Goal: Information Seeking & Learning: Learn about a topic

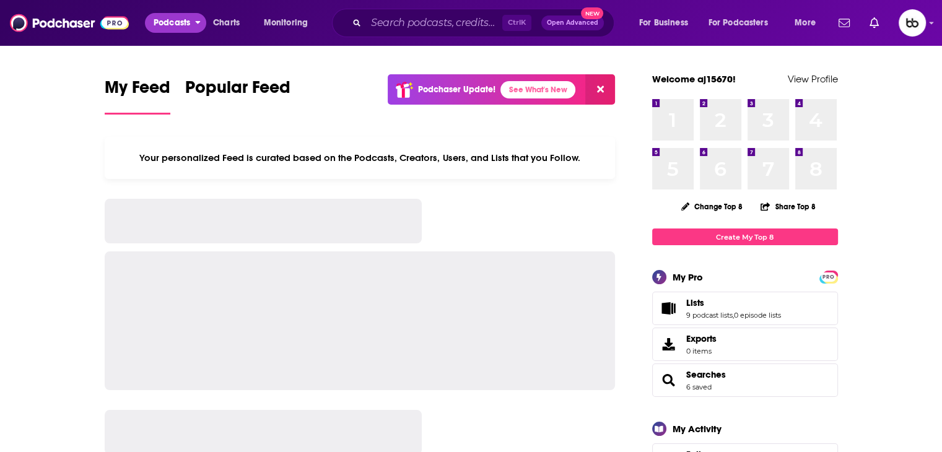
click at [173, 27] on span "Podcasts" at bounding box center [172, 22] width 37 height 17
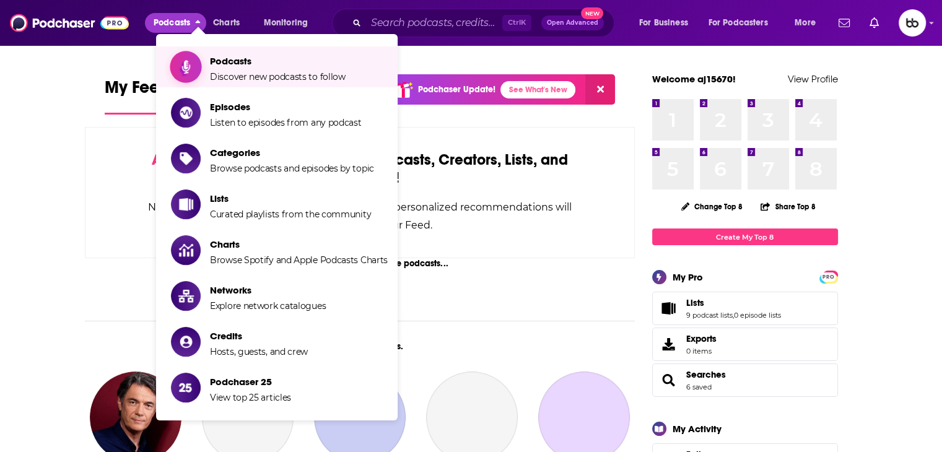
click at [246, 71] on span "Discover new podcasts to follow" at bounding box center [278, 76] width 136 height 11
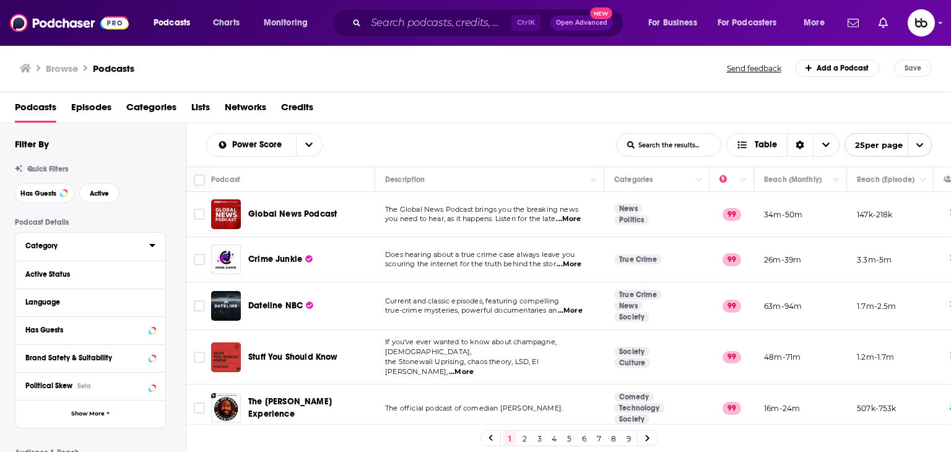
click at [151, 243] on icon at bounding box center [152, 245] width 6 height 10
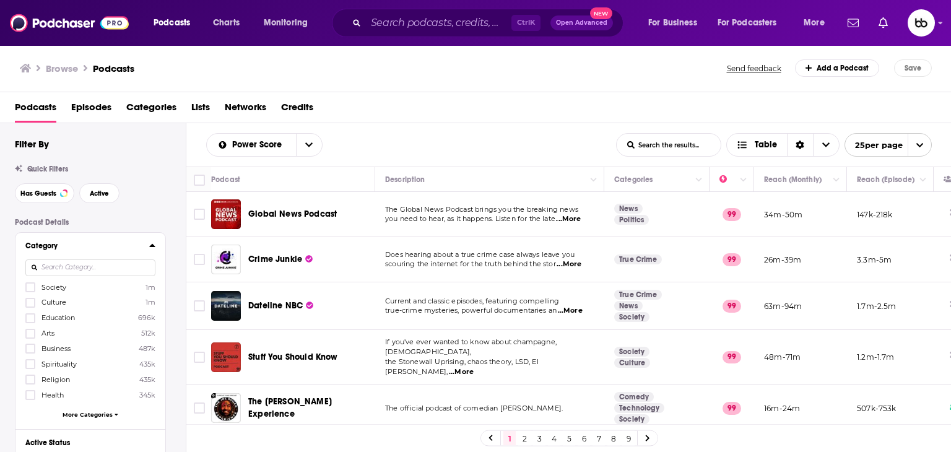
click at [69, 261] on input at bounding box center [90, 267] width 130 height 17
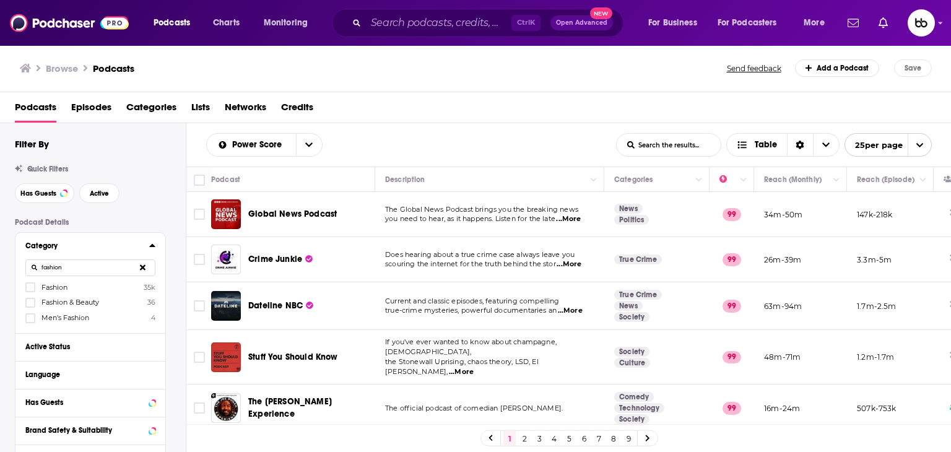
type input "fashion"
click at [59, 289] on span "Fashion" at bounding box center [54, 287] width 26 height 9
click at [30, 291] on input "multiSelectOption-fashion-0" at bounding box center [30, 291] width 0 height 0
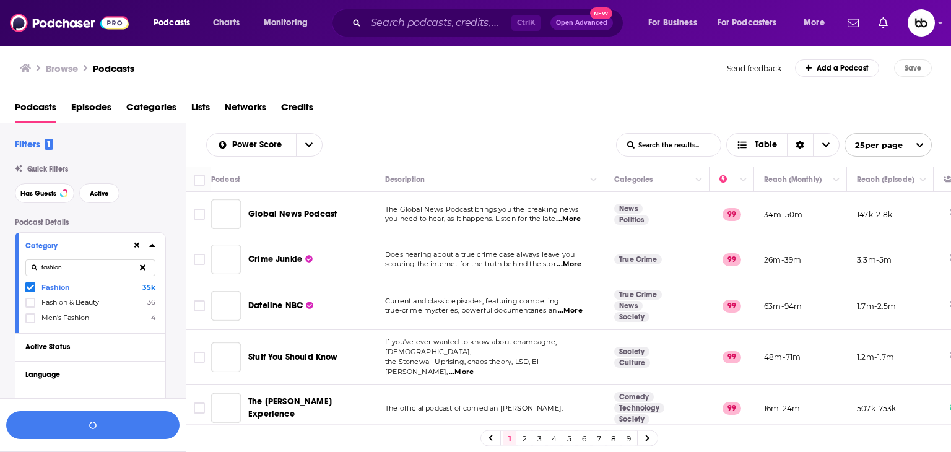
click at [30, 289] on icon at bounding box center [30, 288] width 7 height 6
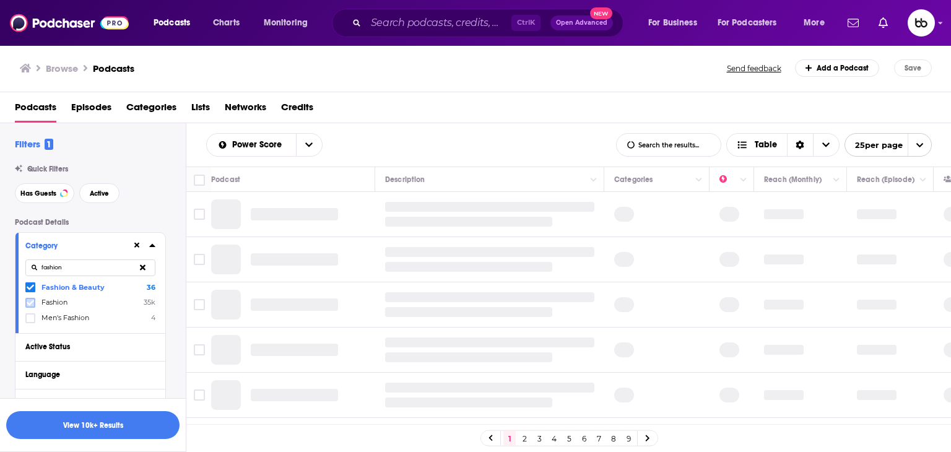
click at [28, 303] on icon at bounding box center [30, 303] width 7 height 6
click at [101, 428] on button "View 10k+ Results" at bounding box center [92, 425] width 173 height 28
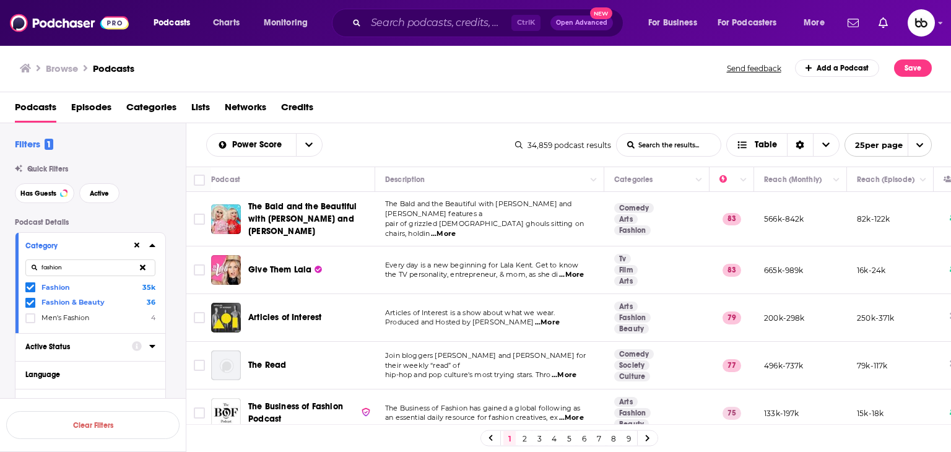
click at [154, 350] on icon at bounding box center [152, 346] width 6 height 10
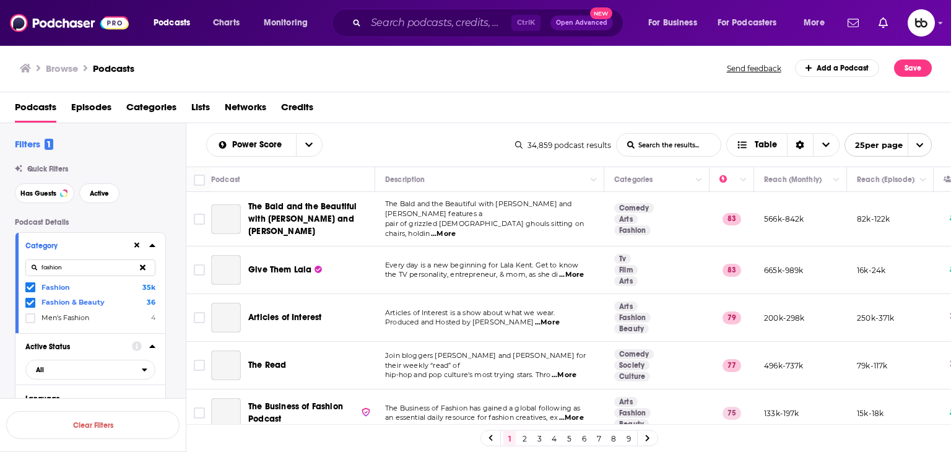
scroll to position [62, 0]
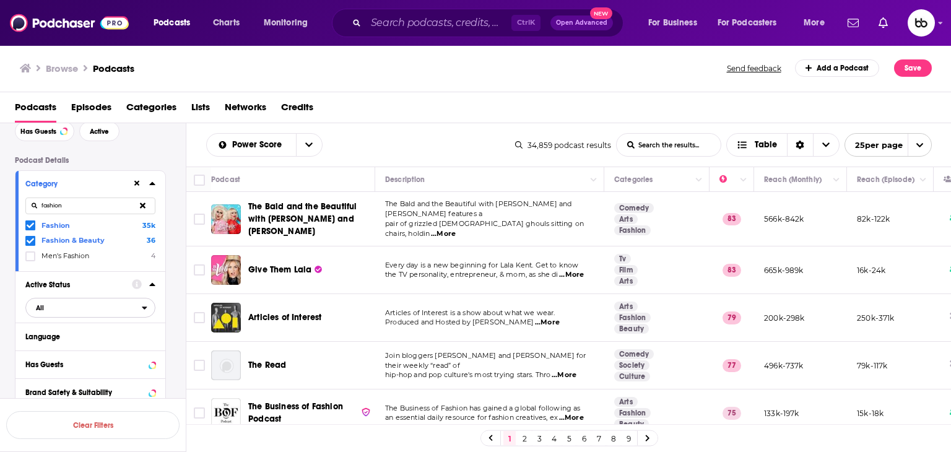
click at [146, 310] on icon "open menu" at bounding box center [145, 307] width 6 height 9
click at [92, 347] on span "Active" at bounding box center [65, 348] width 66 height 7
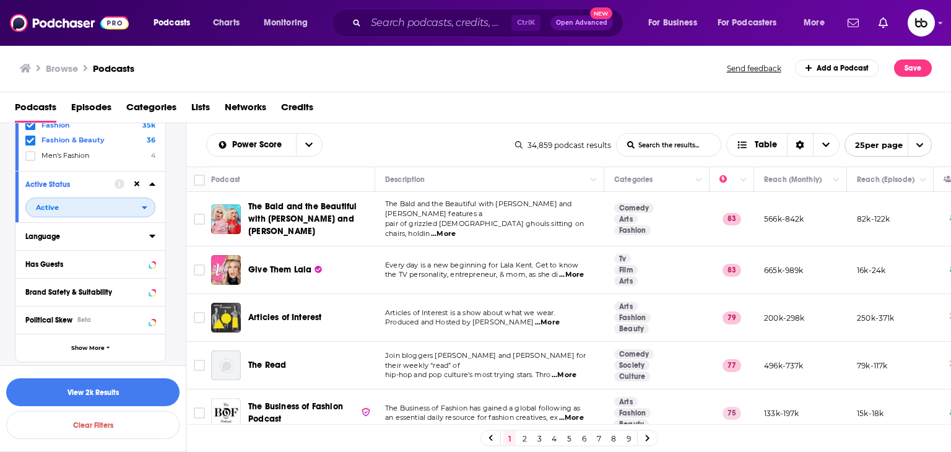
scroll to position [186, 0]
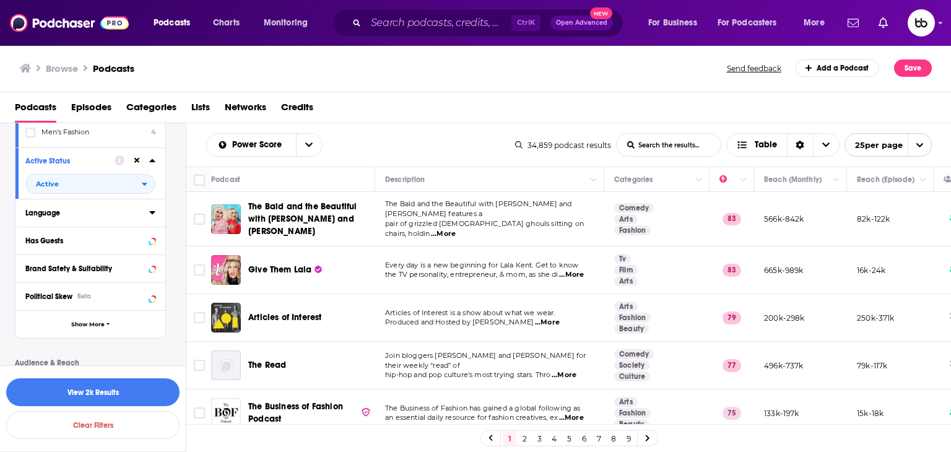
click at [153, 213] on icon at bounding box center [152, 212] width 6 height 3
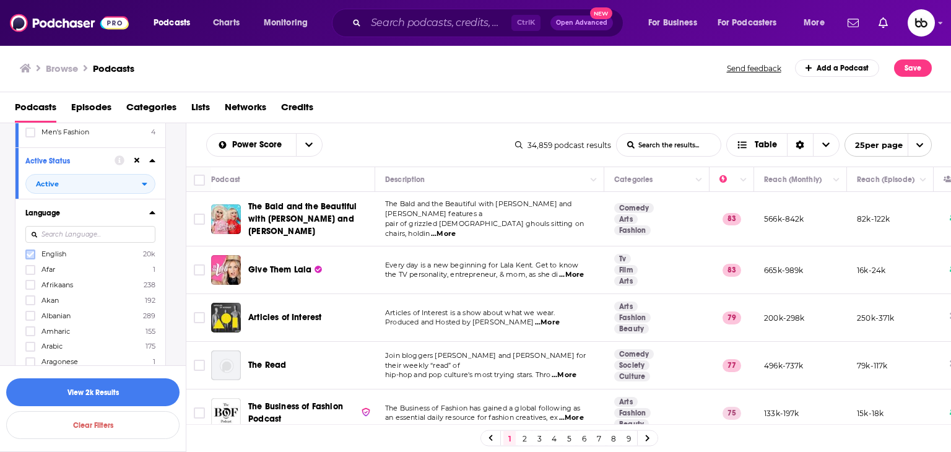
click at [28, 253] on icon at bounding box center [30, 254] width 7 height 7
click at [154, 214] on icon at bounding box center [152, 212] width 6 height 3
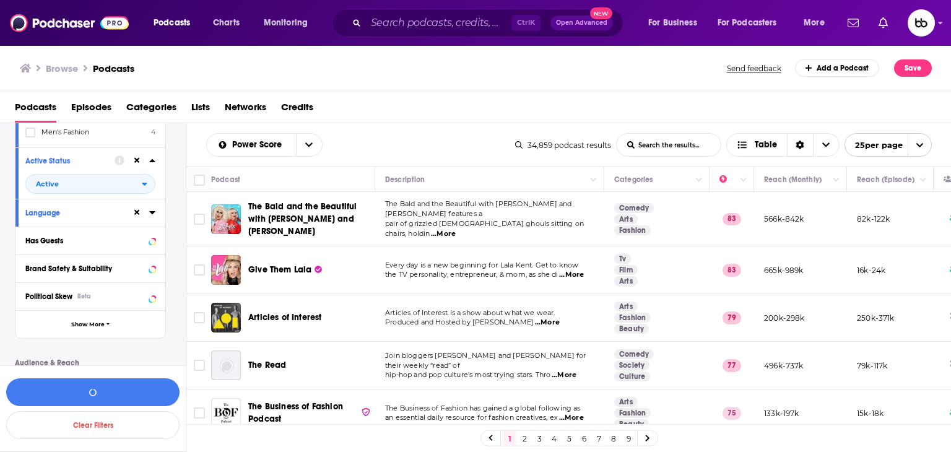
click at [161, 239] on div "Has Guests" at bounding box center [90, 241] width 150 height 28
click at [154, 242] on icon at bounding box center [152, 240] width 6 height 10
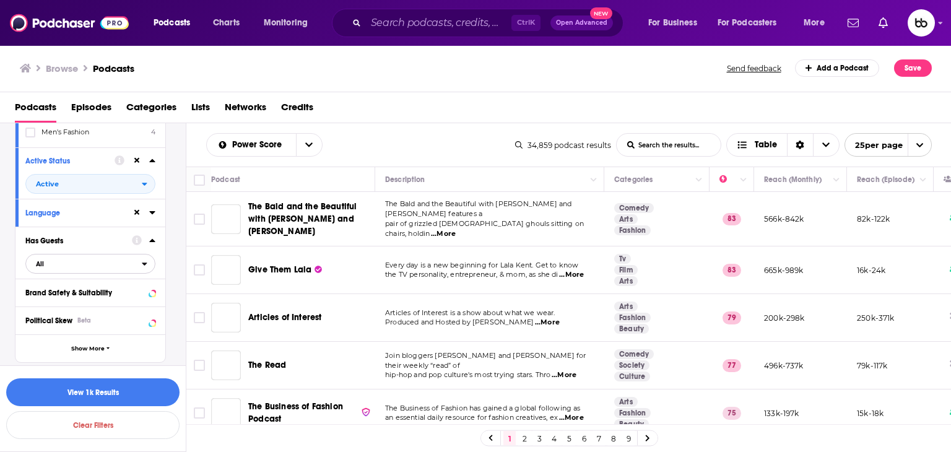
click at [147, 262] on icon "open menu" at bounding box center [145, 263] width 6 height 9
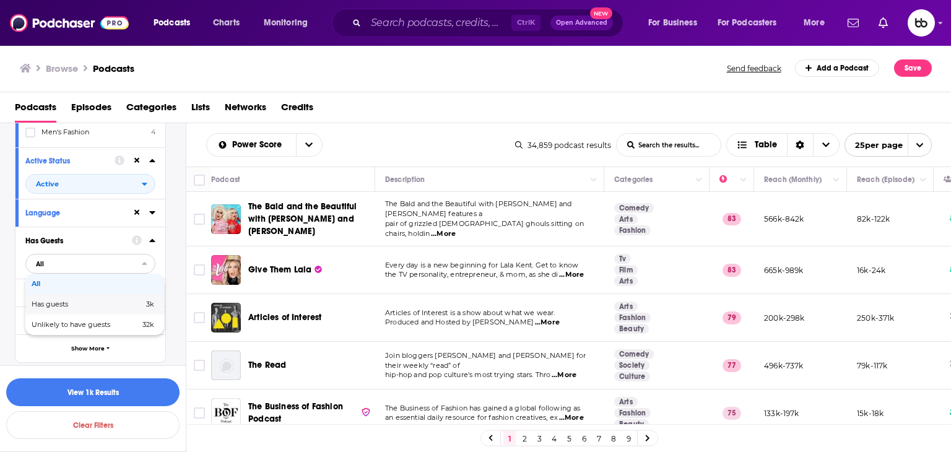
click at [71, 306] on span "Has guests" at bounding box center [69, 304] width 74 height 7
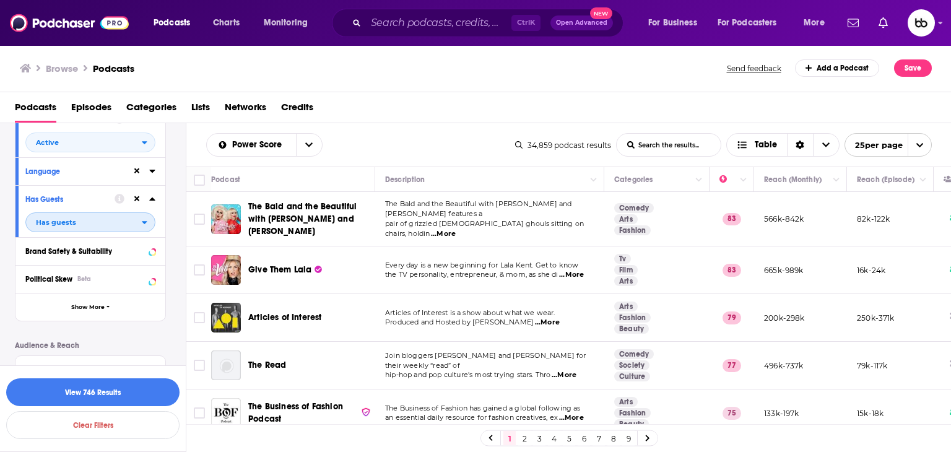
scroll to position [248, 0]
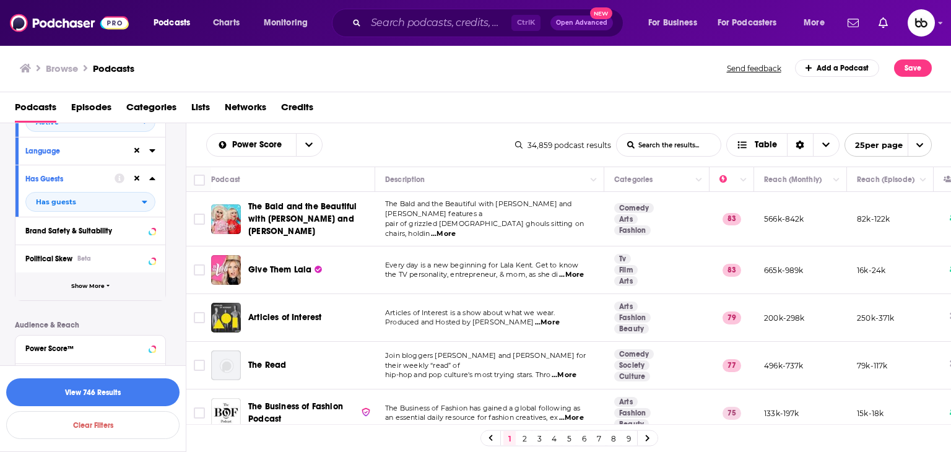
click at [84, 290] on span "Show More" at bounding box center [87, 286] width 33 height 7
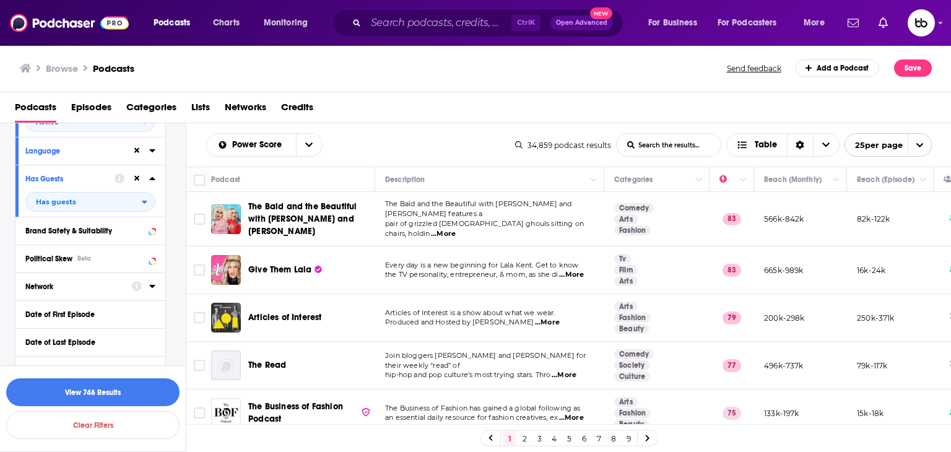
click at [155, 284] on icon at bounding box center [152, 286] width 6 height 10
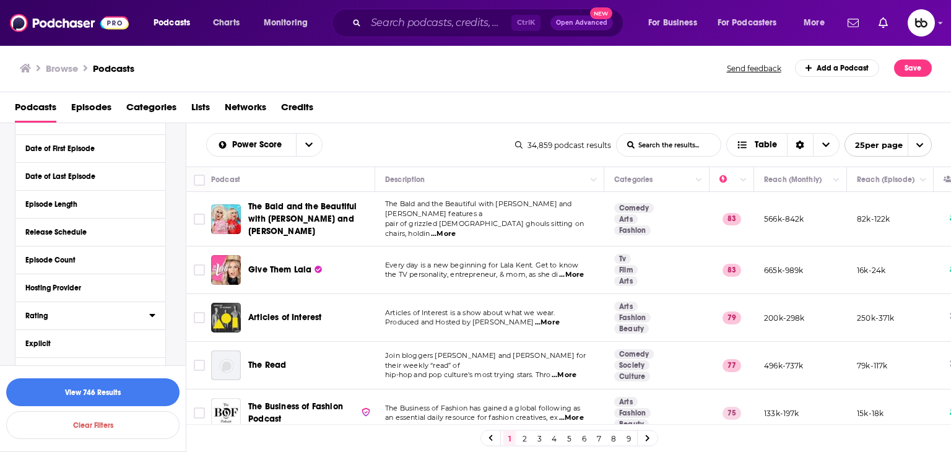
scroll to position [619, 0]
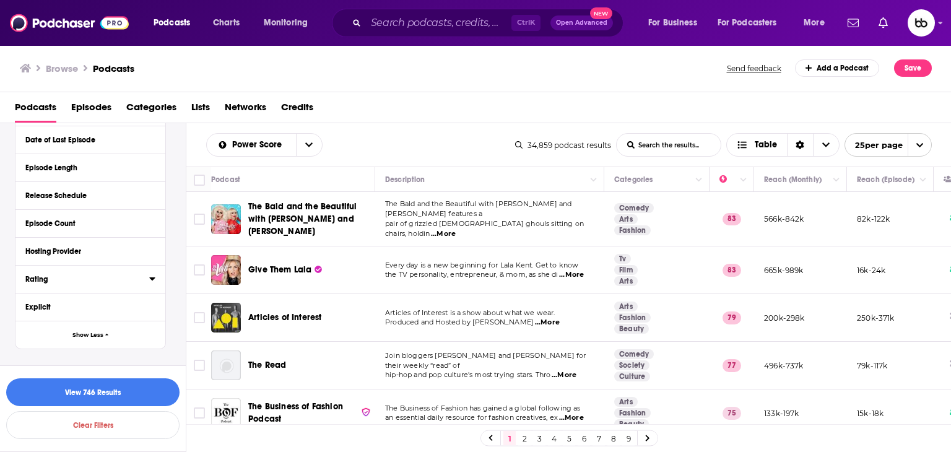
click at [153, 280] on icon at bounding box center [152, 278] width 6 height 3
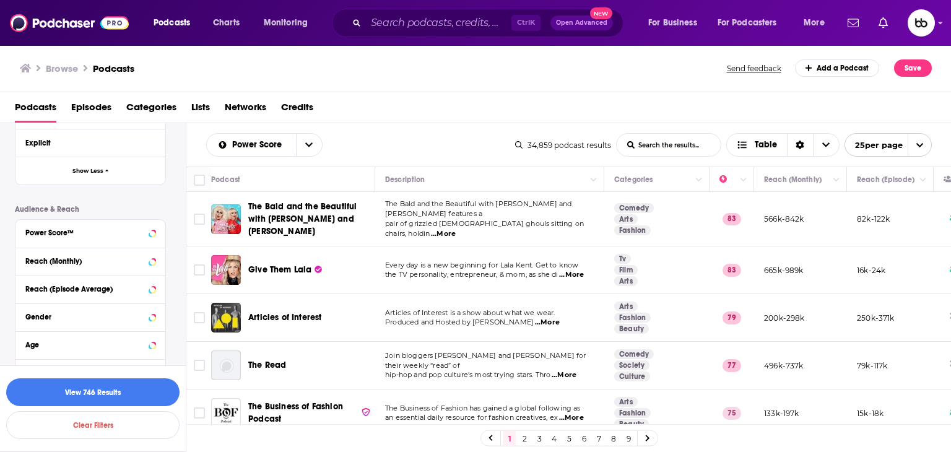
scroll to position [805, 0]
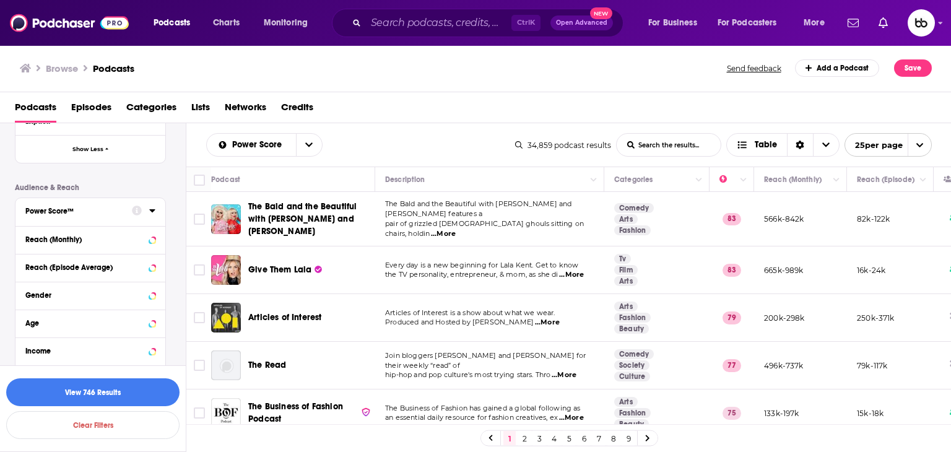
click at [155, 216] on div at bounding box center [144, 210] width 24 height 15
click at [156, 209] on div "Power Score™" at bounding box center [90, 212] width 150 height 28
click at [154, 211] on icon at bounding box center [152, 210] width 6 height 3
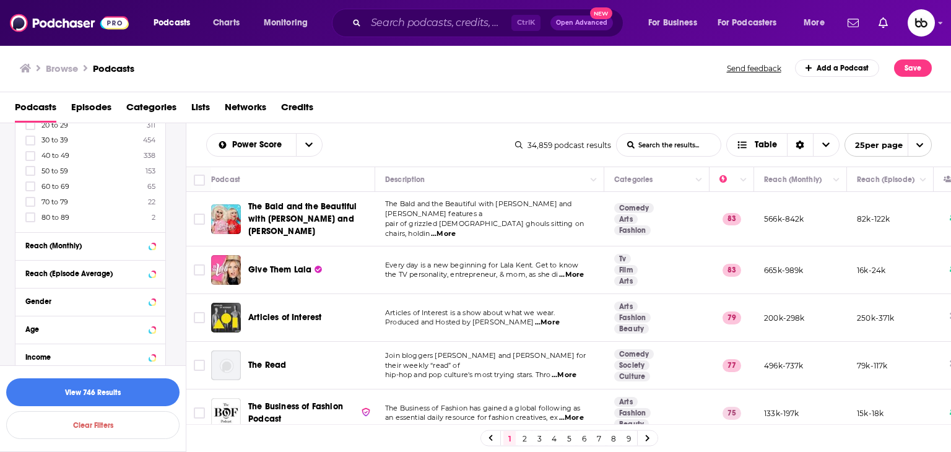
scroll to position [929, 0]
click at [28, 216] on icon at bounding box center [30, 214] width 7 height 6
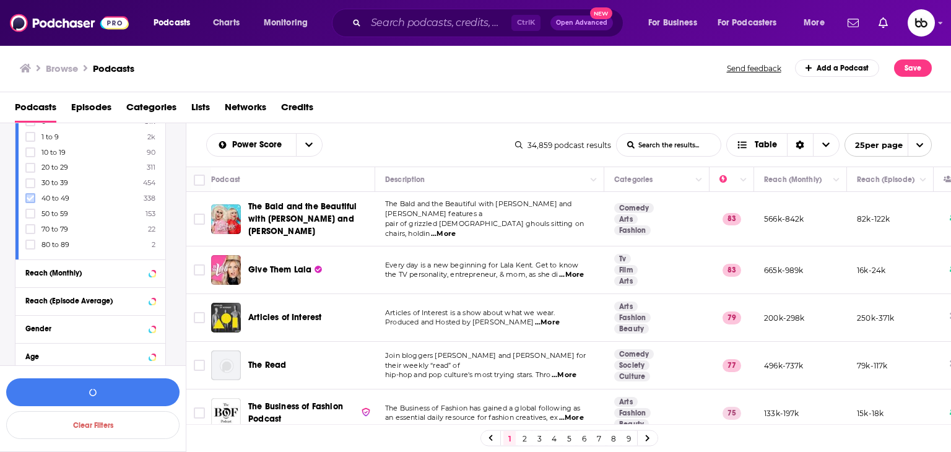
click at [28, 198] on icon at bounding box center [30, 197] width 7 height 7
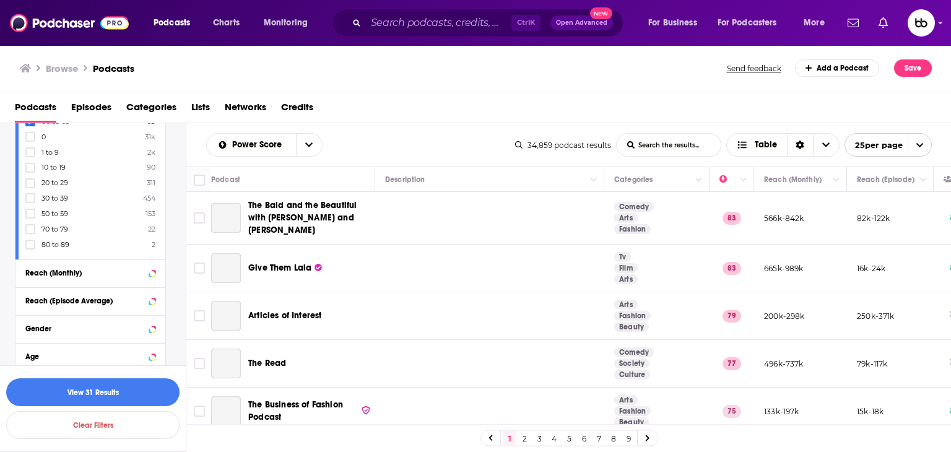
click at [50, 220] on div "40 to 49 338 60 to 69 65 0 31k 1 to 9 2k 10 to 19 90 20 to 29 311 30 to 39 454 …" at bounding box center [90, 175] width 130 height 149
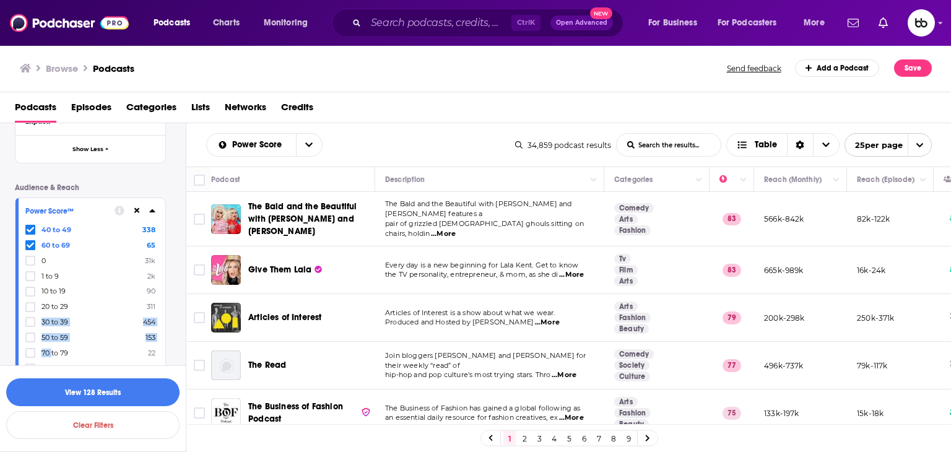
scroll to position [805, 0]
click at [24, 230] on div "Power Score™ 40 to 49 338 60 to 69 65 0 31k 1 to 9 2k 10 to 19 90 20 to 29 311 …" at bounding box center [90, 290] width 150 height 185
click at [31, 231] on icon at bounding box center [30, 230] width 7 height 6
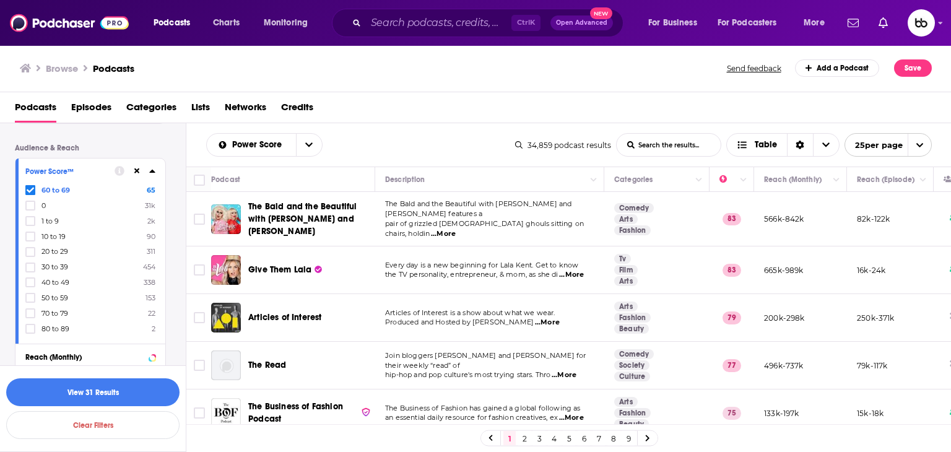
scroll to position [867, 0]
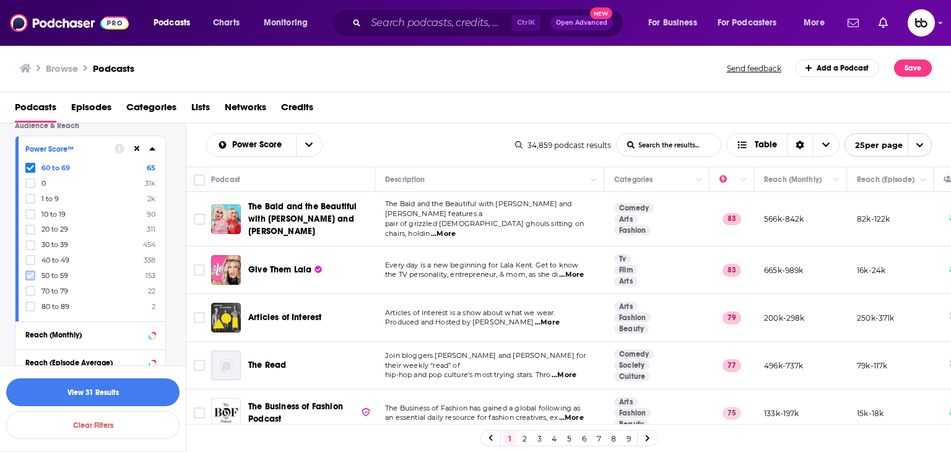
click at [28, 277] on icon at bounding box center [30, 276] width 7 height 6
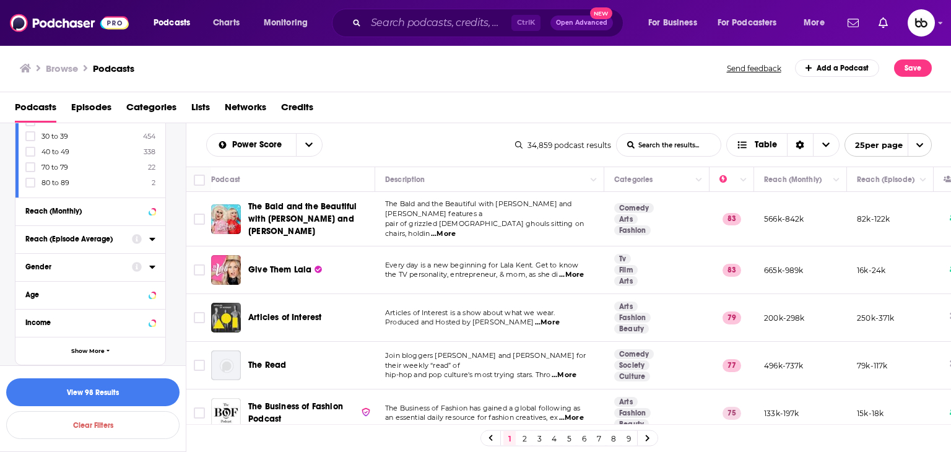
scroll to position [997, 0]
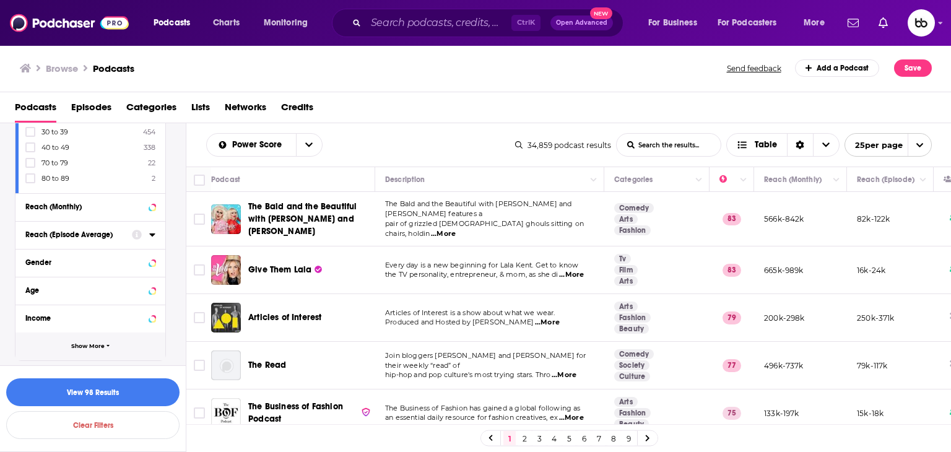
click at [95, 345] on span "Show More" at bounding box center [87, 346] width 33 height 7
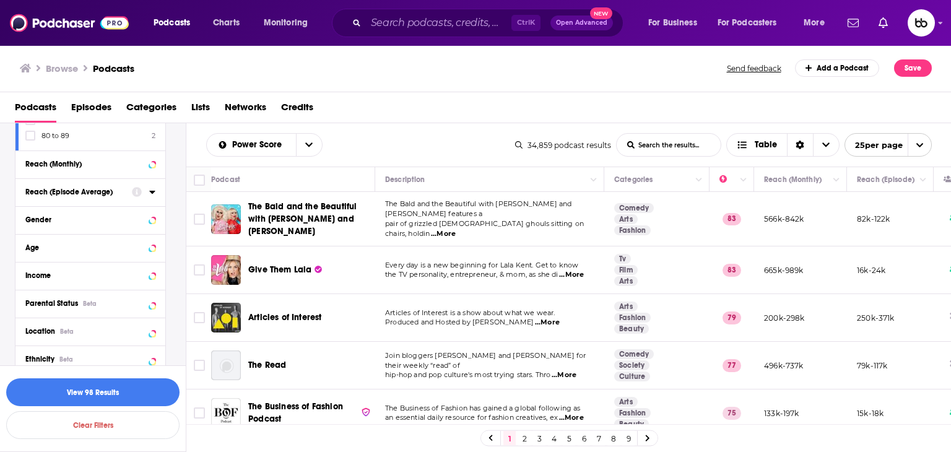
scroll to position [1059, 0]
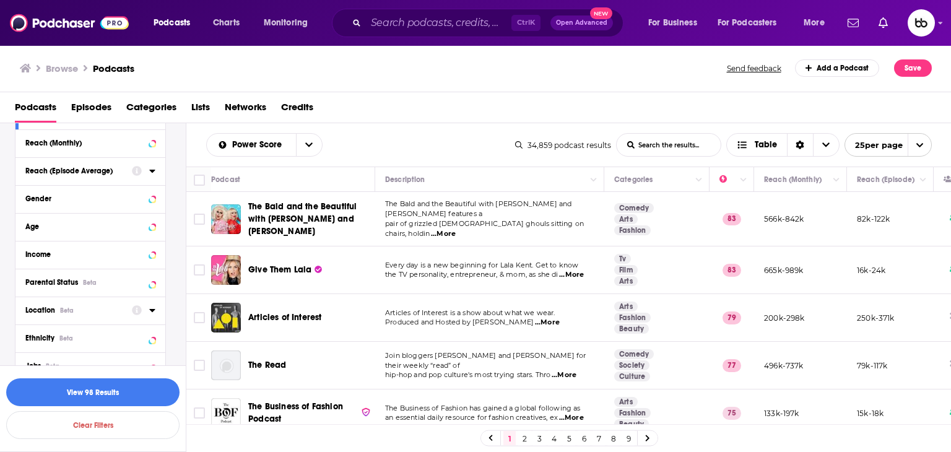
click at [152, 312] on icon at bounding box center [152, 310] width 6 height 3
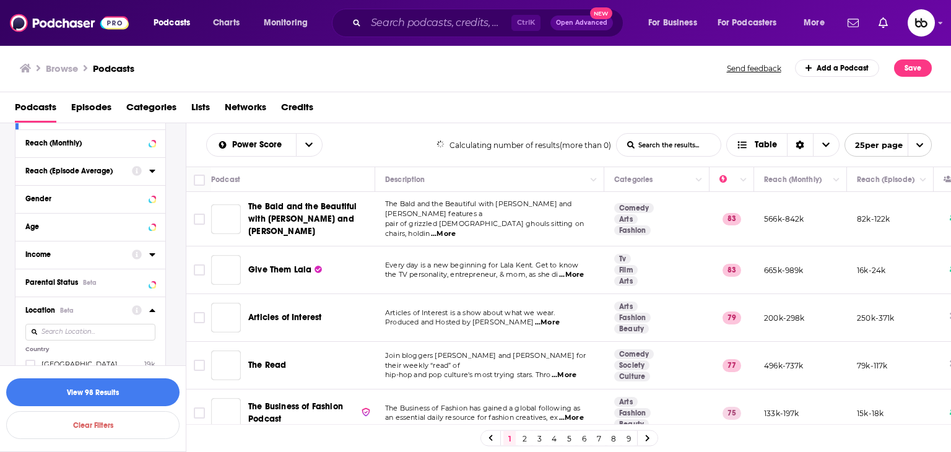
scroll to position [1183, 0]
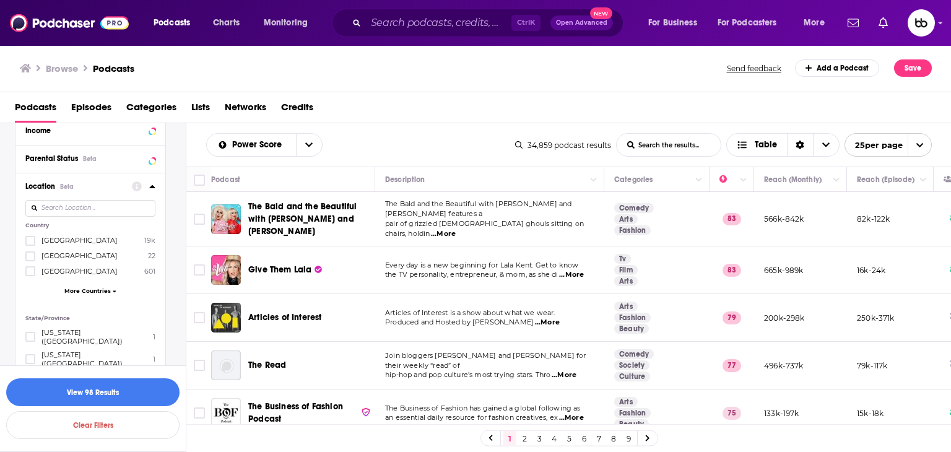
click at [27, 240] on icon at bounding box center [30, 240] width 7 height 7
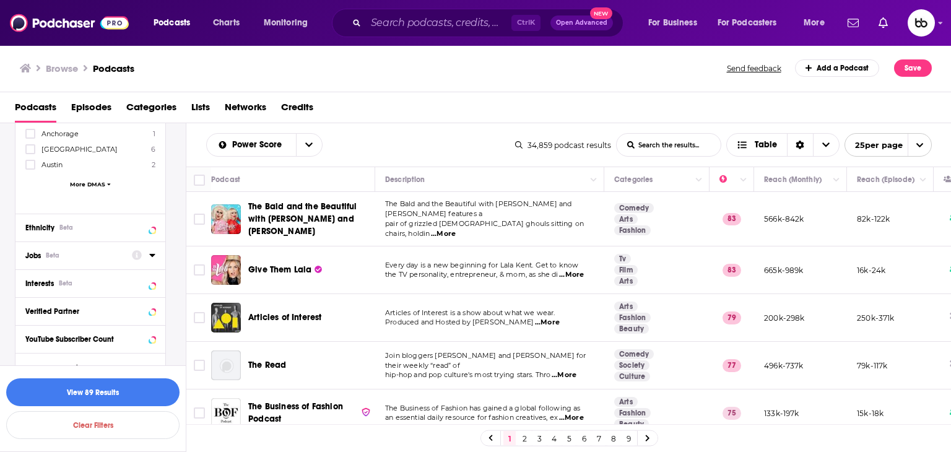
scroll to position [1498, 0]
click at [152, 335] on icon at bounding box center [152, 336] width 6 height 3
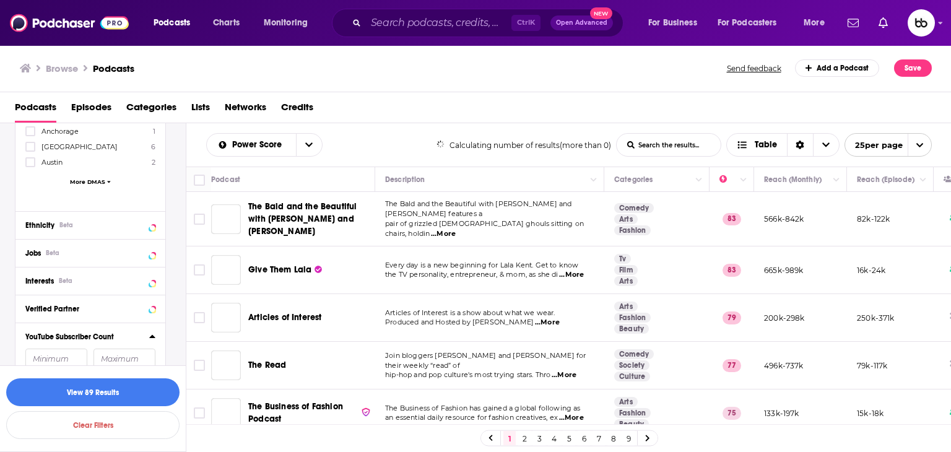
click at [152, 334] on icon at bounding box center [152, 335] width 6 height 3
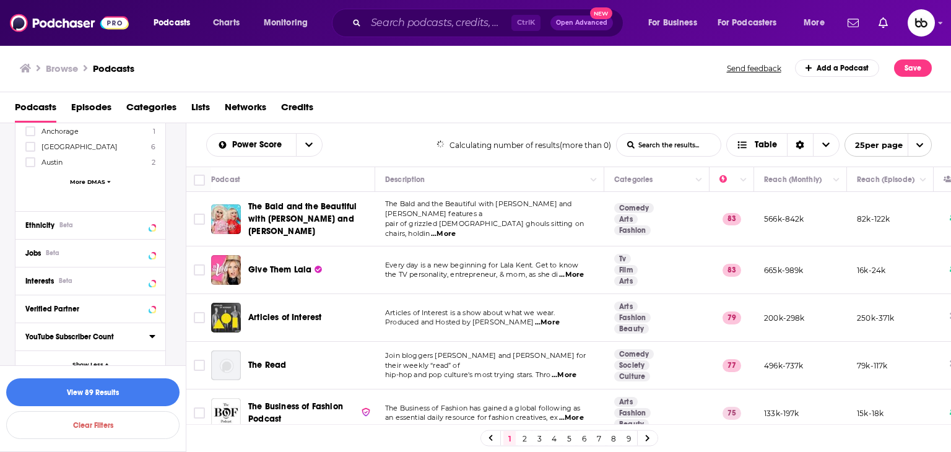
click at [152, 335] on icon at bounding box center [152, 336] width 6 height 3
click at [121, 397] on button "View 89 Results" at bounding box center [92, 392] width 173 height 28
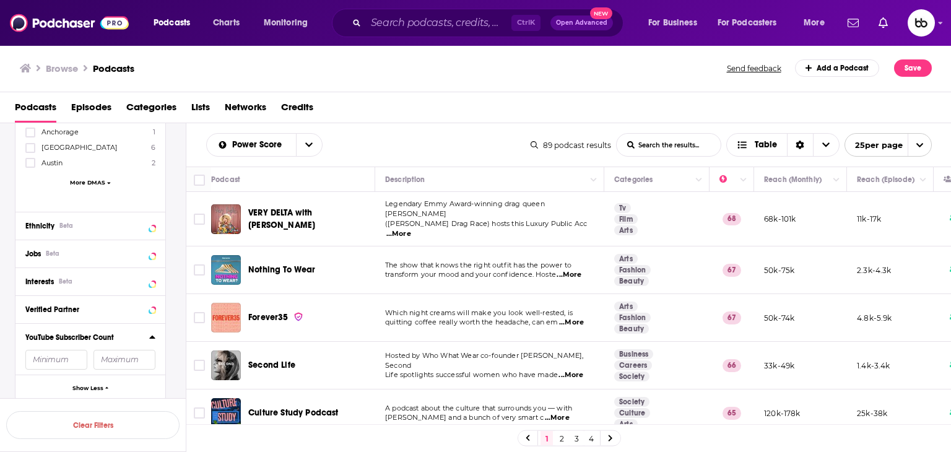
click at [376, 144] on div "Power Score List Search Input Search the results... Table" at bounding box center [368, 145] width 324 height 24
click at [428, 142] on div "Power Score List Search Input Search the results... Table" at bounding box center [368, 145] width 324 height 24
click at [411, 229] on span "...More" at bounding box center [398, 234] width 25 height 10
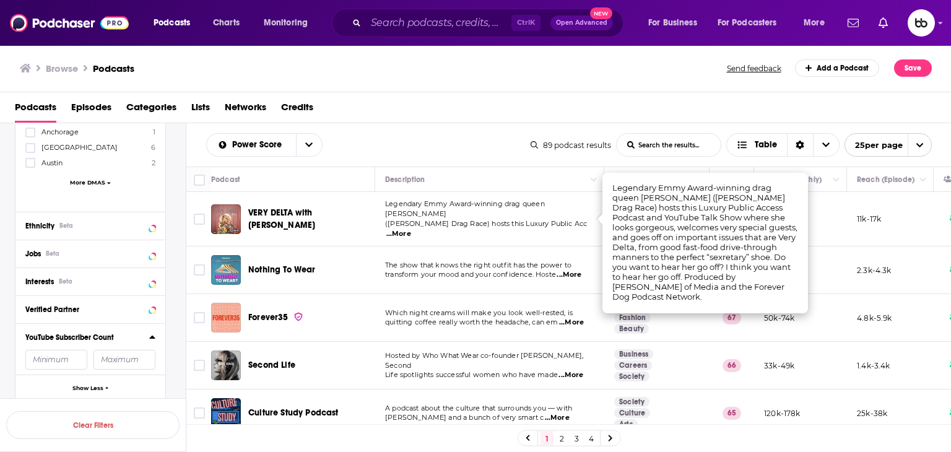
click at [411, 229] on span "...More" at bounding box center [398, 234] width 25 height 10
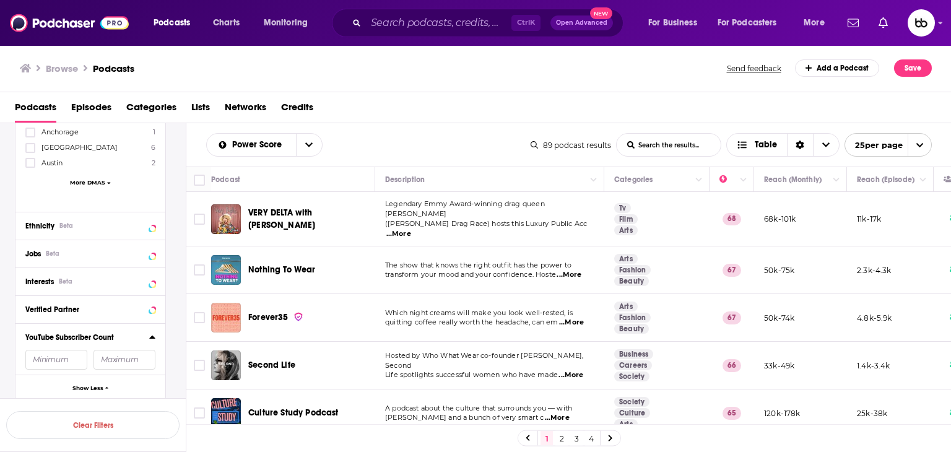
click at [411, 229] on span "...More" at bounding box center [398, 234] width 25 height 10
click at [406, 154] on div "Power Score List Search Input Search the results... Table" at bounding box center [368, 145] width 324 height 24
click at [363, 152] on div "Power Score List Search Input Search the results... Table" at bounding box center [368, 145] width 324 height 24
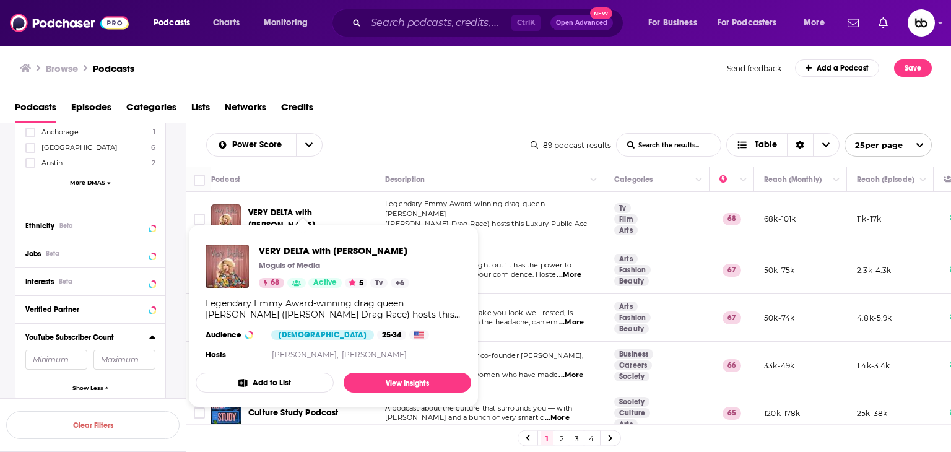
drag, startPoint x: 315, startPoint y: 217, endPoint x: 282, endPoint y: 204, distance: 35.9
click at [282, 204] on div "VERY DELTA with Delta Work" at bounding box center [312, 219] width 129 height 30
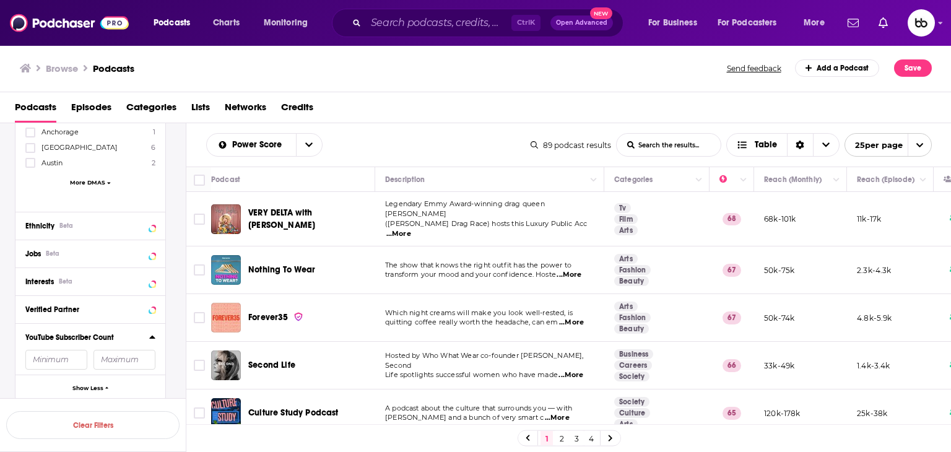
click at [574, 270] on span "...More" at bounding box center [569, 275] width 25 height 10
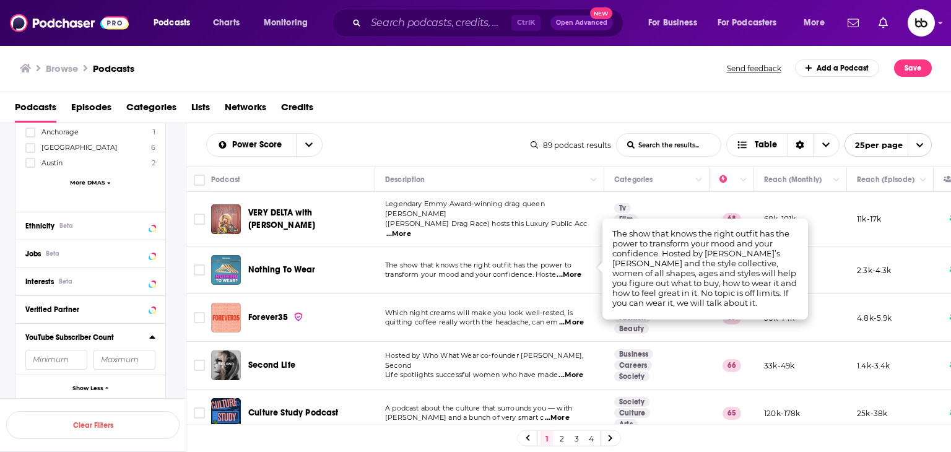
click at [576, 318] on span "...More" at bounding box center [571, 323] width 25 height 10
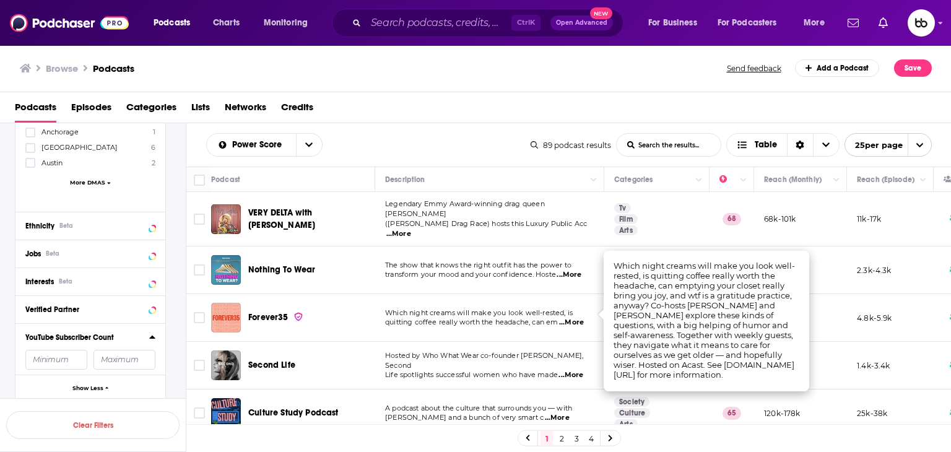
click at [577, 370] on span "...More" at bounding box center [570, 375] width 25 height 10
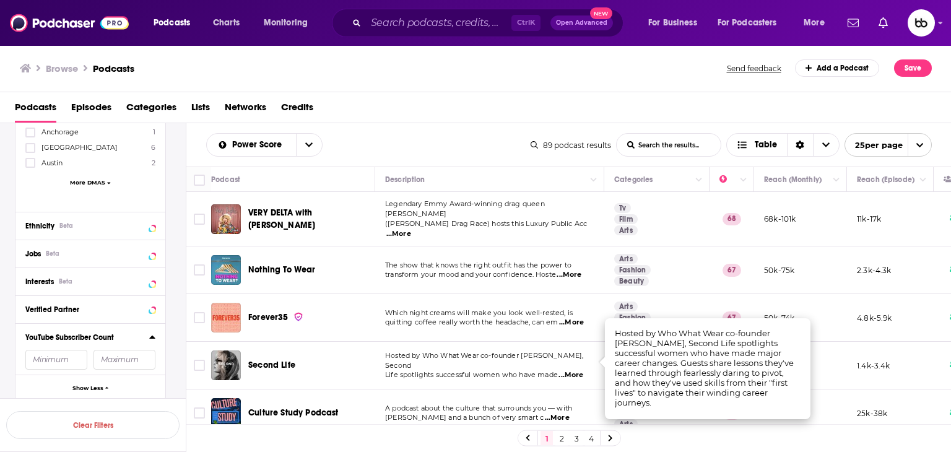
scroll to position [124, 0]
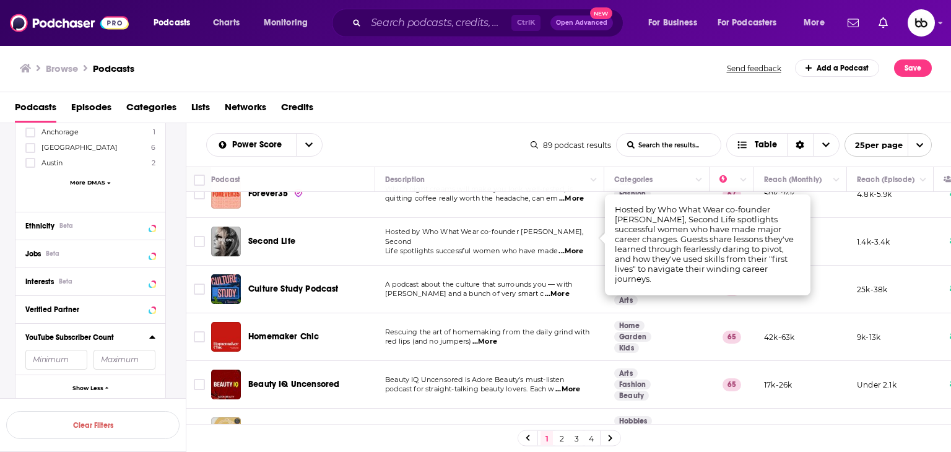
click at [500, 337] on p "red lips (and no jumpers) ...More" at bounding box center [489, 342] width 209 height 10
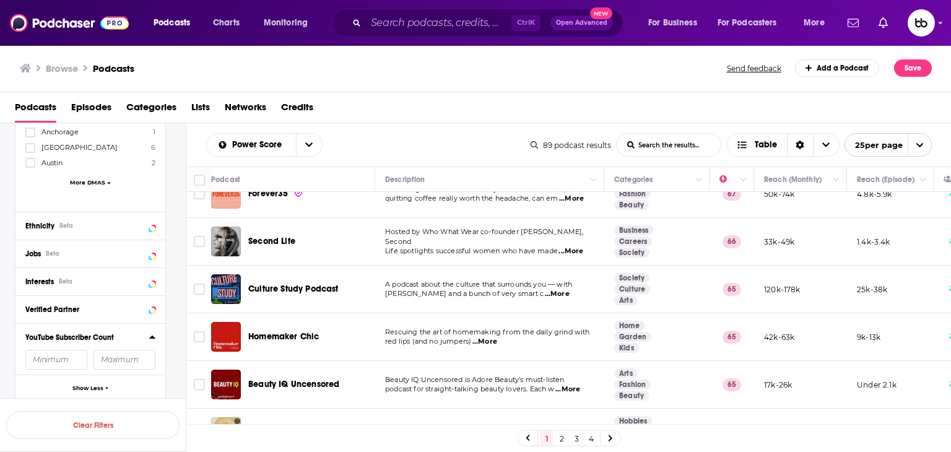
click at [488, 337] on span "...More" at bounding box center [484, 342] width 25 height 10
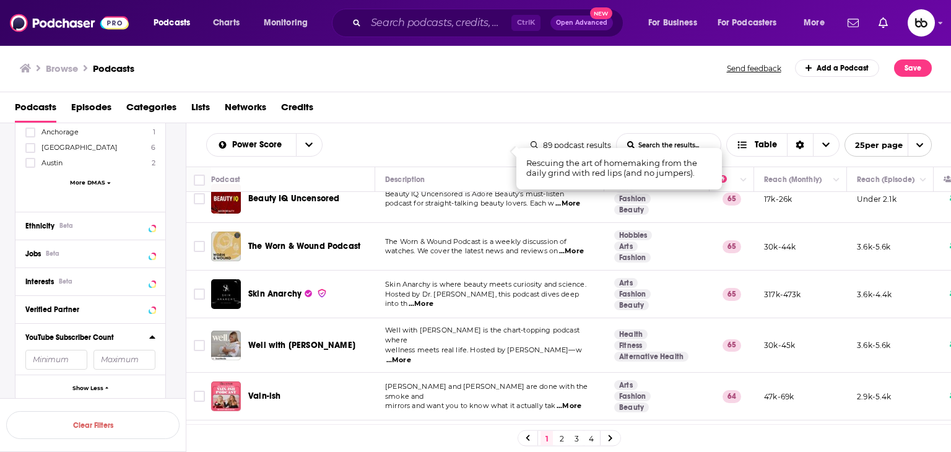
click at [584, 246] on span "...More" at bounding box center [571, 251] width 25 height 10
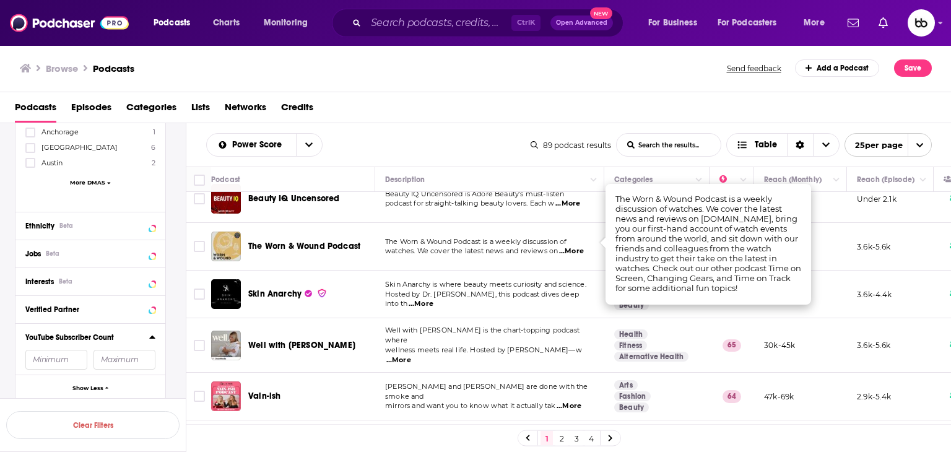
click at [433, 299] on span "...More" at bounding box center [421, 304] width 25 height 10
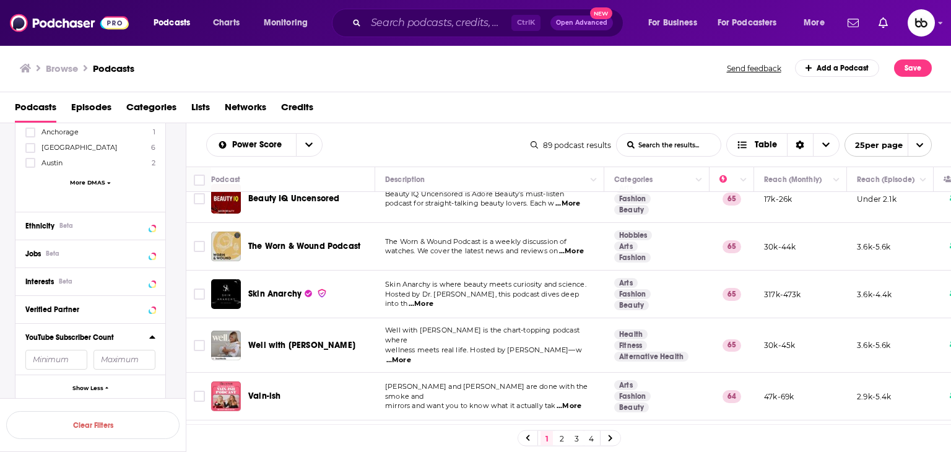
click at [411, 355] on span "...More" at bounding box center [398, 360] width 25 height 10
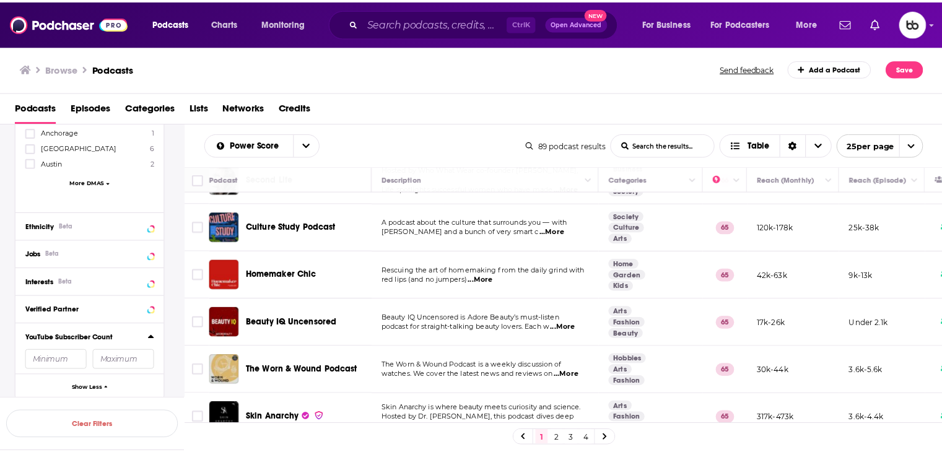
scroll to position [0, 0]
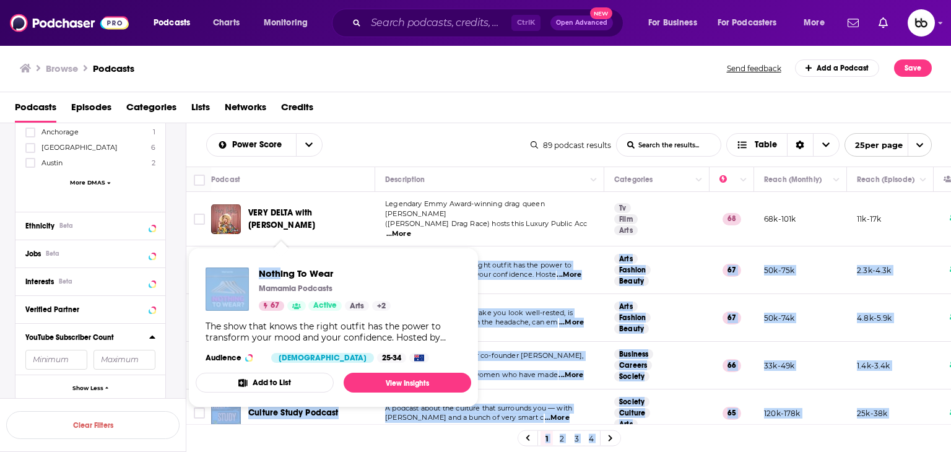
drag, startPoint x: 323, startPoint y: 265, endPoint x: 289, endPoint y: 271, distance: 34.6
click at [281, 271] on div "Podcasts Charts Monitoring Ctrl K Open Advanced New For Business For Podcasters…" at bounding box center [475, 226] width 951 height 452
click at [352, 275] on span "Nothing To Wear" at bounding box center [325, 273] width 132 height 12
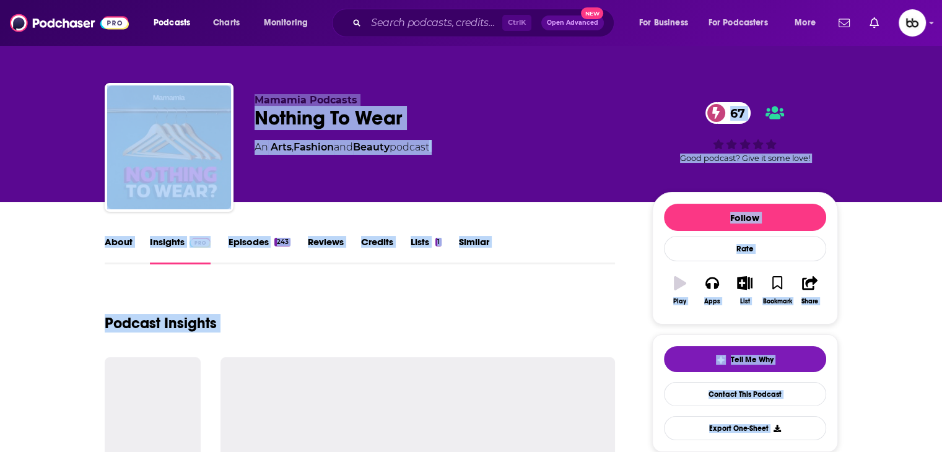
click at [433, 112] on div "Nothing To Wear 67" at bounding box center [443, 118] width 378 height 24
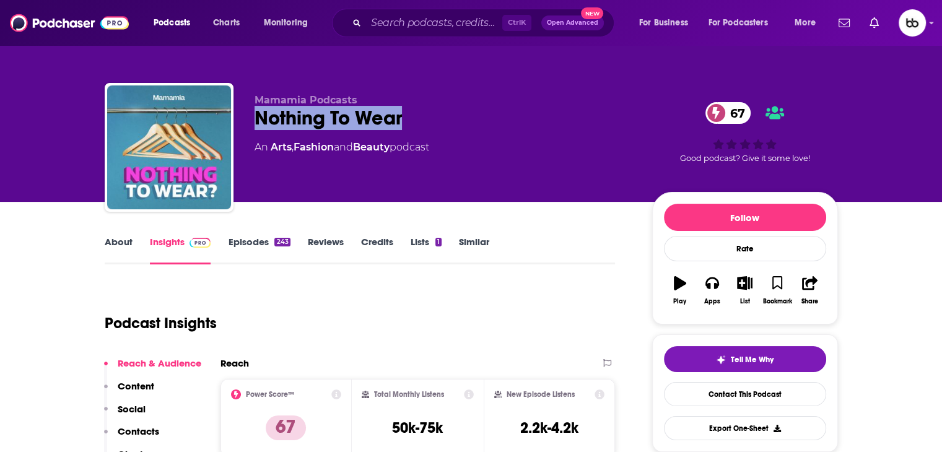
drag, startPoint x: 419, startPoint y: 113, endPoint x: 252, endPoint y: 124, distance: 166.9
click at [252, 124] on div "Mamamia Podcasts Nothing To Wear 67 An Arts , Fashion and Beauty podcast 67 Goo…" at bounding box center [471, 150] width 733 height 134
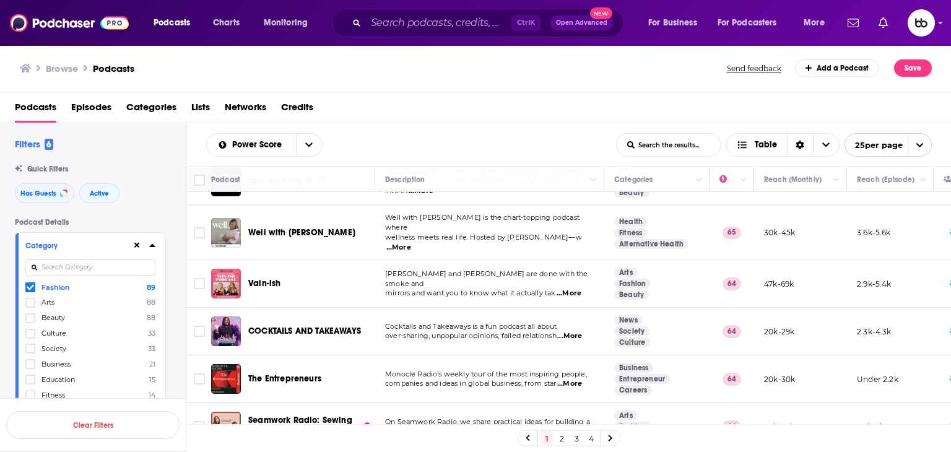
scroll to position [433, 0]
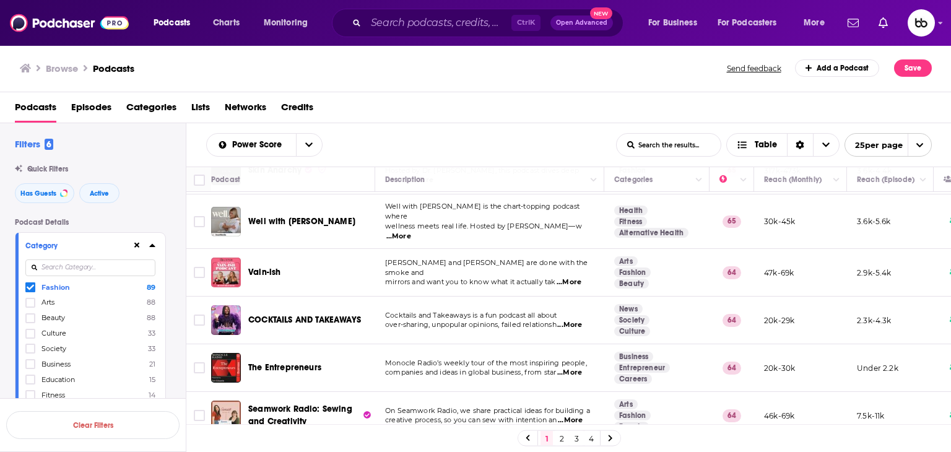
click at [572, 277] on span "...More" at bounding box center [569, 282] width 25 height 10
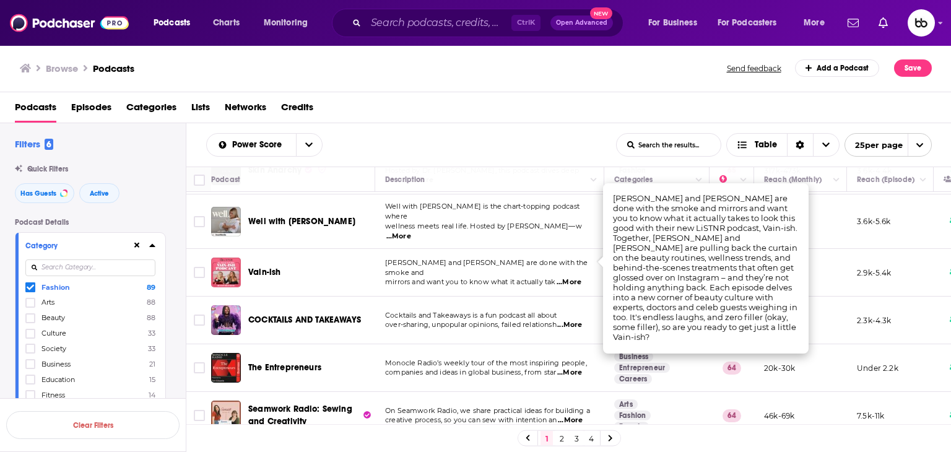
click at [582, 320] on span "...More" at bounding box center [569, 325] width 25 height 10
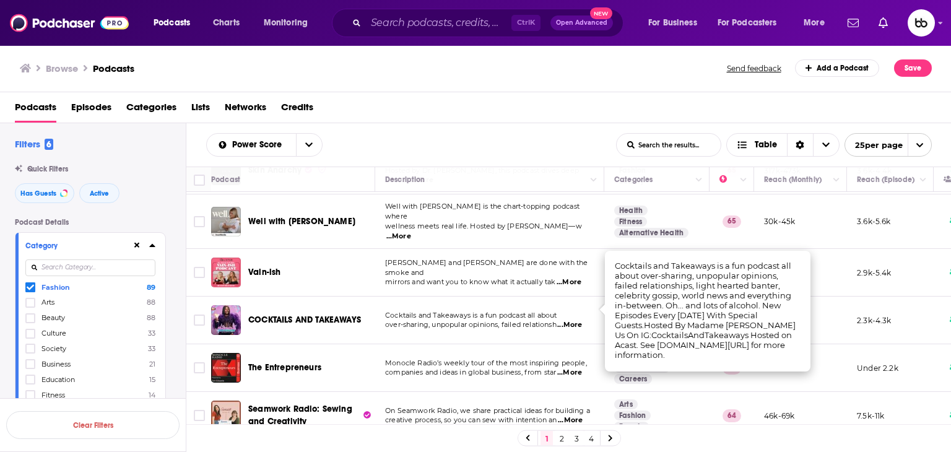
click at [578, 320] on span "...More" at bounding box center [569, 325] width 25 height 10
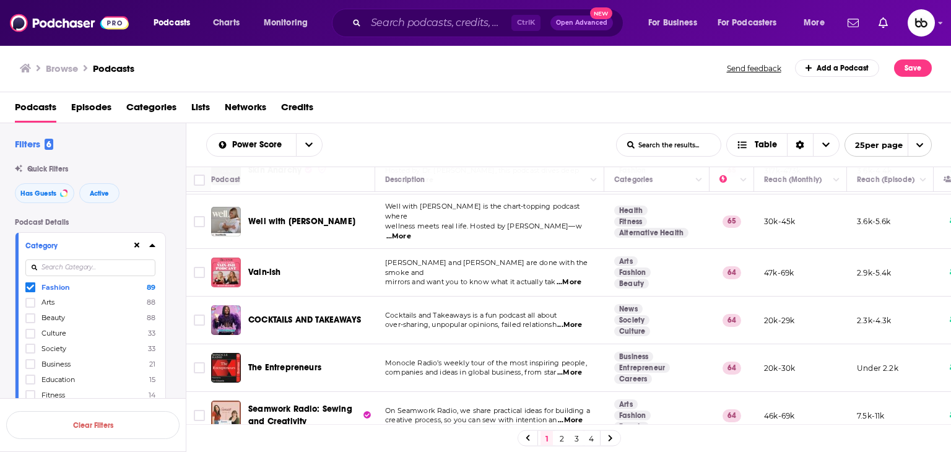
click at [578, 368] on span "...More" at bounding box center [569, 373] width 25 height 10
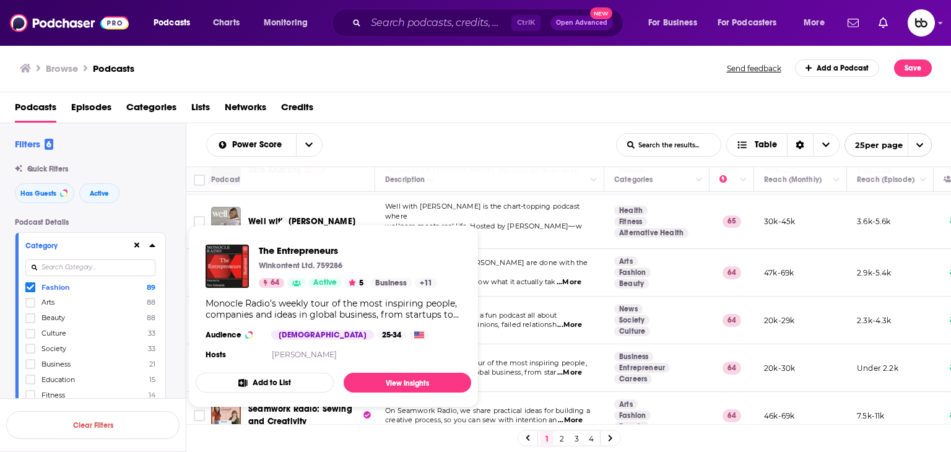
drag, startPoint x: 266, startPoint y: 350, endPoint x: 250, endPoint y: 255, distance: 96.1
drag, startPoint x: 250, startPoint y: 255, endPoint x: 224, endPoint y: 266, distance: 28.1
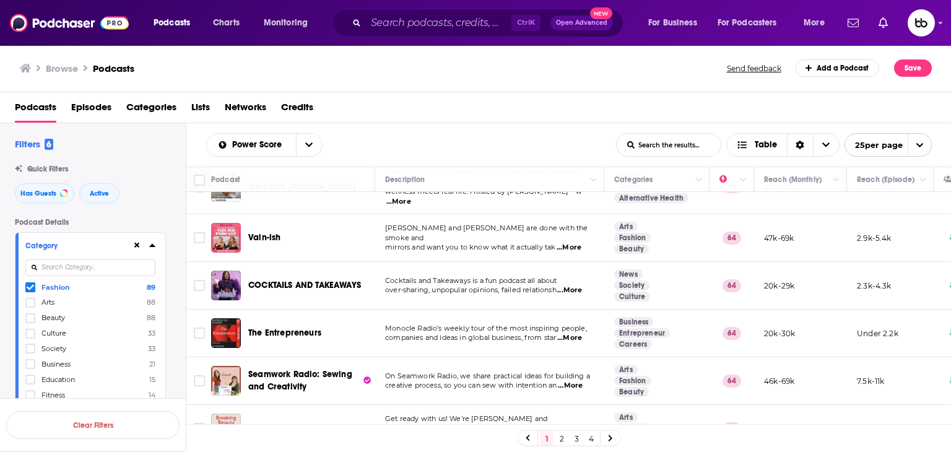
scroll to position [557, 0]
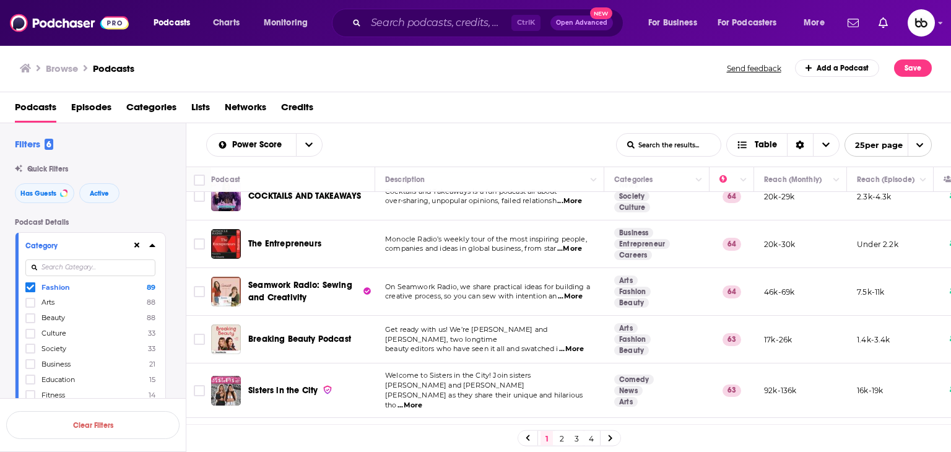
click at [578, 344] on span "...More" at bounding box center [571, 349] width 25 height 10
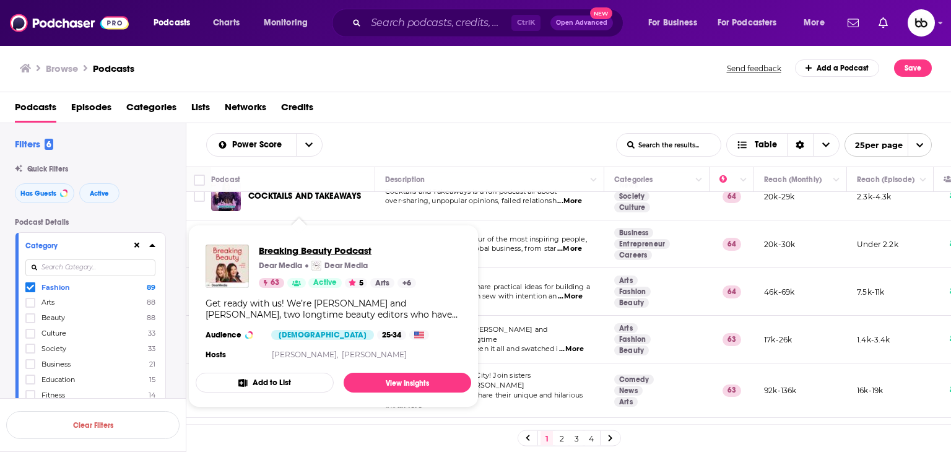
drag, startPoint x: 318, startPoint y: 324, endPoint x: 287, endPoint y: 251, distance: 79.9
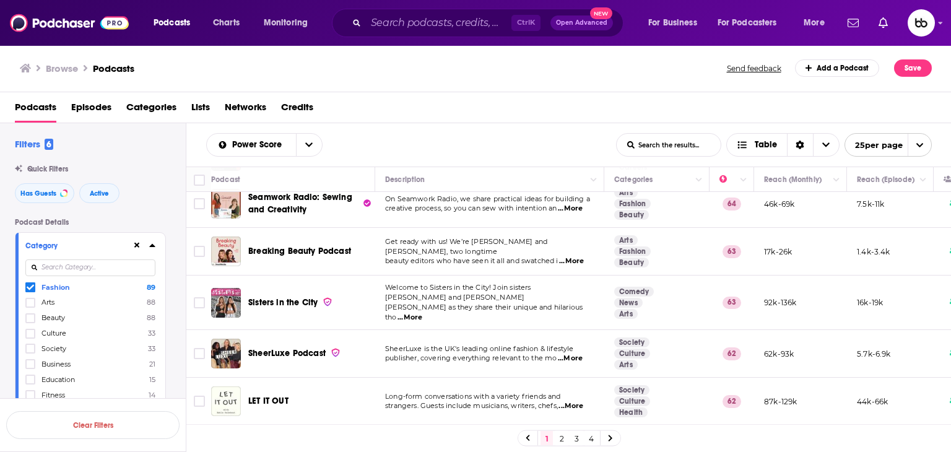
scroll to position [681, 0]
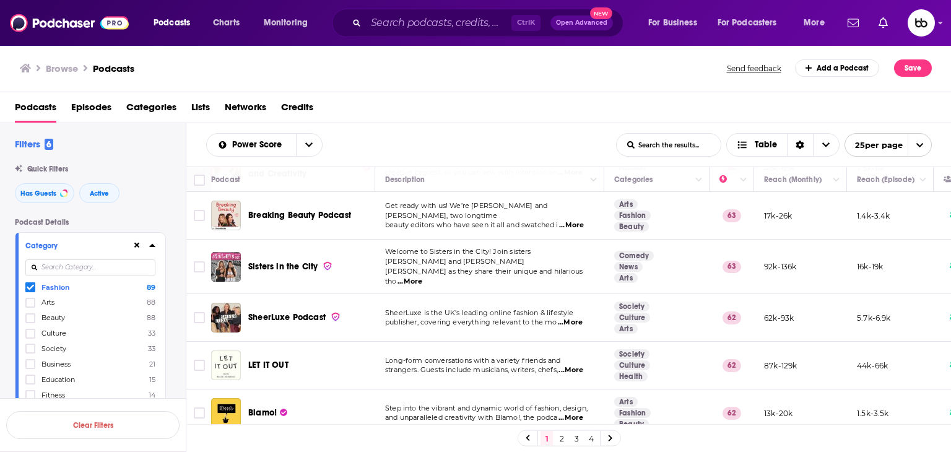
click at [422, 277] on span "...More" at bounding box center [409, 282] width 25 height 10
click at [574, 318] on span "...More" at bounding box center [570, 323] width 25 height 10
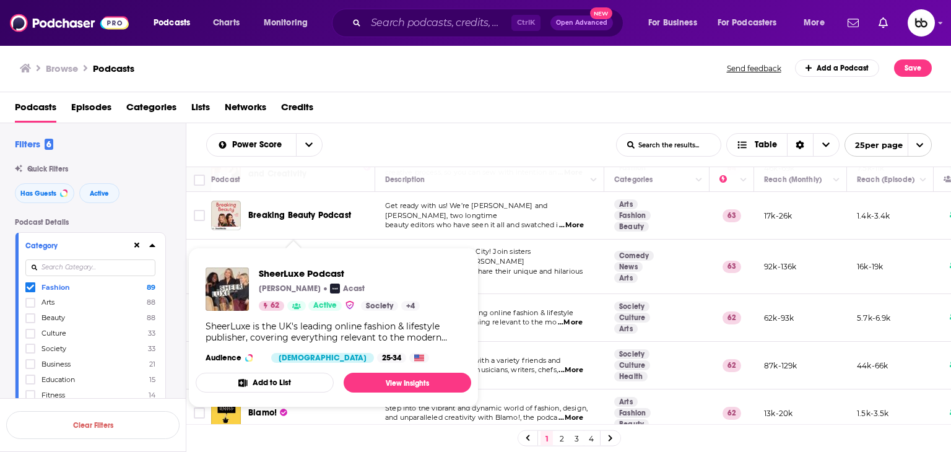
drag, startPoint x: 267, startPoint y: 293, endPoint x: 250, endPoint y: 269, distance: 30.6
drag, startPoint x: 250, startPoint y: 269, endPoint x: 262, endPoint y: 274, distance: 13.3
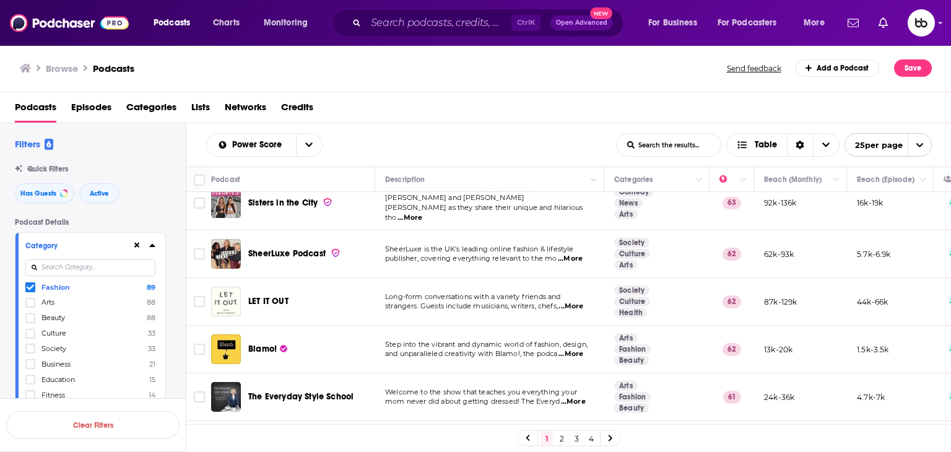
scroll to position [743, 0]
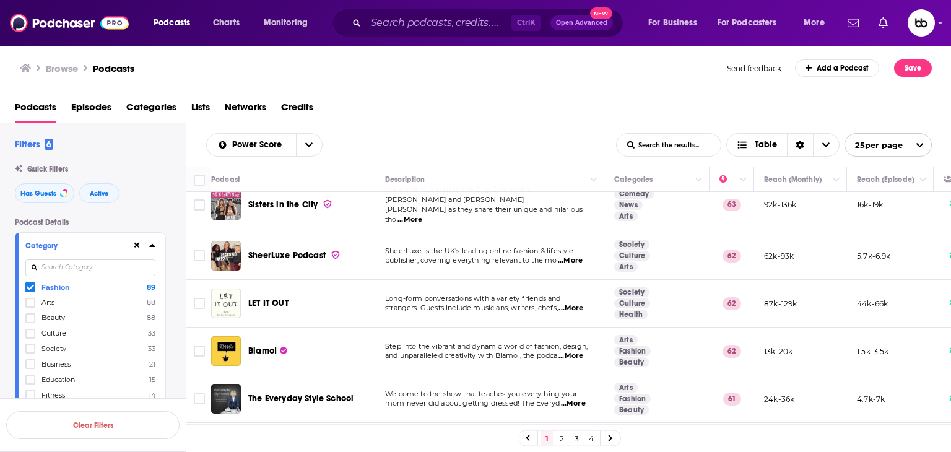
click at [583, 303] on span "...More" at bounding box center [570, 308] width 25 height 10
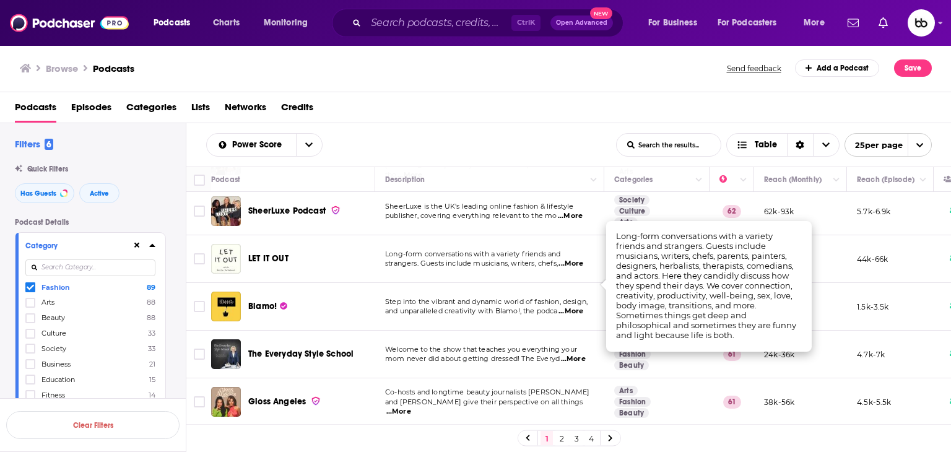
scroll to position [805, 0]
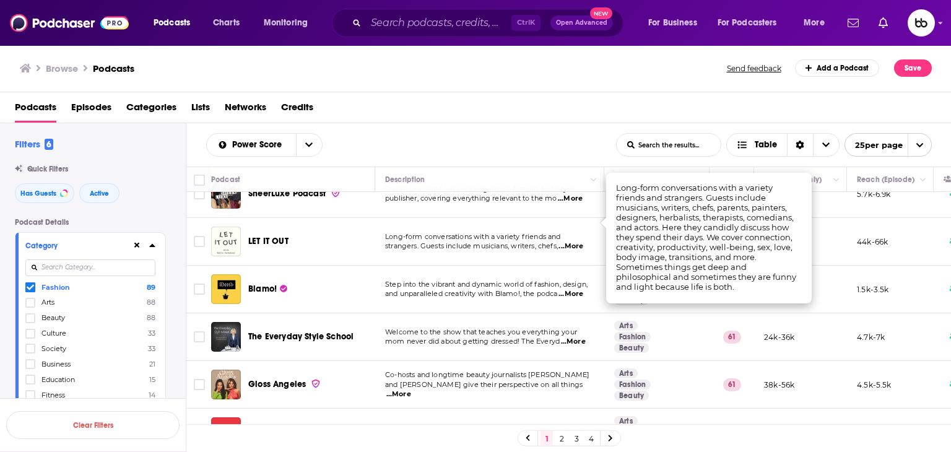
click at [575, 289] on span "...More" at bounding box center [570, 294] width 25 height 10
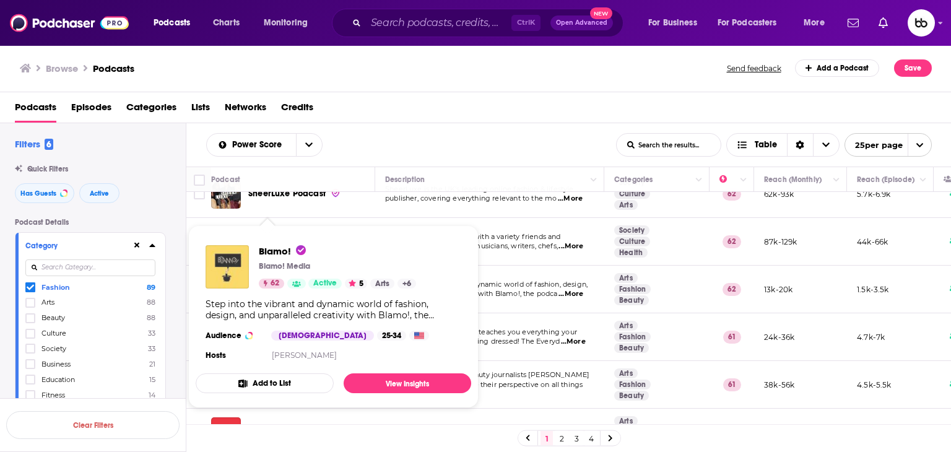
drag, startPoint x: 259, startPoint y: 268, endPoint x: 232, endPoint y: 254, distance: 31.0
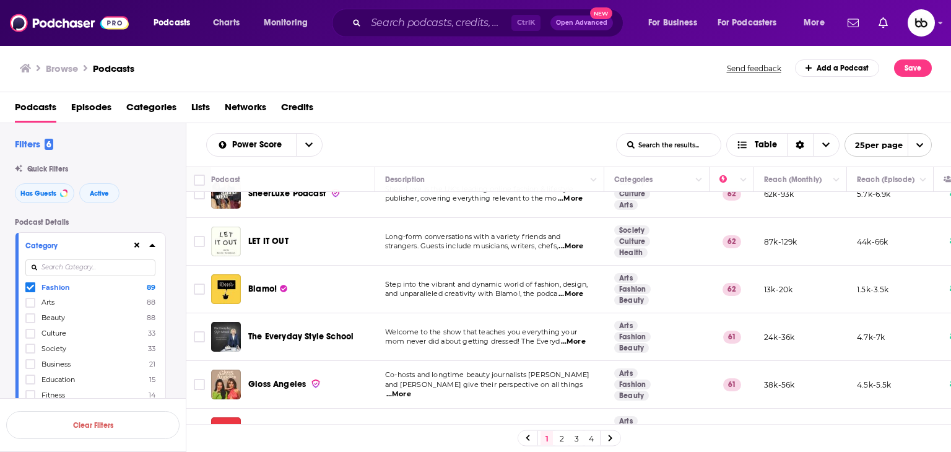
click at [443, 135] on div "Power Score List Search Input Search the results... Table" at bounding box center [411, 145] width 410 height 24
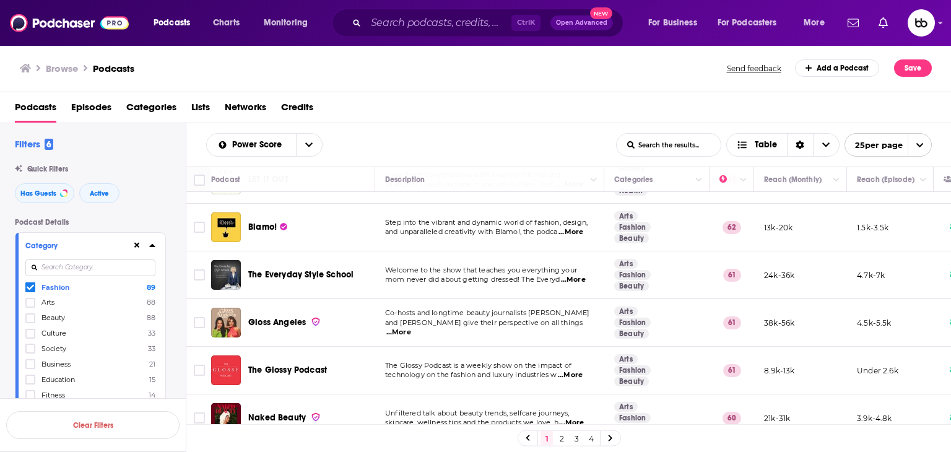
scroll to position [929, 0]
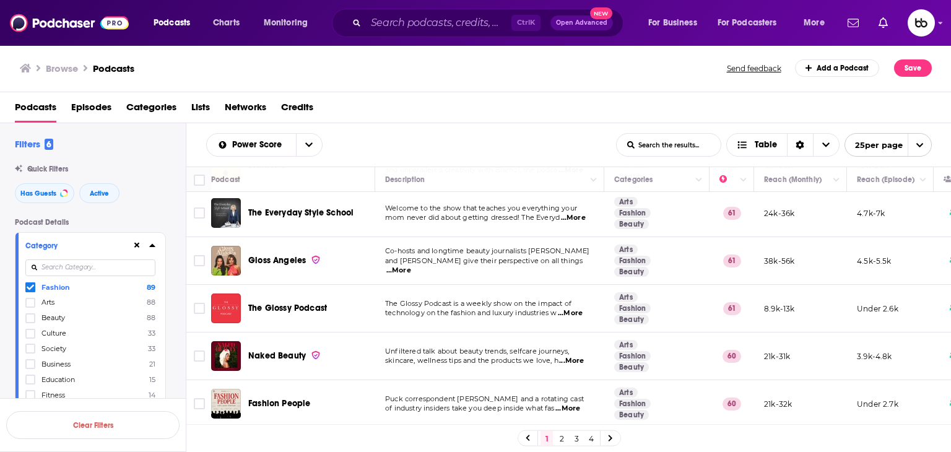
click at [411, 266] on span "...More" at bounding box center [398, 271] width 25 height 10
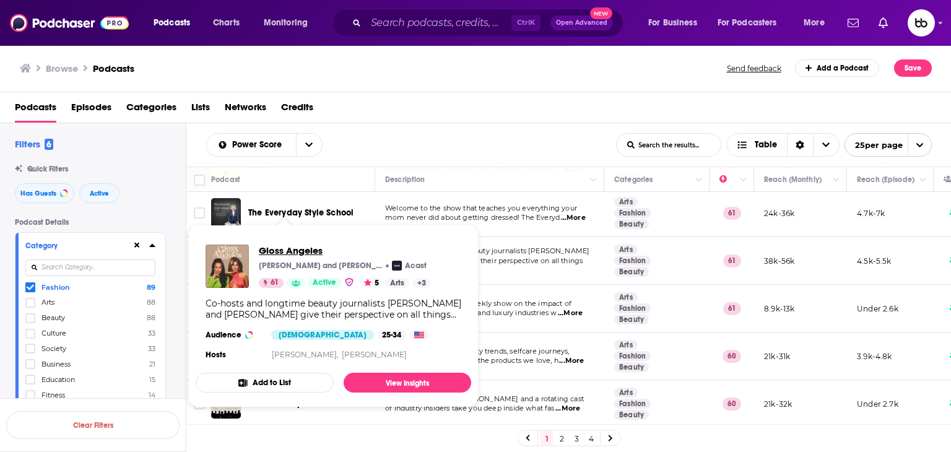
drag, startPoint x: 283, startPoint y: 236, endPoint x: 280, endPoint y: 252, distance: 16.4
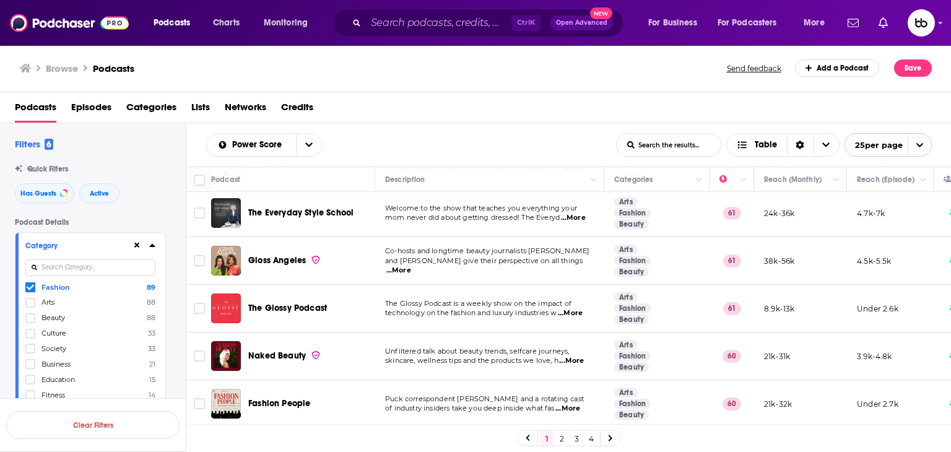
scroll to position [963, 0]
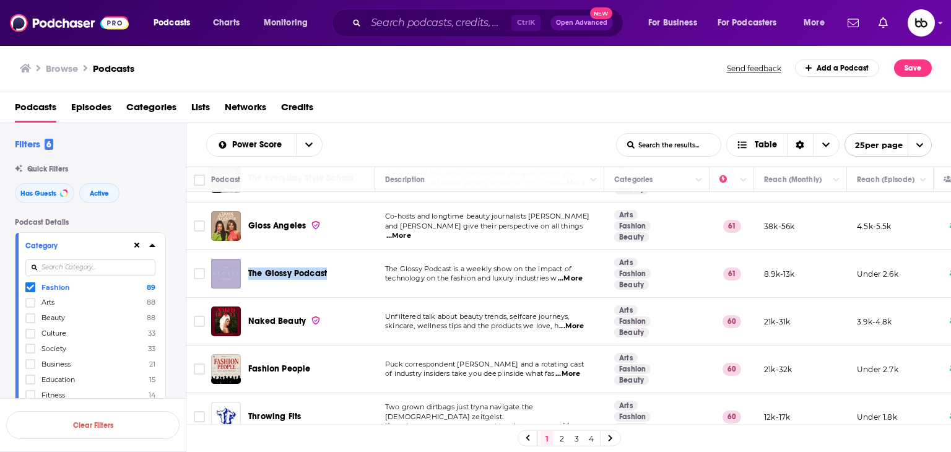
drag, startPoint x: 307, startPoint y: 243, endPoint x: 243, endPoint y: 254, distance: 64.8
click at [243, 259] on div "The Glossy Podcast" at bounding box center [294, 274] width 166 height 30
copy div "The Glossy Podcast"
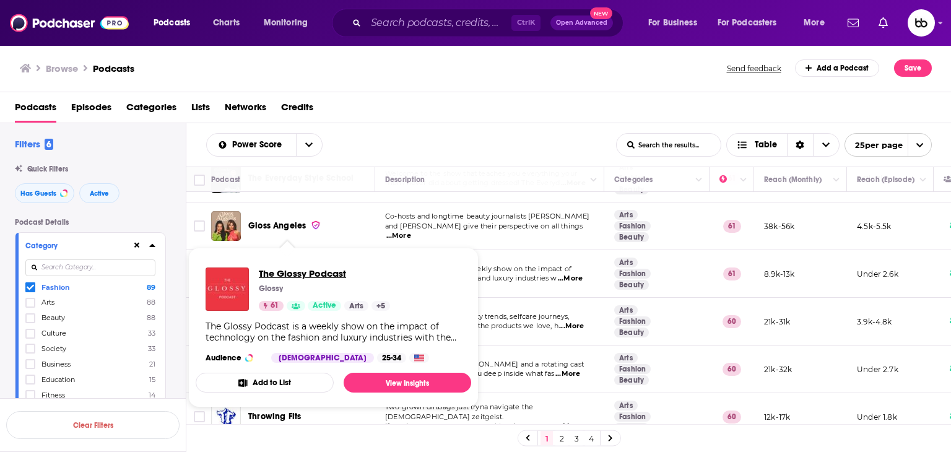
drag, startPoint x: 307, startPoint y: 248, endPoint x: 282, endPoint y: 273, distance: 35.9
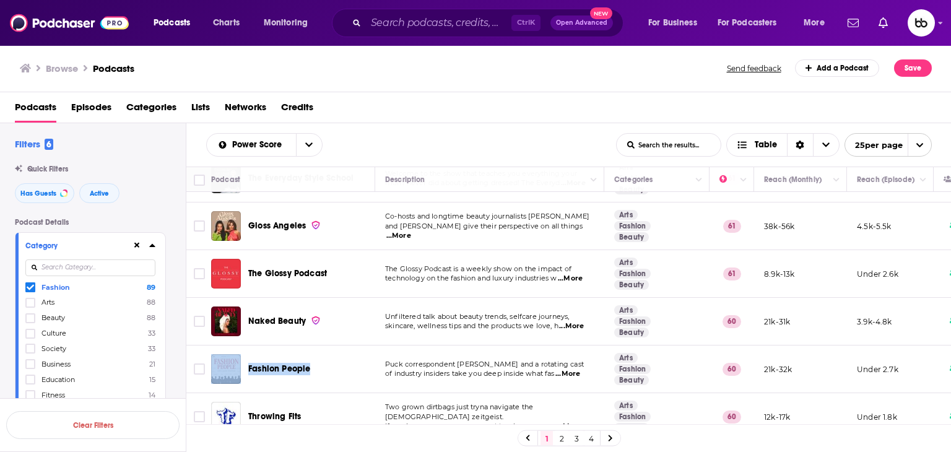
drag, startPoint x: 332, startPoint y: 343, endPoint x: 244, endPoint y: 341, distance: 88.0
click at [242, 354] on div "Fashion People" at bounding box center [294, 369] width 166 height 30
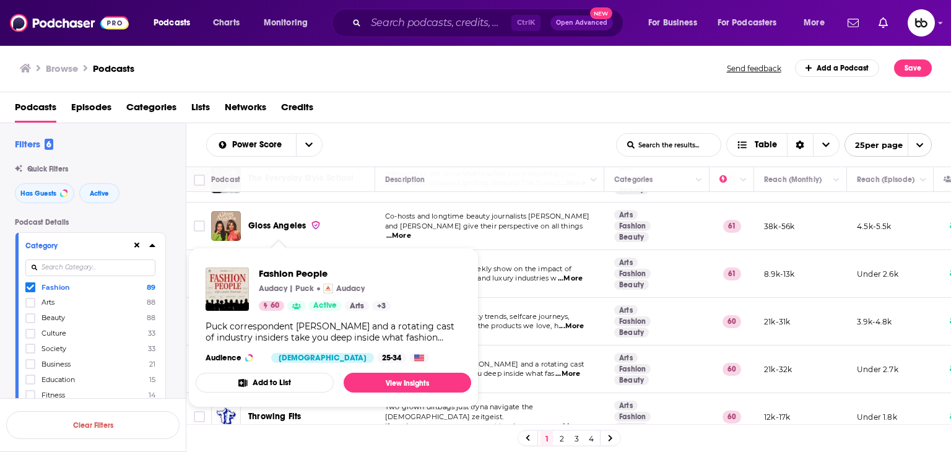
copy div "Fashion People"
click at [580, 369] on span "...More" at bounding box center [567, 374] width 25 height 10
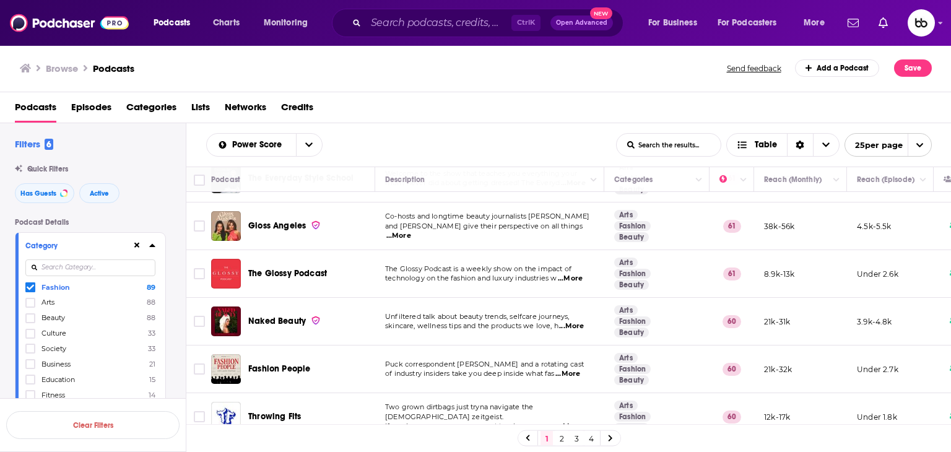
click at [575, 422] on span "...More" at bounding box center [569, 427] width 25 height 10
click at [562, 435] on link "2" at bounding box center [561, 438] width 12 height 15
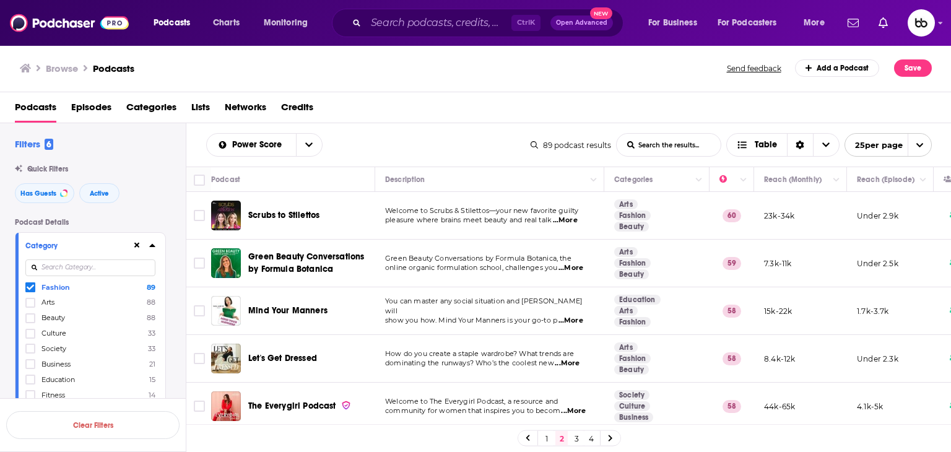
click at [576, 219] on span "...More" at bounding box center [565, 220] width 25 height 10
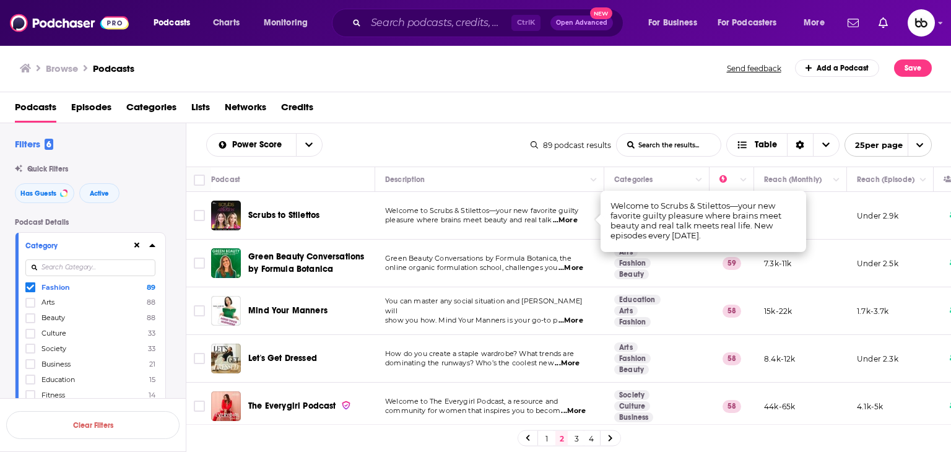
click at [347, 217] on div "Scrubs to Stilettos" at bounding box center [312, 215] width 129 height 12
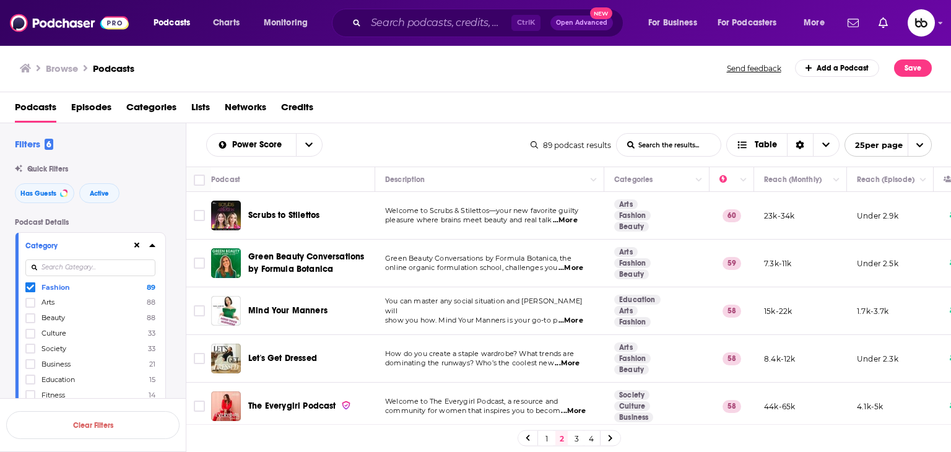
click at [576, 268] on span "...More" at bounding box center [570, 268] width 25 height 10
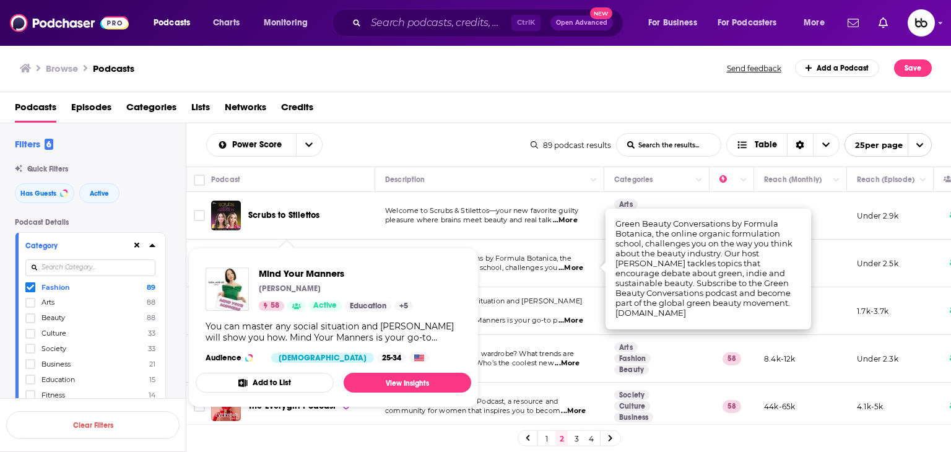
click at [568, 319] on span "...More" at bounding box center [570, 321] width 25 height 10
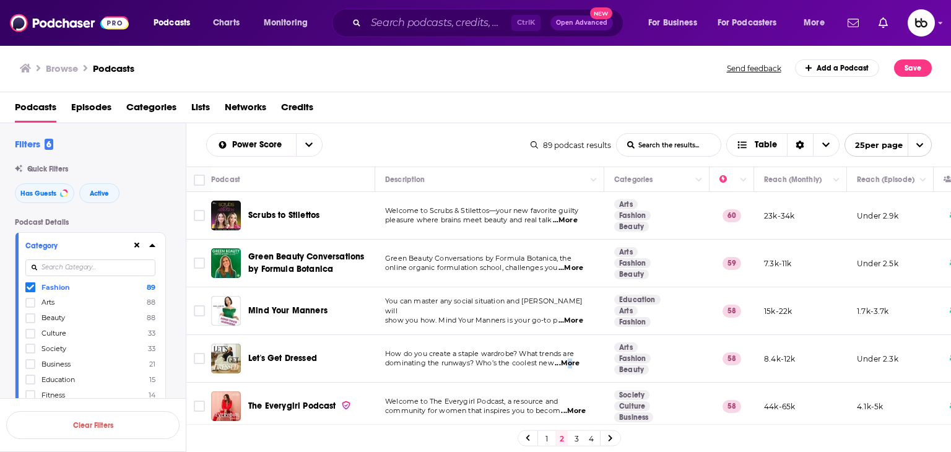
click at [568, 362] on span "...More" at bounding box center [567, 363] width 25 height 10
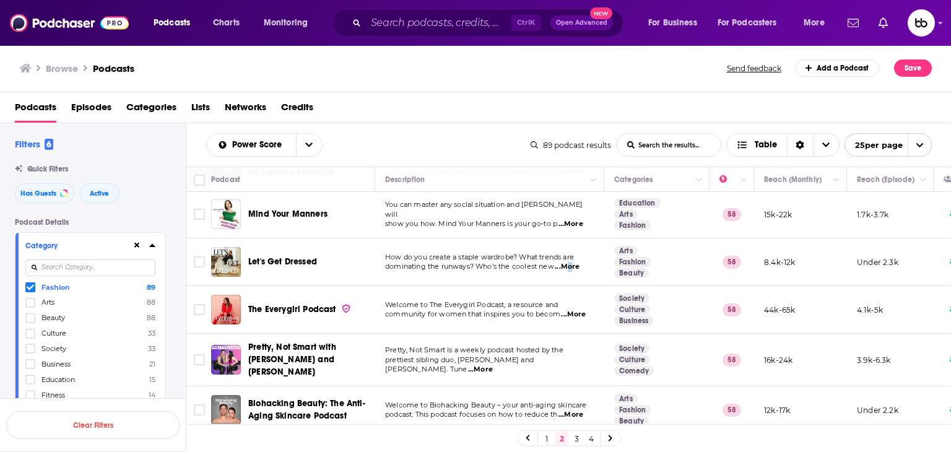
scroll to position [124, 0]
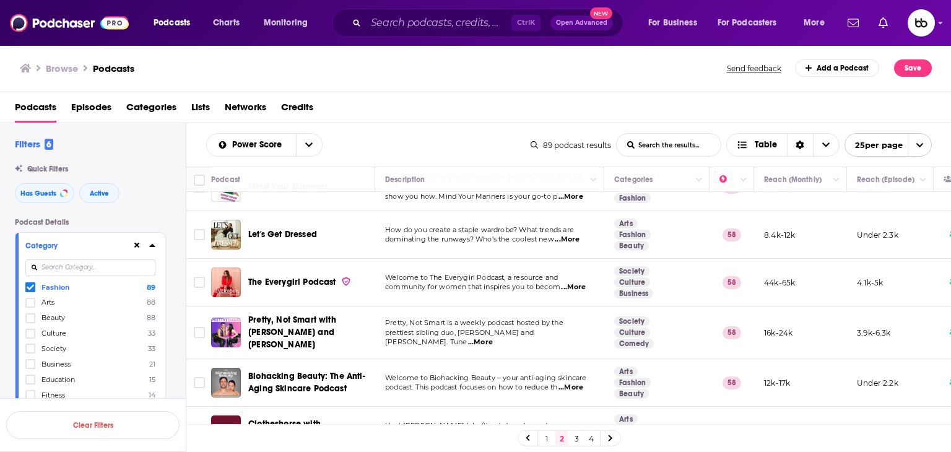
click at [493, 337] on span "...More" at bounding box center [480, 342] width 25 height 10
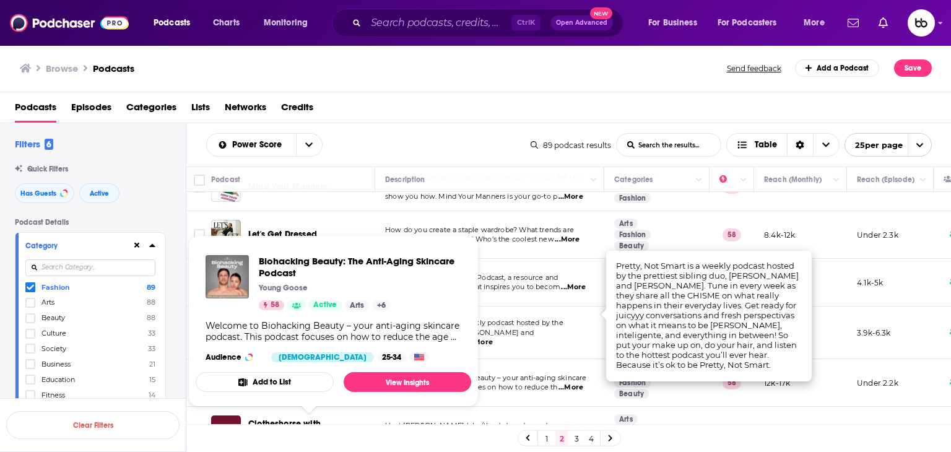
scroll to position [186, 0]
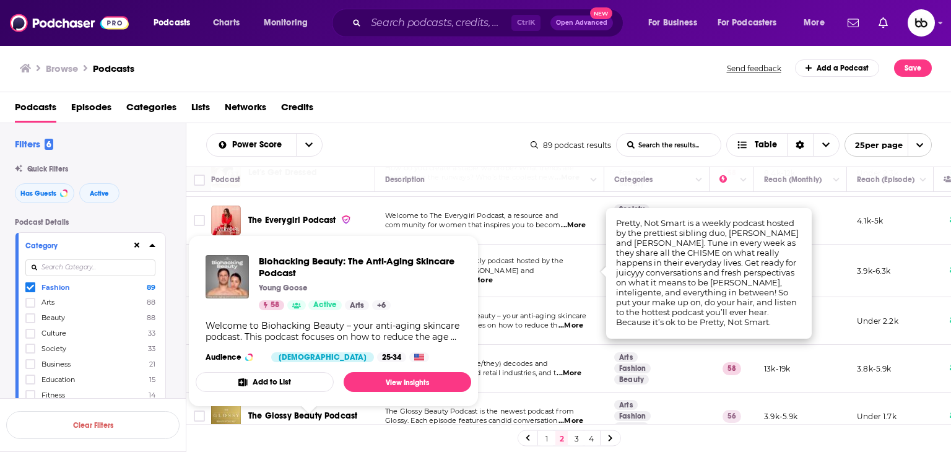
click at [576, 321] on span "...More" at bounding box center [570, 326] width 25 height 10
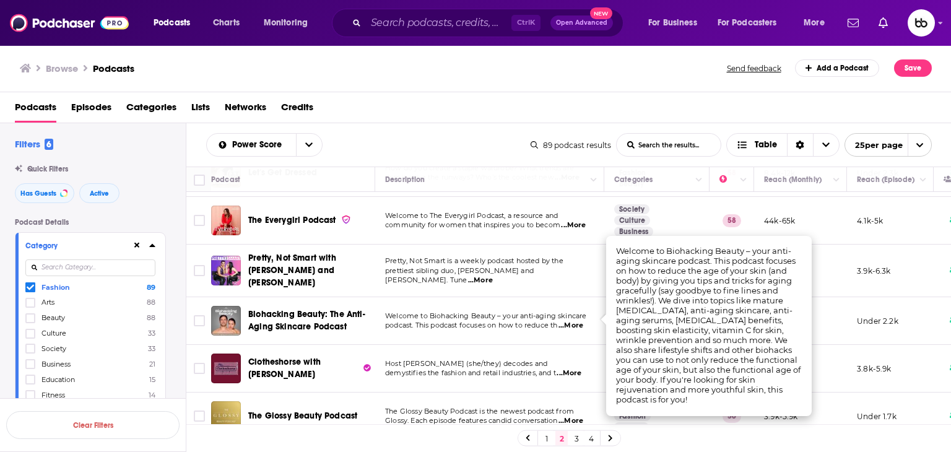
drag, startPoint x: 573, startPoint y: 328, endPoint x: 518, endPoint y: 328, distance: 55.1
click at [566, 329] on td "Welcome to Biohacking Beauty – your anti-aging skincare podcast. This podcast f…" at bounding box center [489, 321] width 229 height 48
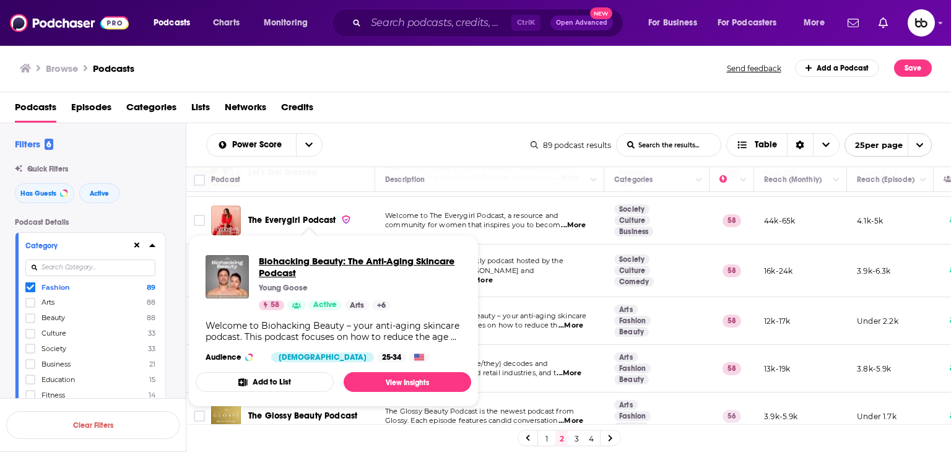
drag, startPoint x: 321, startPoint y: 314, endPoint x: 264, endPoint y: 263, distance: 76.7
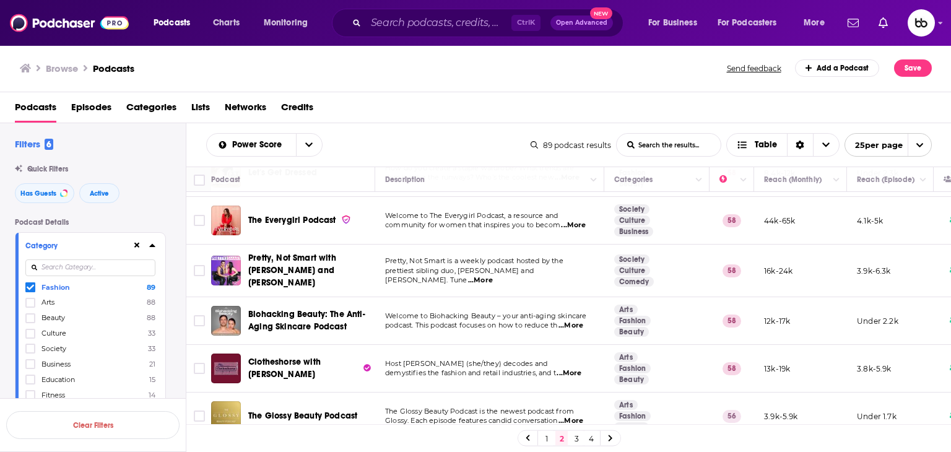
click at [588, 371] on p "demystifies the fashion and retail industries, and t ...More" at bounding box center [489, 373] width 209 height 10
click at [581, 368] on span "...More" at bounding box center [569, 373] width 25 height 10
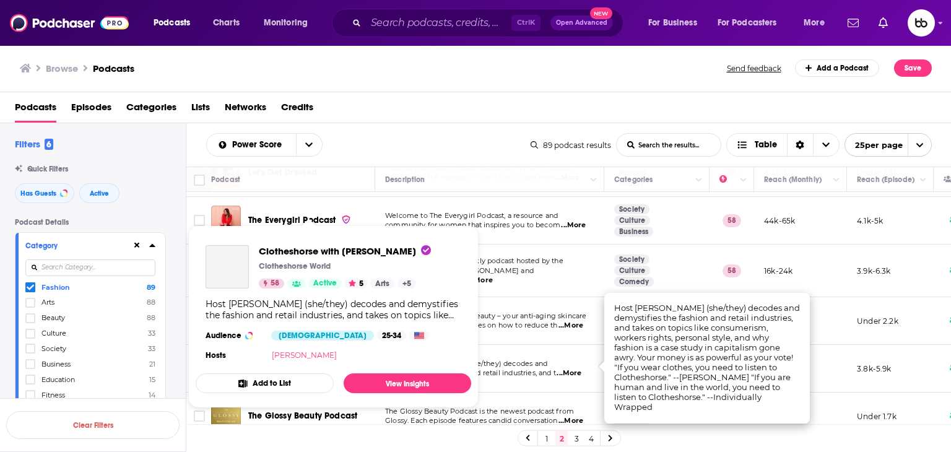
click at [330, 355] on link "Amanda Lee McCarty" at bounding box center [304, 354] width 65 height 9
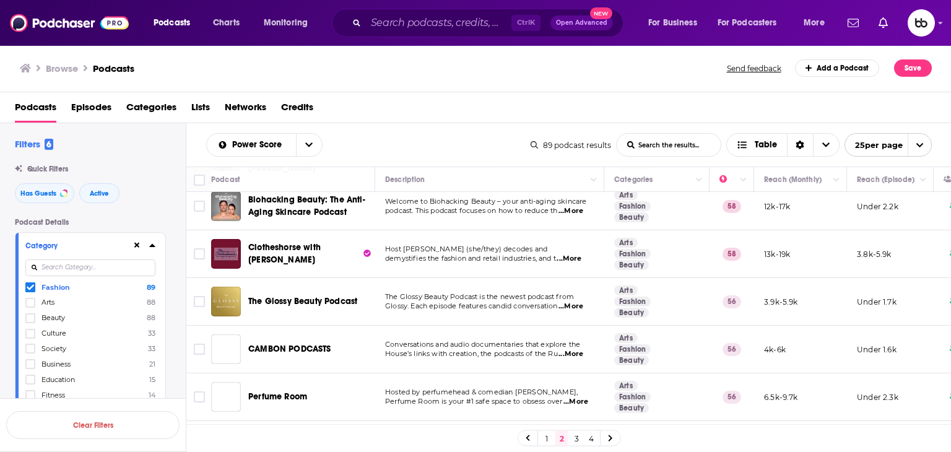
scroll to position [310, 0]
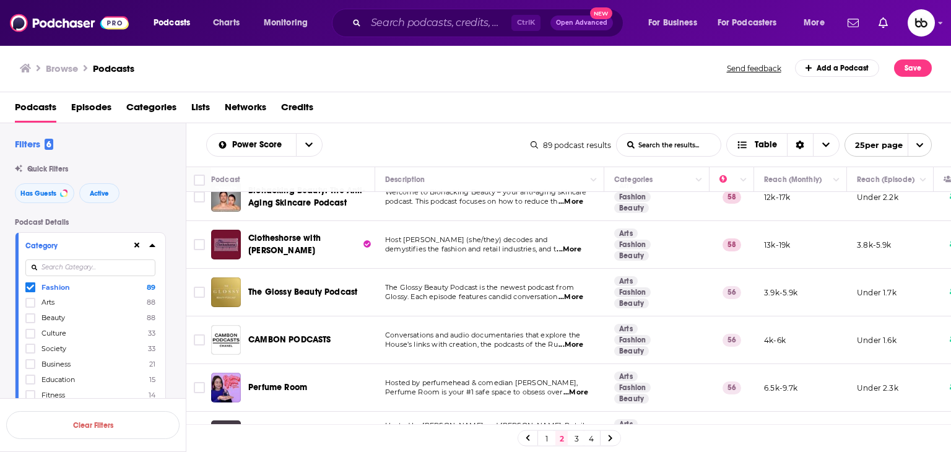
click at [578, 293] on span "...More" at bounding box center [570, 297] width 25 height 10
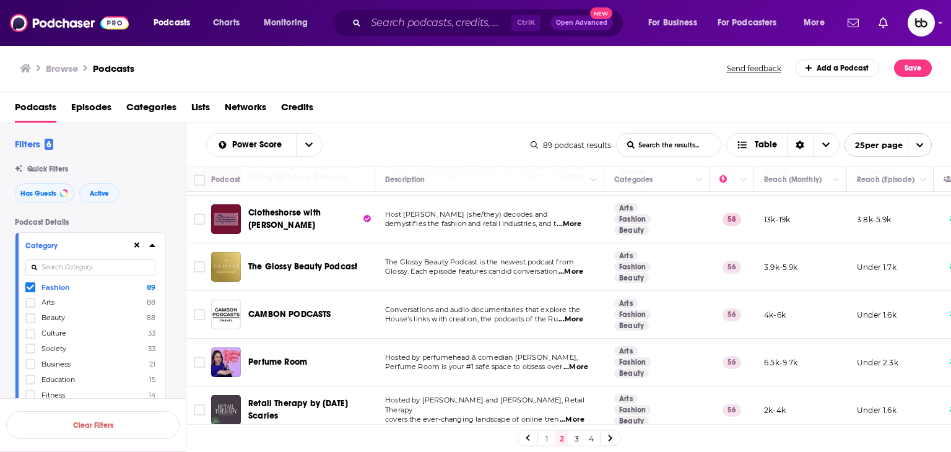
scroll to position [371, 0]
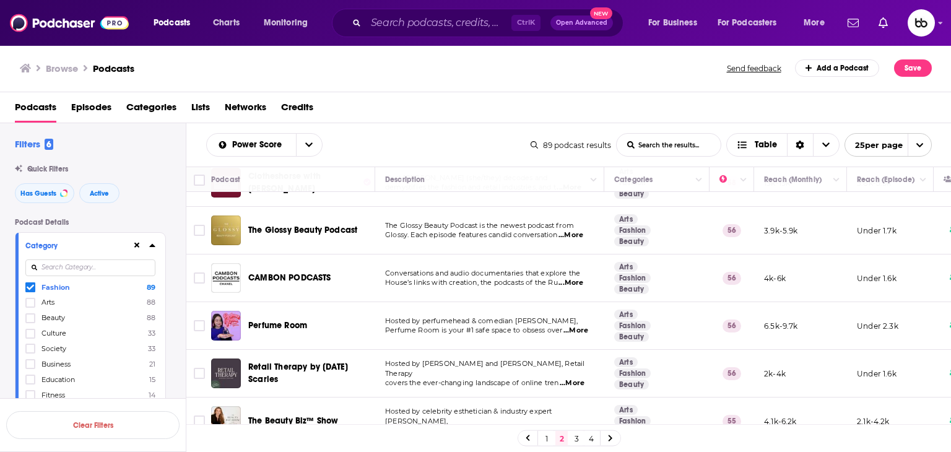
click at [578, 326] on span "...More" at bounding box center [575, 331] width 25 height 10
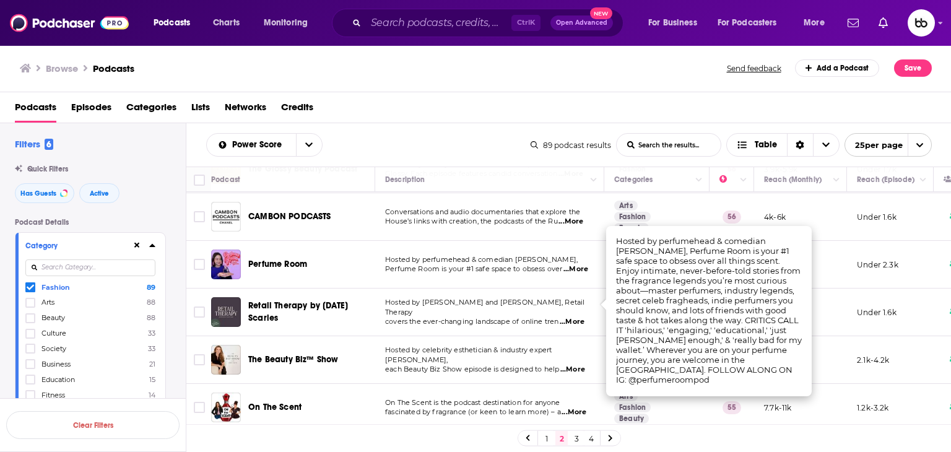
scroll to position [433, 0]
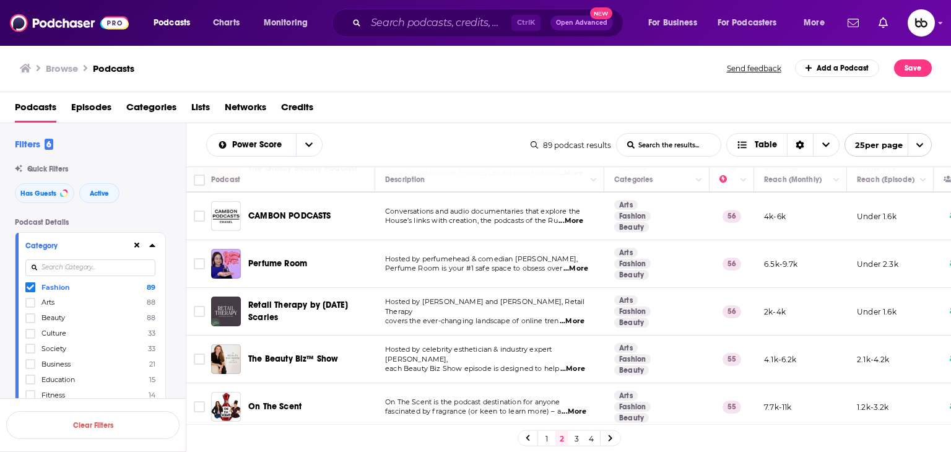
click at [576, 316] on span "...More" at bounding box center [572, 321] width 25 height 10
click at [575, 316] on span "...More" at bounding box center [572, 321] width 25 height 10
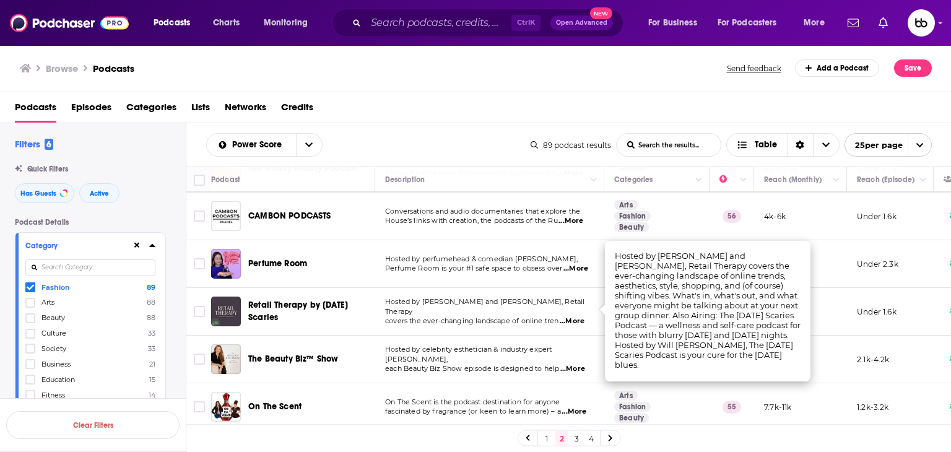
click at [580, 364] on span "...More" at bounding box center [572, 369] width 25 height 10
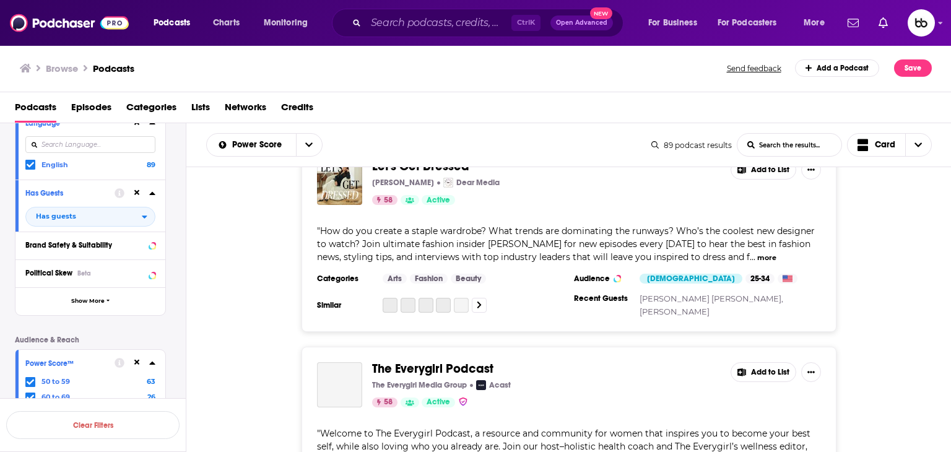
scroll to position [619, 0]
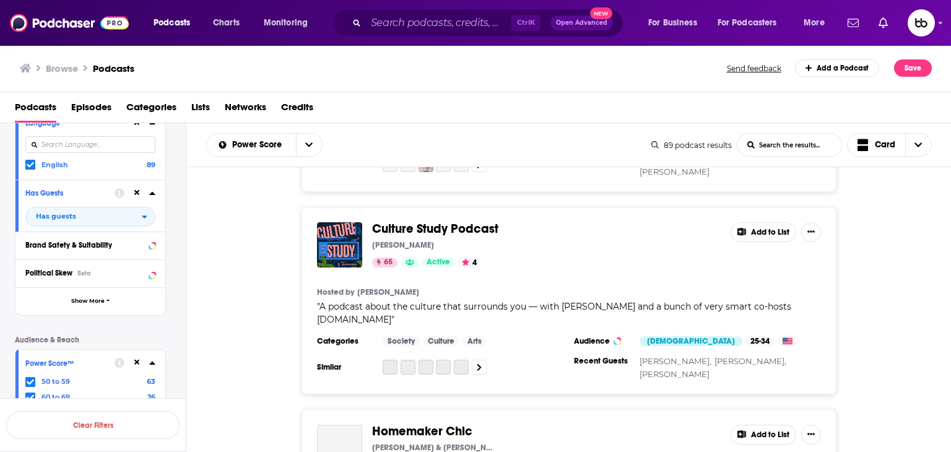
scroll to position [929, 0]
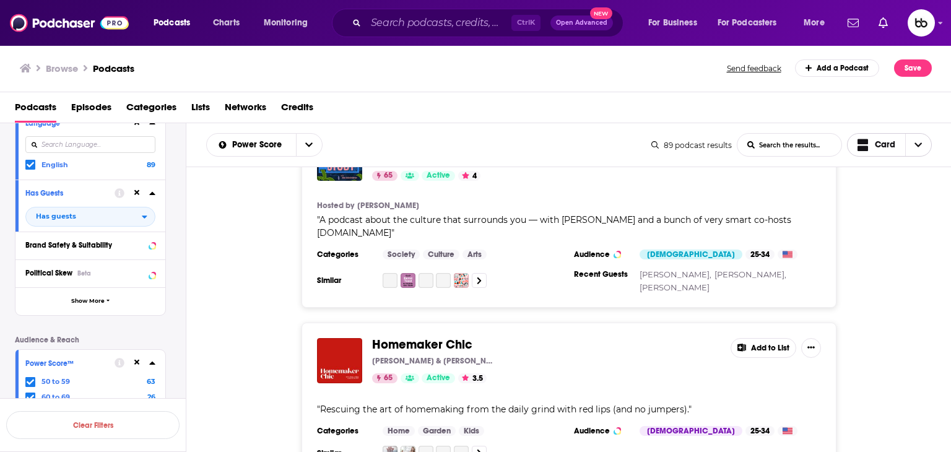
click at [871, 147] on span "Choose View" at bounding box center [865, 144] width 16 height 15
click at [880, 206] on span "Table" at bounding box center [897, 209] width 50 height 7
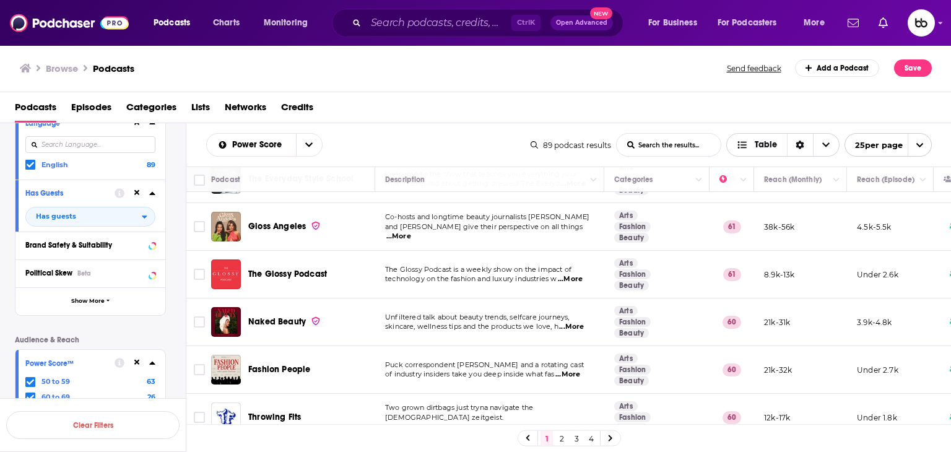
scroll to position [963, 0]
click at [563, 441] on link "2" at bounding box center [561, 438] width 12 height 15
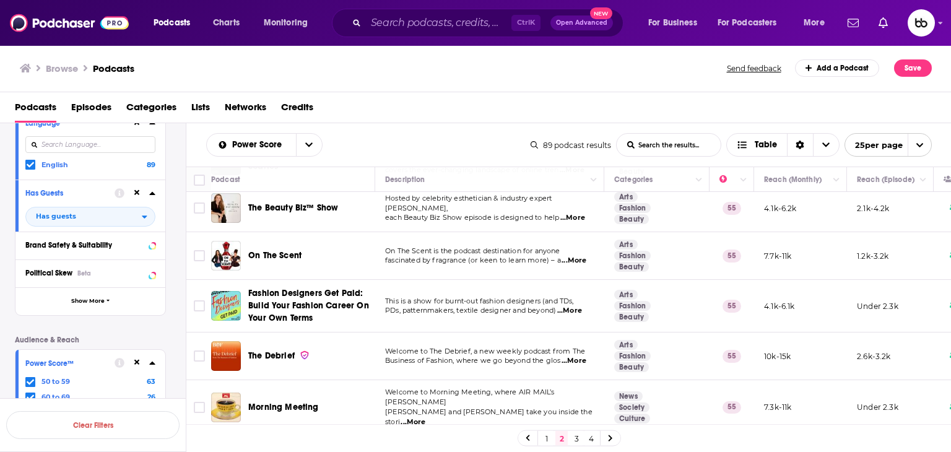
scroll to position [619, 0]
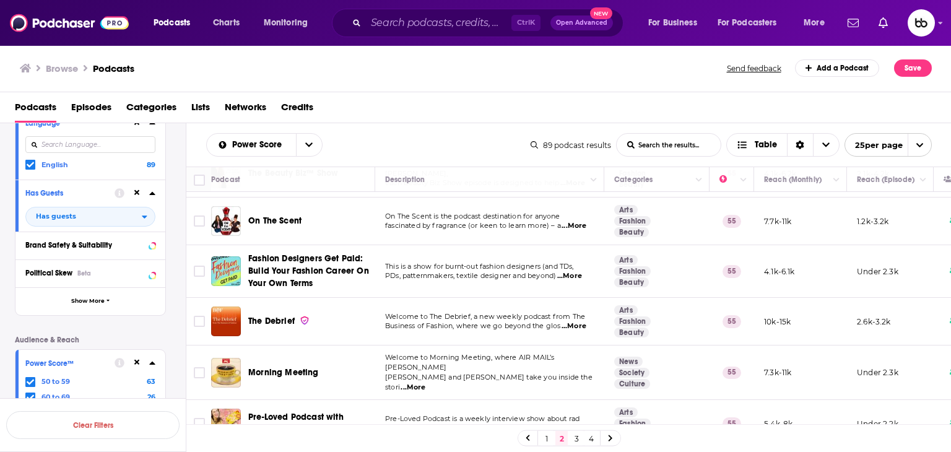
click at [580, 271] on span "...More" at bounding box center [569, 276] width 25 height 10
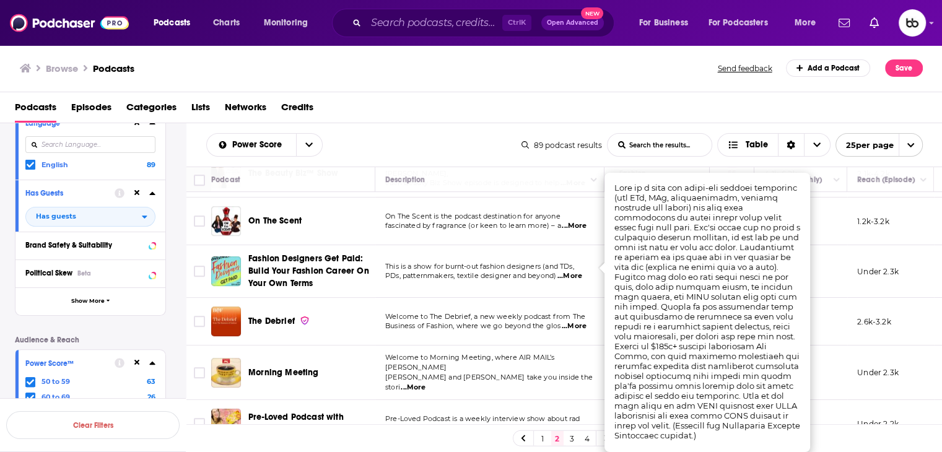
click at [425, 383] on span "...More" at bounding box center [413, 388] width 25 height 10
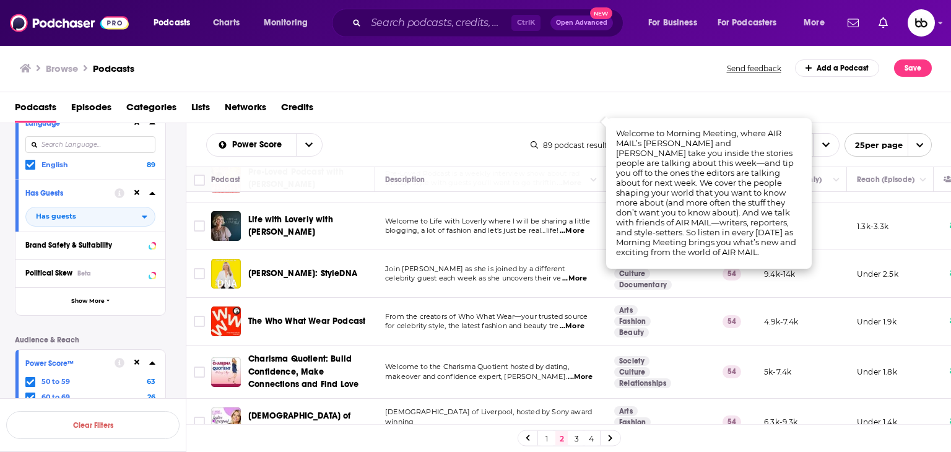
scroll to position [867, 0]
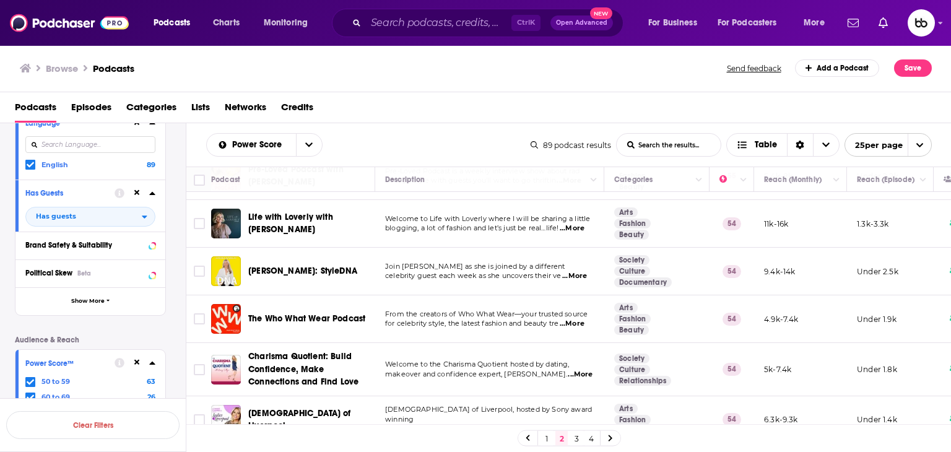
click at [573, 271] on span "...More" at bounding box center [574, 276] width 25 height 10
click at [575, 316] on td "From the creators of Who What Wear—your trusted source for celebrity style, the…" at bounding box center [489, 319] width 229 height 48
click at [576, 319] on span "...More" at bounding box center [572, 324] width 25 height 10
drag, startPoint x: 329, startPoint y: 297, endPoint x: 325, endPoint y: 304, distance: 7.8
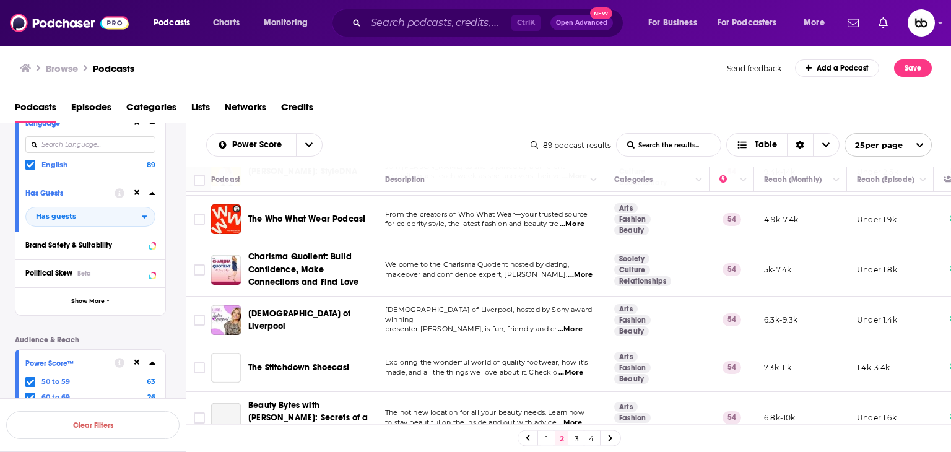
scroll to position [973, 0]
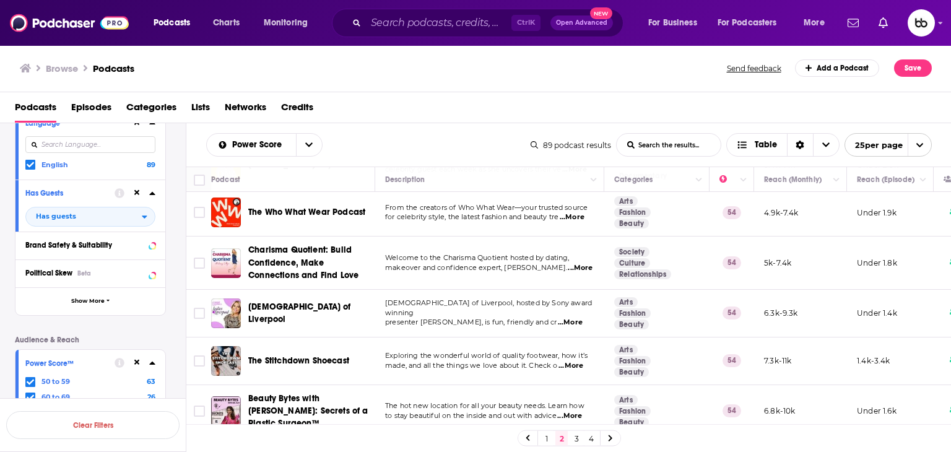
click at [575, 438] on link "3" at bounding box center [576, 438] width 12 height 15
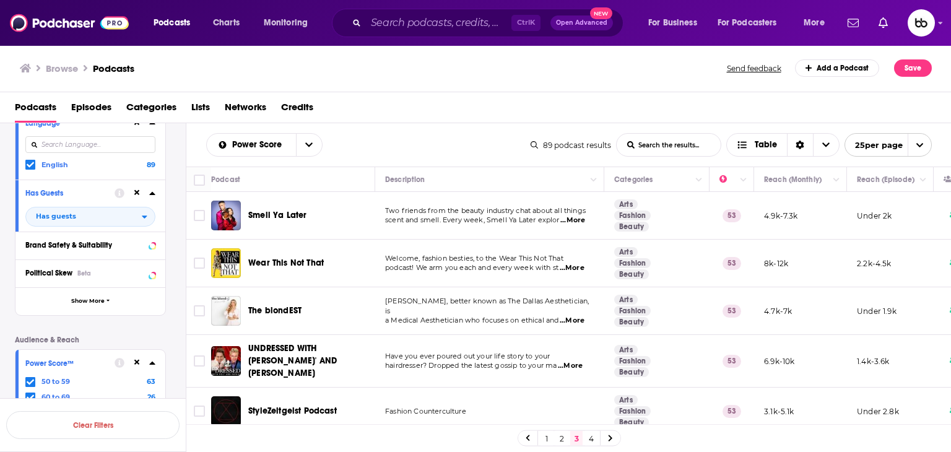
click at [579, 216] on span "...More" at bounding box center [572, 220] width 25 height 10
click at [591, 272] on td "Welcome, fashion besties, to the Wear This Not That podcast! We arm you each an…" at bounding box center [489, 264] width 229 height 48
click at [581, 269] on span "...More" at bounding box center [572, 268] width 25 height 10
click at [572, 316] on span "...More" at bounding box center [572, 321] width 25 height 10
click at [576, 361] on span "...More" at bounding box center [570, 366] width 25 height 10
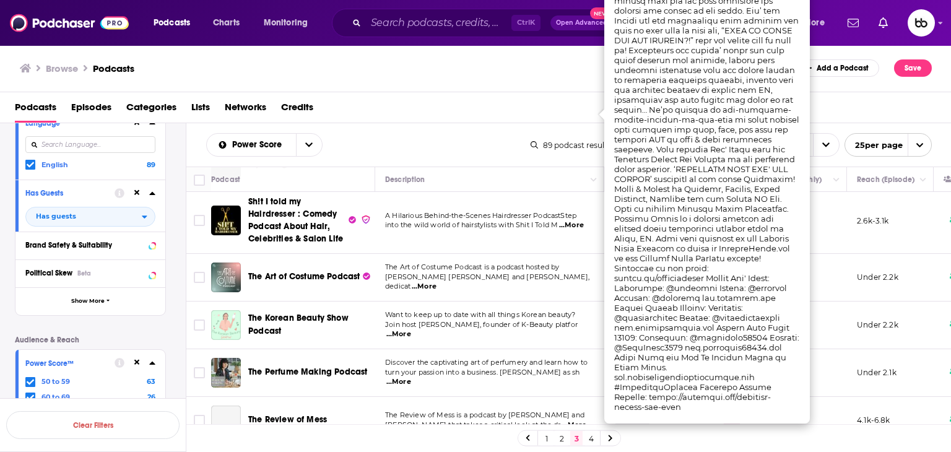
scroll to position [248, 0]
click at [411, 329] on span "...More" at bounding box center [398, 334] width 25 height 10
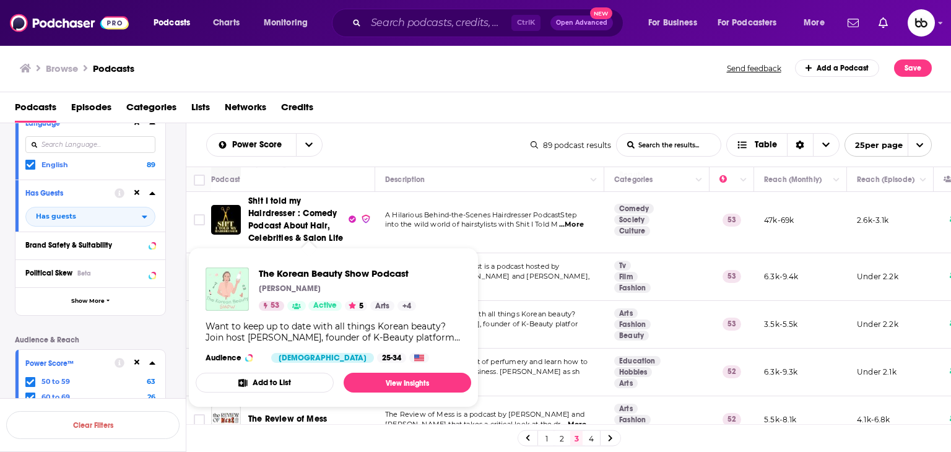
drag, startPoint x: 304, startPoint y: 313, endPoint x: 552, endPoint y: 336, distance: 249.3
click at [552, 336] on td "Want to keep up to date with all things Korean beauty? Join host Lauren Lee, fo…" at bounding box center [489, 325] width 229 height 48
drag, startPoint x: 268, startPoint y: 314, endPoint x: 259, endPoint y: 274, distance: 41.2
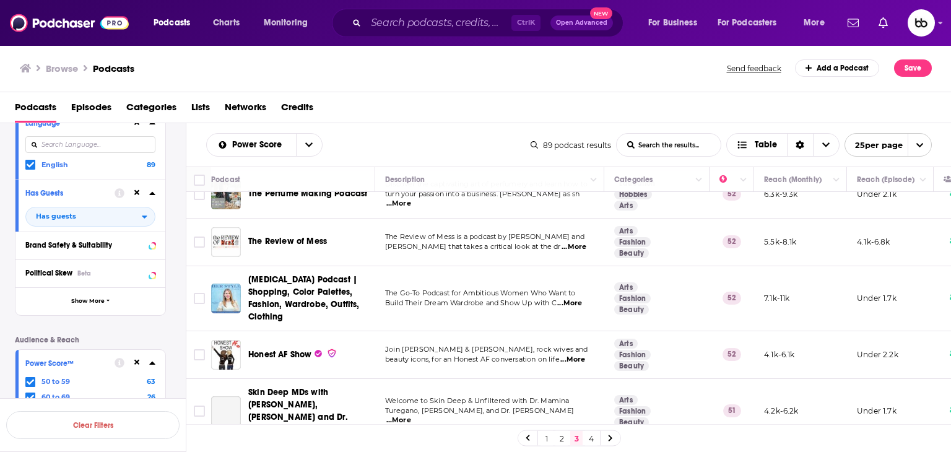
scroll to position [433, 0]
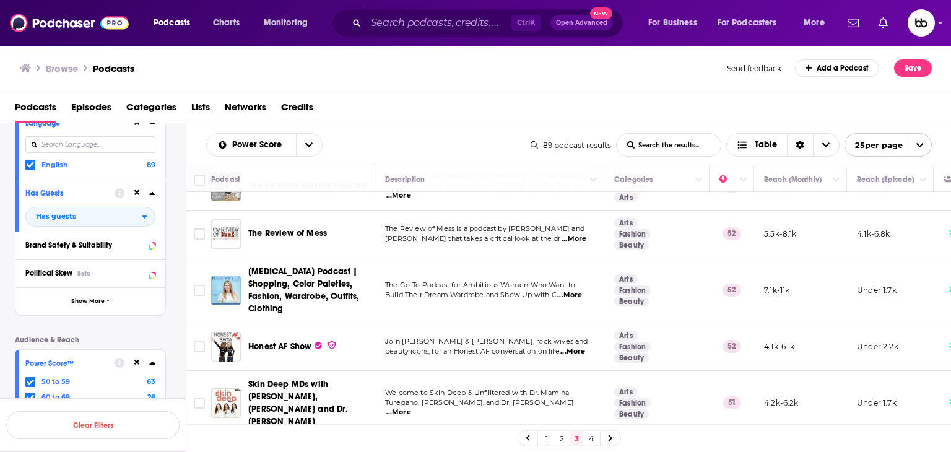
click at [579, 290] on span "...More" at bounding box center [569, 295] width 25 height 10
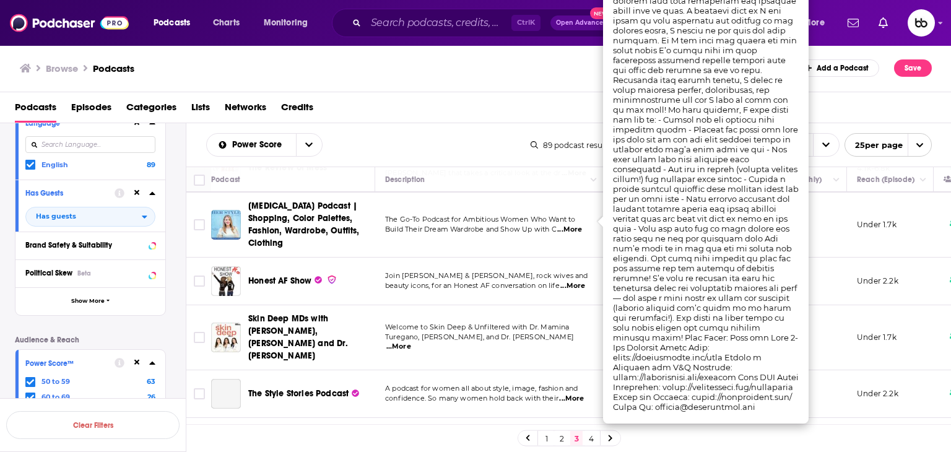
scroll to position [557, 0]
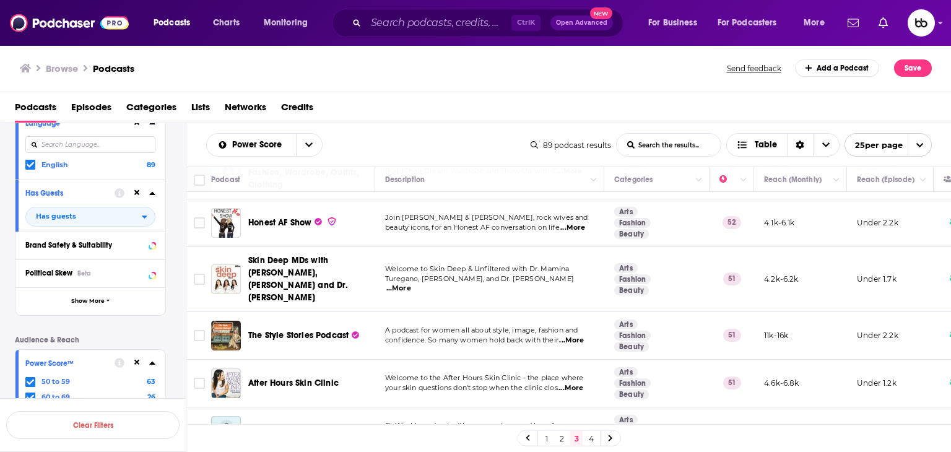
click at [583, 223] on span "...More" at bounding box center [572, 228] width 25 height 10
click at [587, 274] on p "Turegano, Dr. Lindsey Zubritsky, and Dr. Jenny Liu ...More" at bounding box center [489, 284] width 209 height 20
click at [411, 284] on span "...More" at bounding box center [398, 289] width 25 height 10
click at [578, 336] on span "...More" at bounding box center [571, 341] width 25 height 10
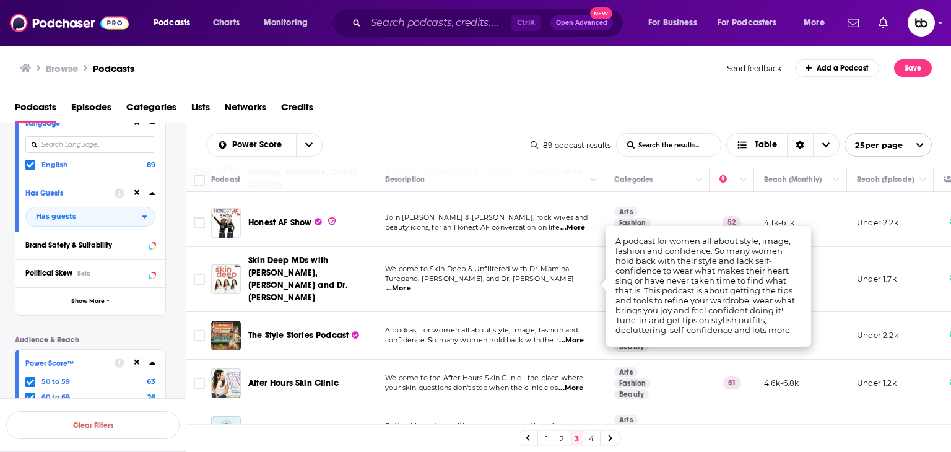
scroll to position [619, 0]
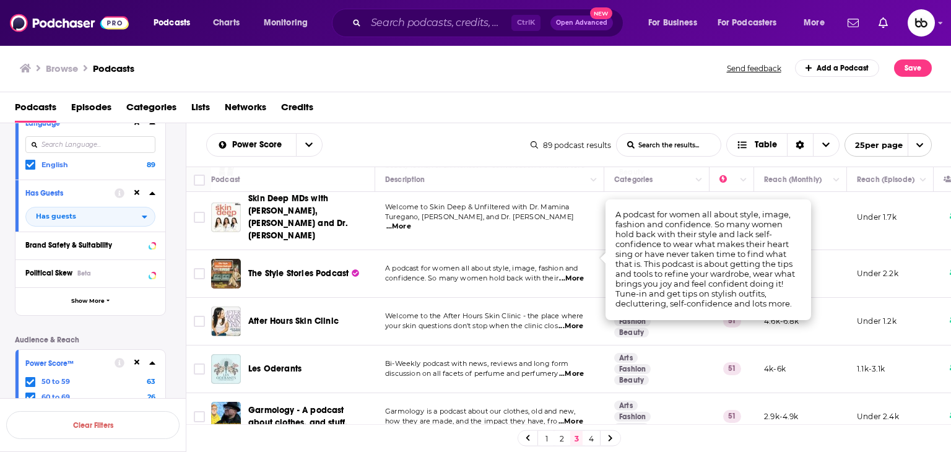
click at [583, 321] on span "...More" at bounding box center [570, 326] width 25 height 10
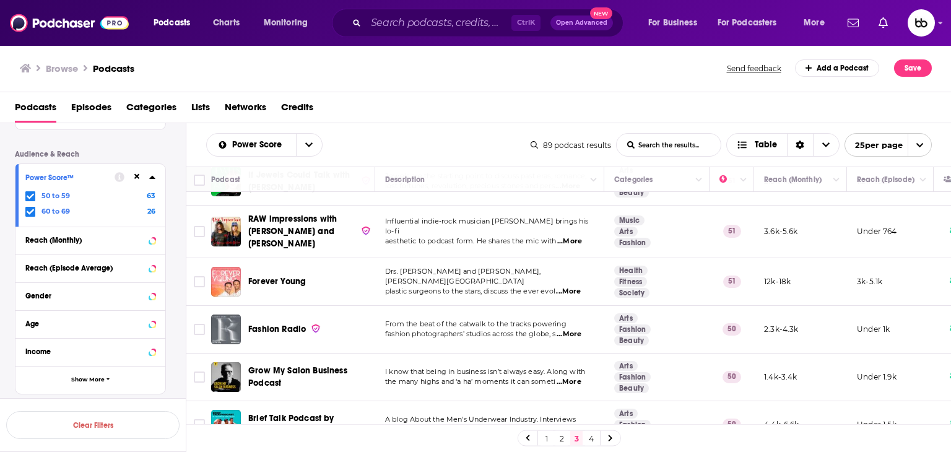
scroll to position [1003, 0]
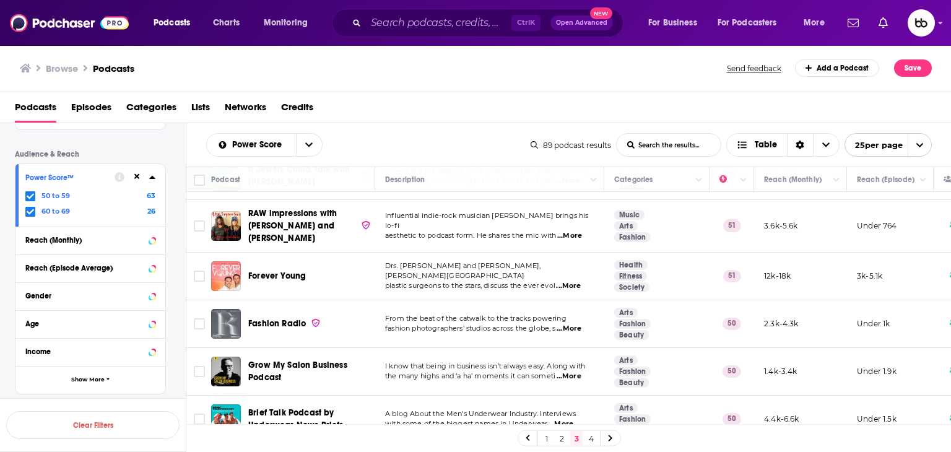
click at [591, 438] on link "4" at bounding box center [591, 438] width 12 height 15
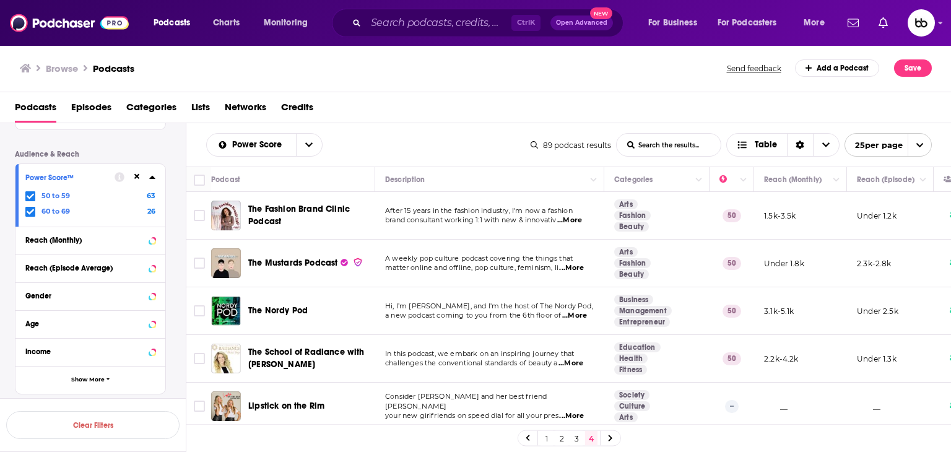
click at [573, 219] on span "...More" at bounding box center [569, 220] width 25 height 10
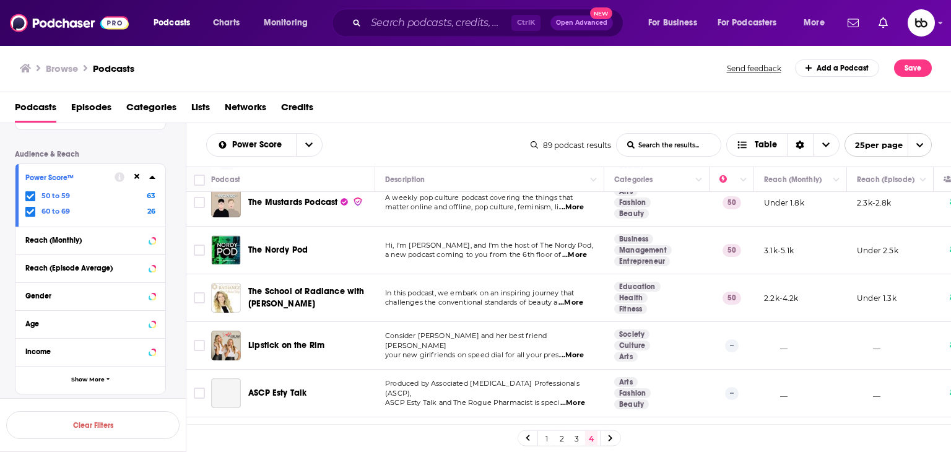
scroll to position [62, 0]
click at [575, 298] on span "...More" at bounding box center [570, 302] width 25 height 10
click at [580, 302] on span "...More" at bounding box center [570, 302] width 25 height 10
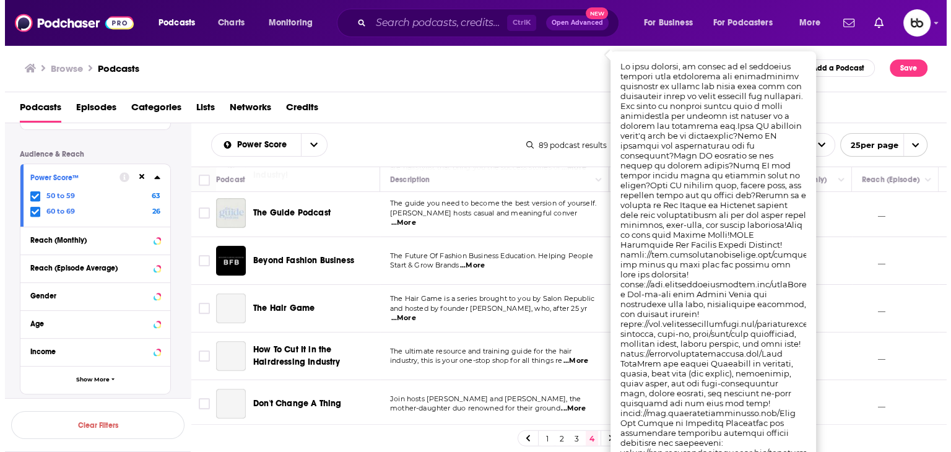
scroll to position [310, 0]
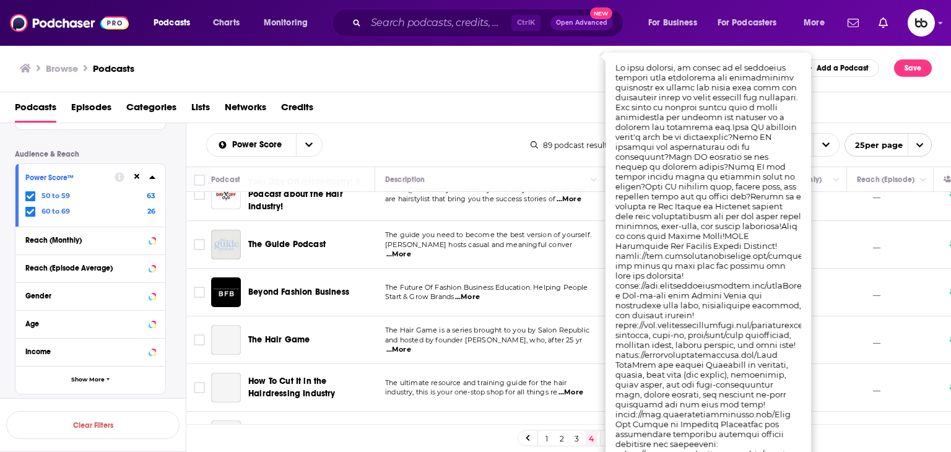
click at [475, 295] on span "...More" at bounding box center [467, 297] width 25 height 10
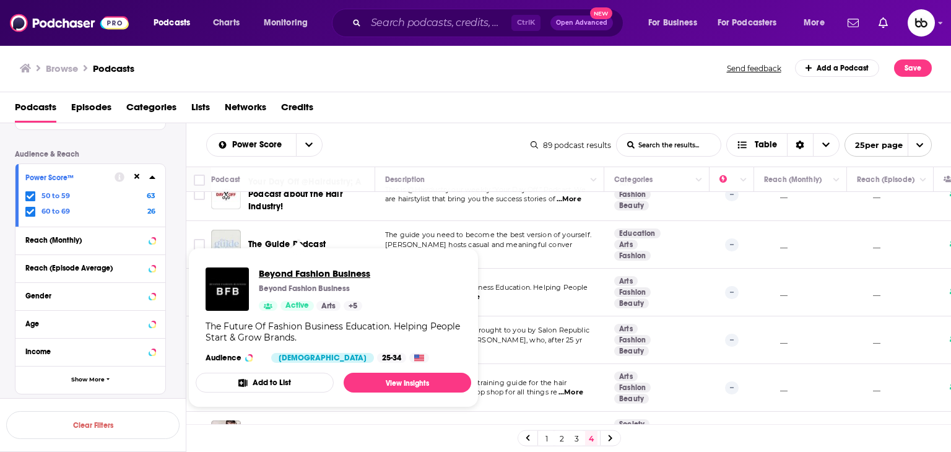
drag, startPoint x: 328, startPoint y: 290, endPoint x: 285, endPoint y: 274, distance: 46.2
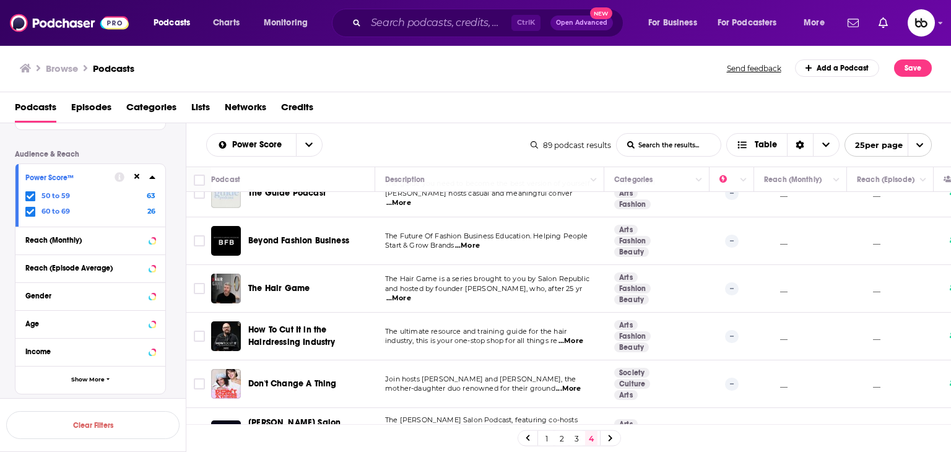
scroll to position [371, 0]
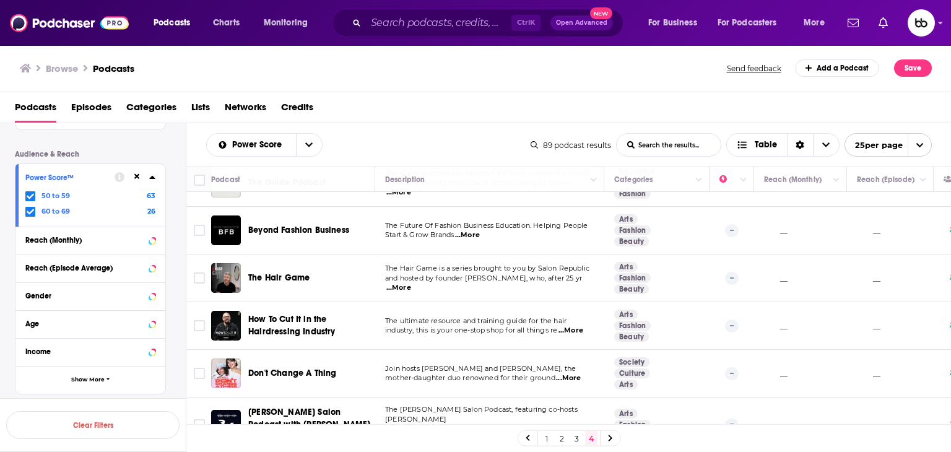
click at [411, 283] on span "...More" at bounding box center [398, 288] width 25 height 10
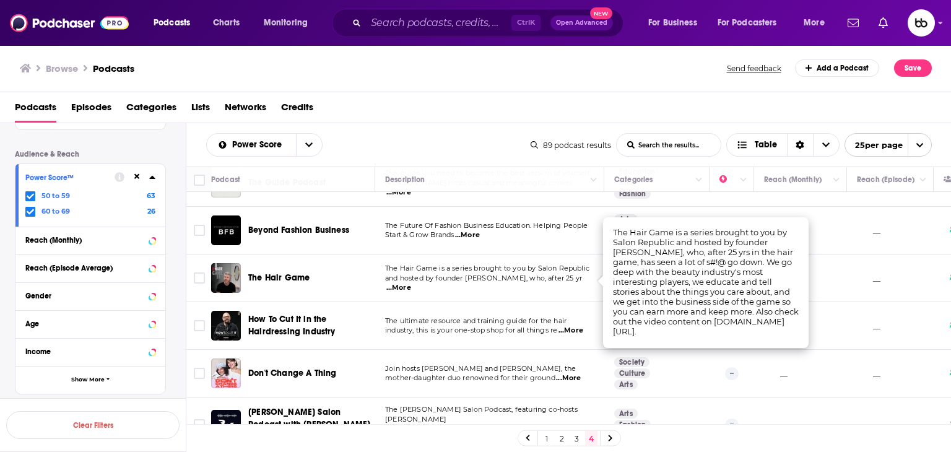
click at [574, 329] on span "...More" at bounding box center [570, 331] width 25 height 10
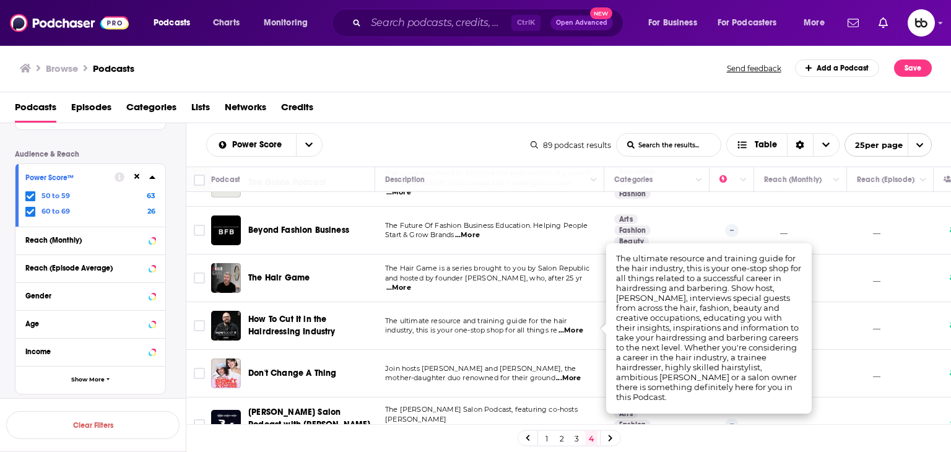
click at [571, 376] on span "...More" at bounding box center [568, 378] width 25 height 10
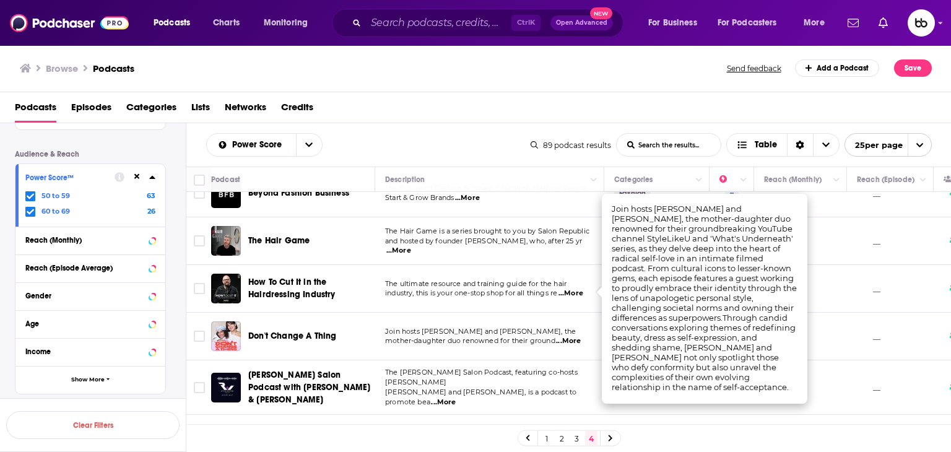
scroll to position [492, 0]
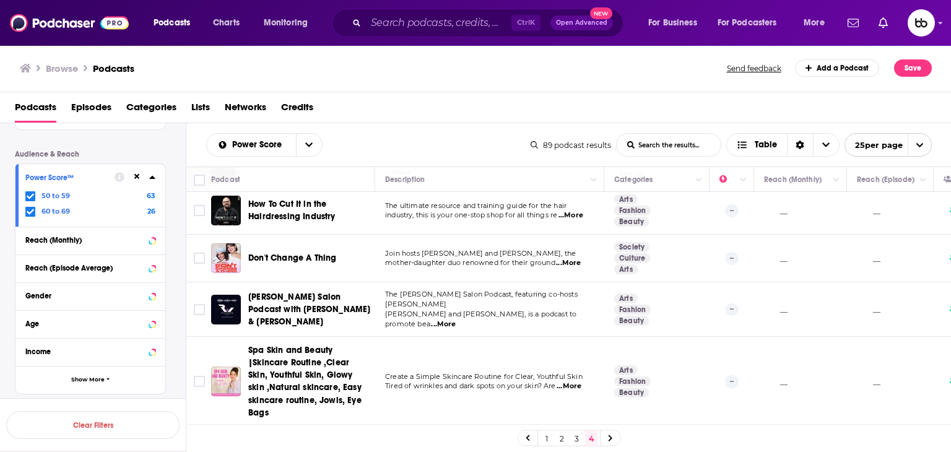
click at [581, 381] on span "...More" at bounding box center [569, 386] width 25 height 10
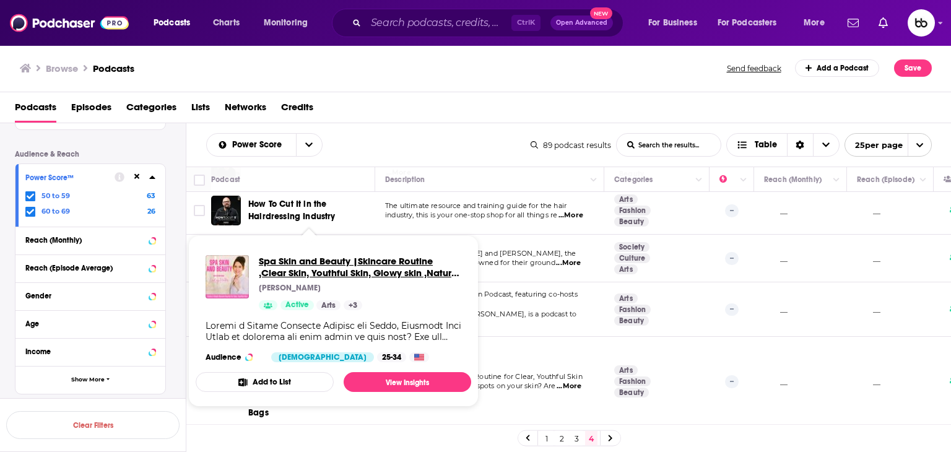
drag, startPoint x: 305, startPoint y: 365, endPoint x: 287, endPoint y: 266, distance: 100.7
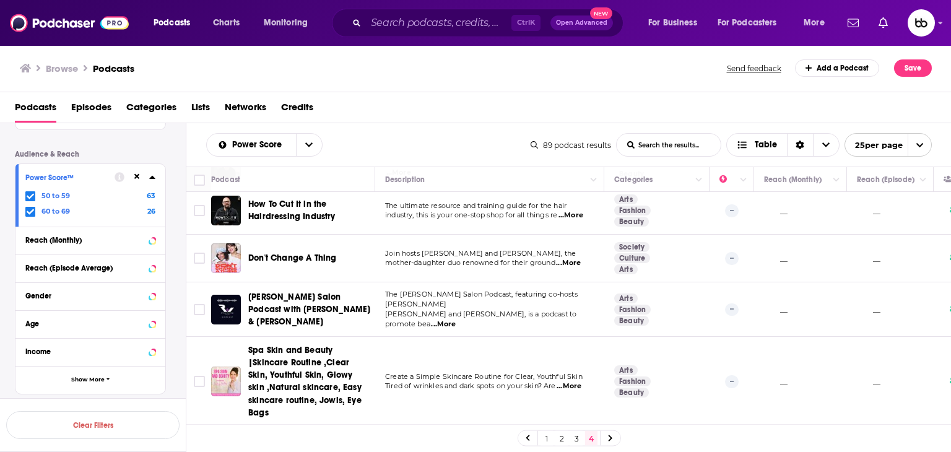
click at [612, 441] on icon at bounding box center [610, 438] width 5 height 7
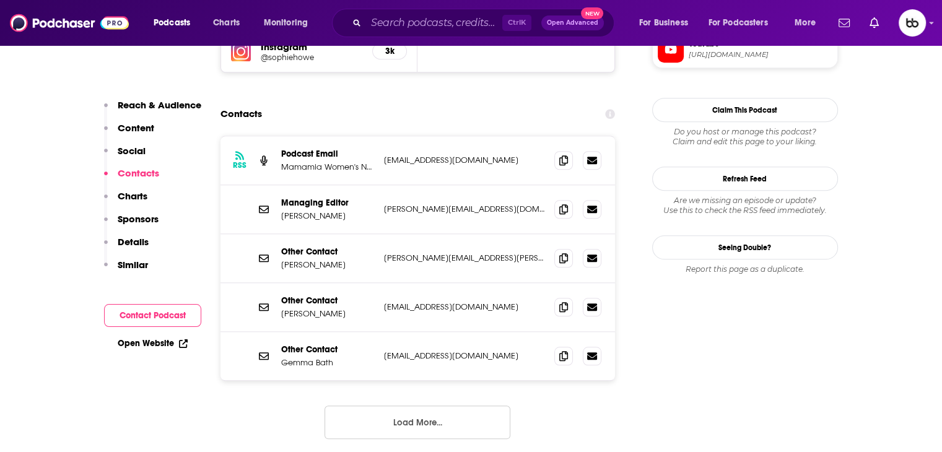
scroll to position [1176, 0]
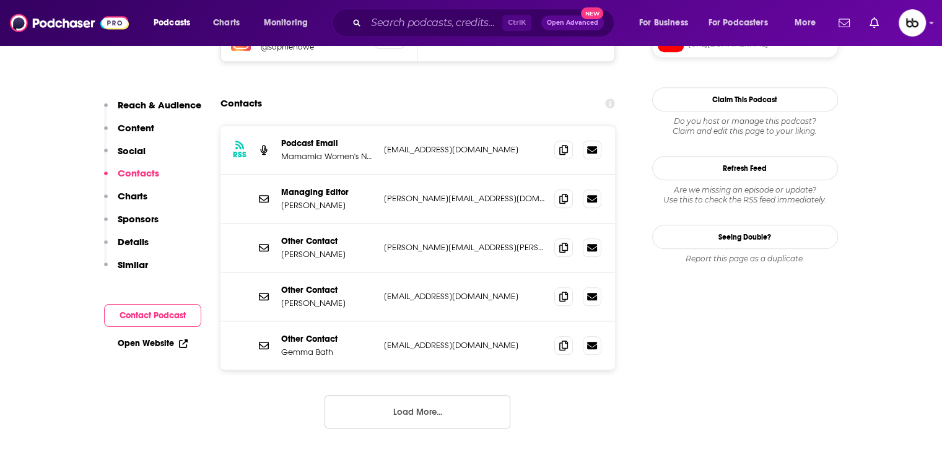
click at [431, 193] on p "jessica.staveley@mamamia.com.au" at bounding box center [464, 198] width 161 height 11
click at [431, 193] on p "[PERSON_NAME][EMAIL_ADDRESS][DOMAIN_NAME]" at bounding box center [464, 198] width 161 height 11
drag, startPoint x: 431, startPoint y: 150, endPoint x: 435, endPoint y: 100, distance: 50.9
click at [435, 144] on p "[EMAIL_ADDRESS][DOMAIN_NAME]" at bounding box center [464, 149] width 161 height 11
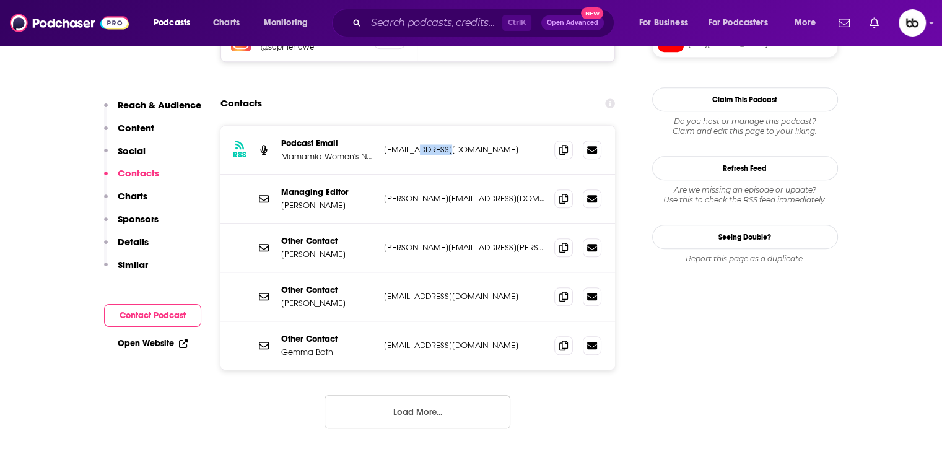
click at [435, 144] on p "[EMAIL_ADDRESS][DOMAIN_NAME]" at bounding box center [464, 149] width 161 height 11
copy div "podcast@mamamia.com.au podcast@mamamia.com.au"
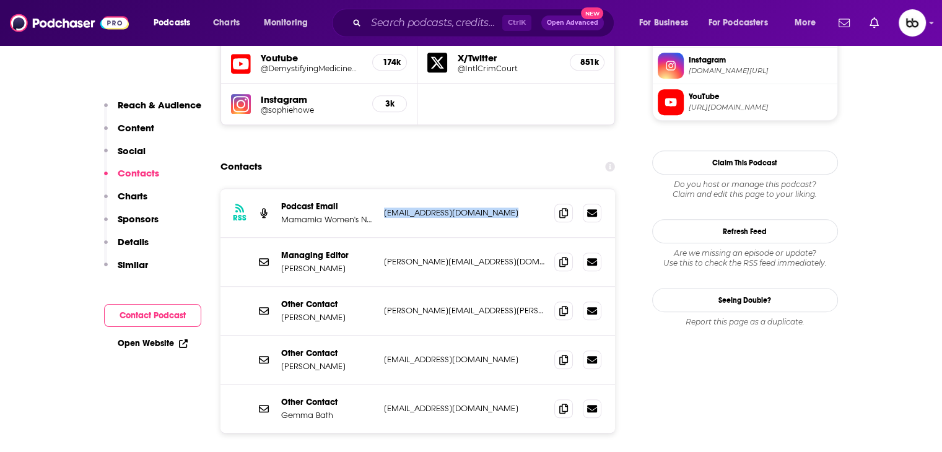
scroll to position [1114, 0]
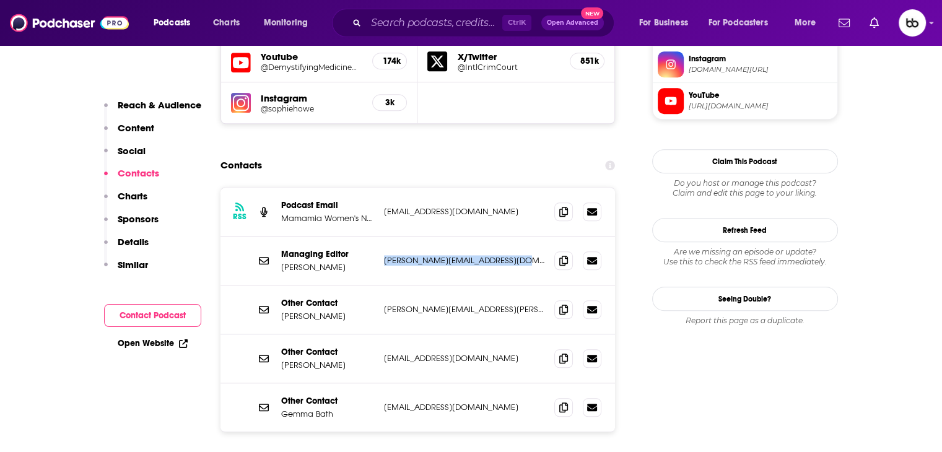
drag, startPoint x: 515, startPoint y: 213, endPoint x: 381, endPoint y: 212, distance: 133.7
click at [381, 237] on div "Managing Editor Jessica Staveley jessica.staveley@mamamia.com.au jessica.stavel…" at bounding box center [417, 261] width 395 height 49
copy p "[PERSON_NAME][EMAIL_ADDRESS][DOMAIN_NAME]"
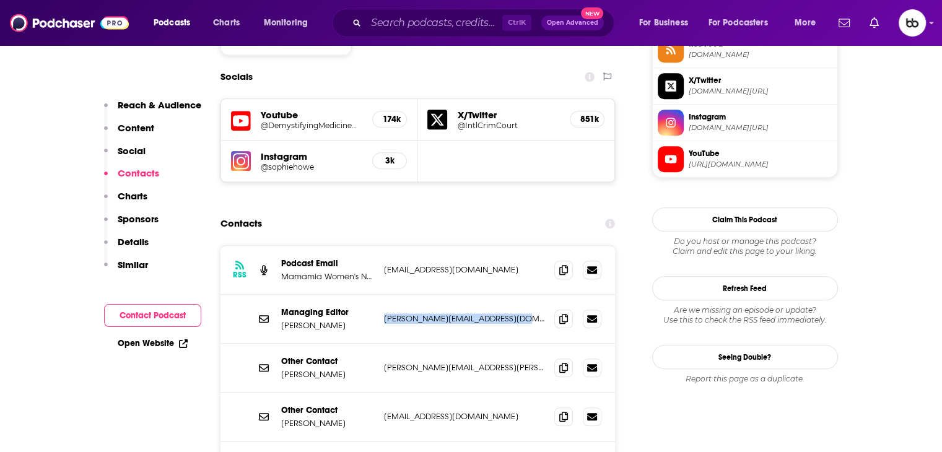
scroll to position [1176, 0]
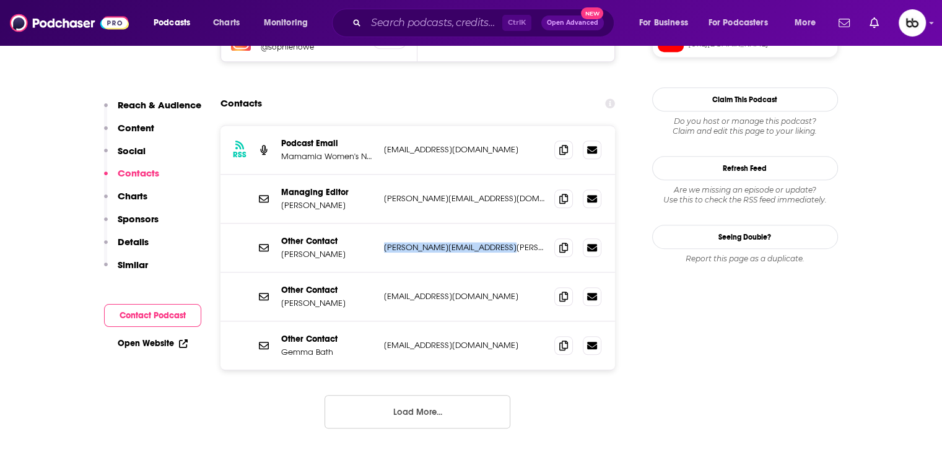
drag, startPoint x: 454, startPoint y: 198, endPoint x: 380, endPoint y: 199, distance: 74.9
click at [380, 224] on div "Other Contact Laura Brodnik laura.brodnik@mamamia.com.au laura.brodnik@mamamia.…" at bounding box center [417, 248] width 395 height 49
copy p "[PERSON_NAME][EMAIL_ADDRESS][PERSON_NAME][DOMAIN_NAME]"
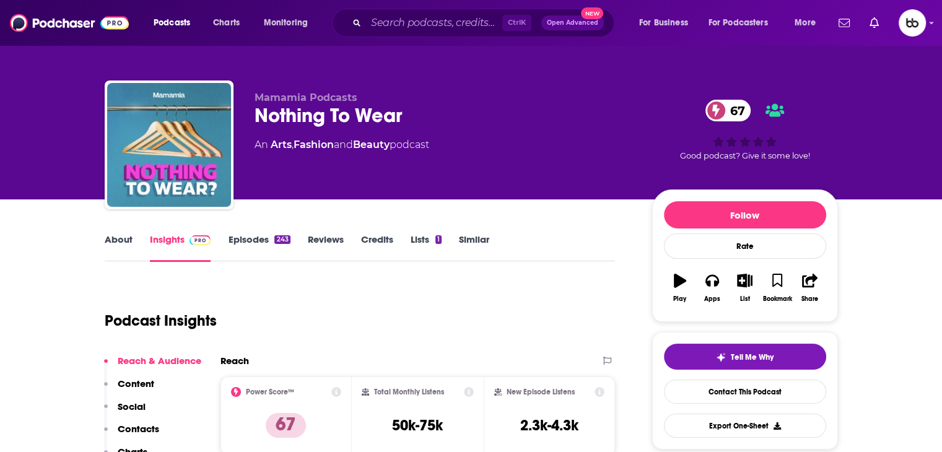
scroll to position [0, 0]
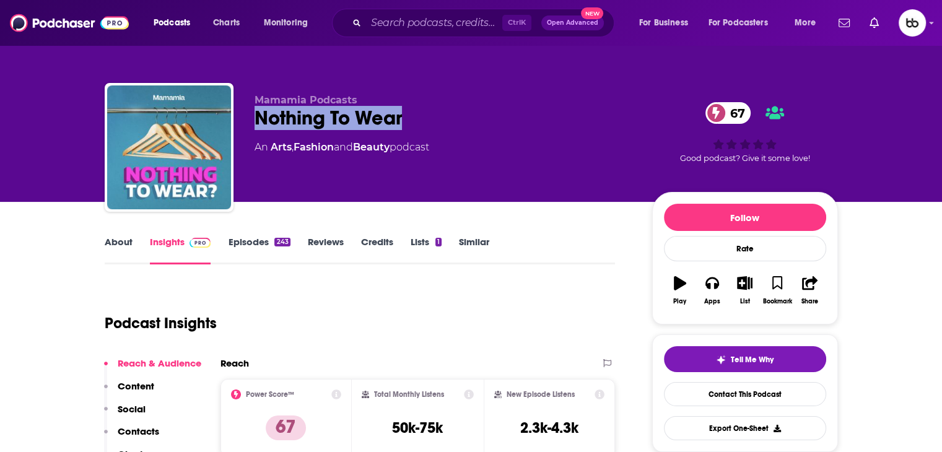
drag, startPoint x: 274, startPoint y: 108, endPoint x: 271, endPoint y: 67, distance: 40.4
click at [240, 124] on div "Mamamia Podcasts Nothing To Wear 67 An Arts , Fashion and Beauty podcast 67 Goo…" at bounding box center [471, 150] width 733 height 134
copy h2 "Nothing To Wear"
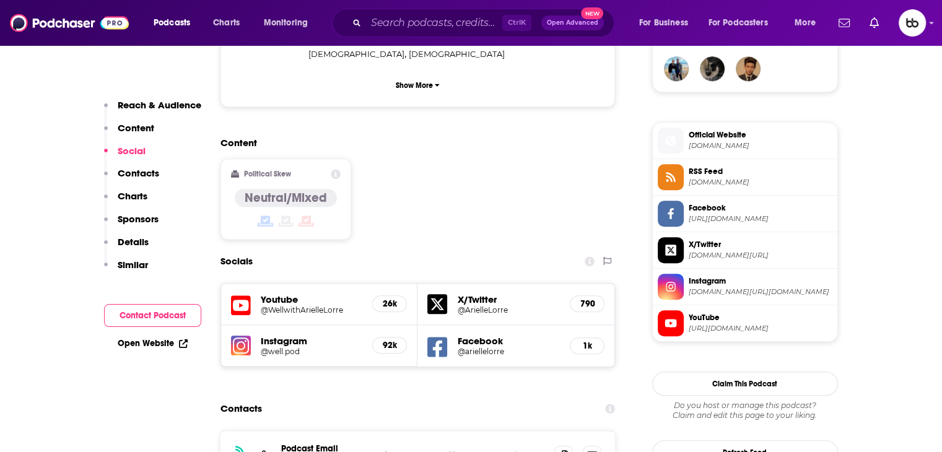
scroll to position [1114, 0]
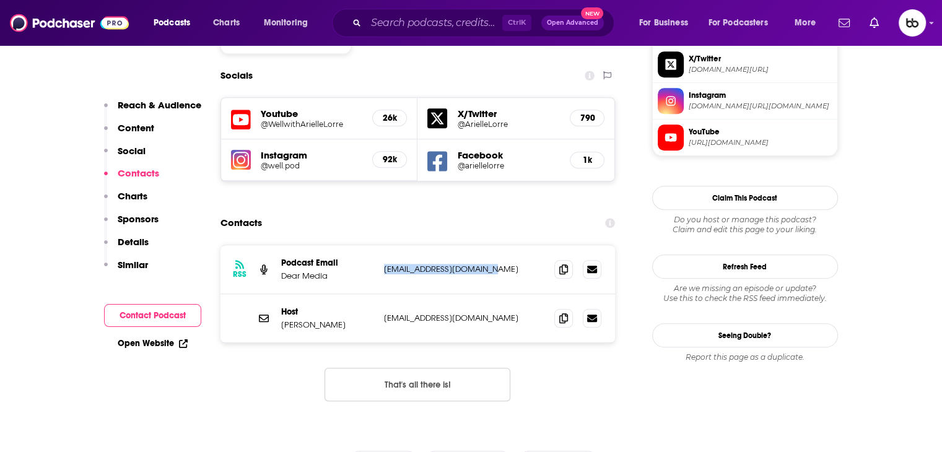
drag, startPoint x: 510, startPoint y: 199, endPoint x: 381, endPoint y: 200, distance: 128.8
click at [381, 245] on div "RSS Podcast Email Dear Media production@dearmedia.com production@dearmedia.com" at bounding box center [417, 269] width 395 height 49
copy p "production@dearmedia.com"
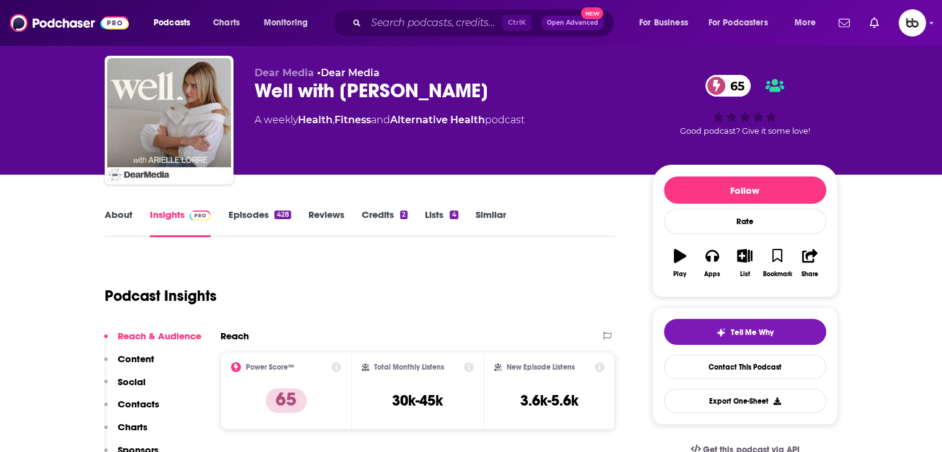
scroll to position [0, 0]
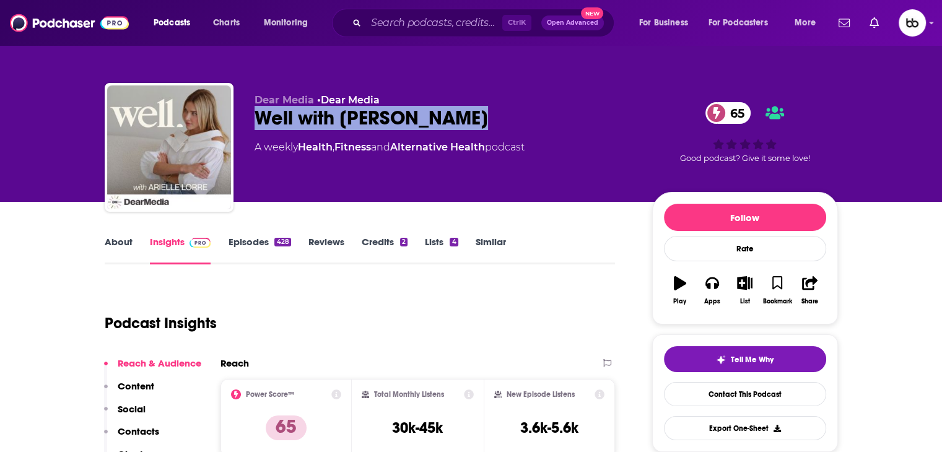
drag, startPoint x: 367, startPoint y: 116, endPoint x: 282, endPoint y: 97, distance: 86.4
click at [256, 113] on div "Well with Arielle Lorre 65" at bounding box center [443, 118] width 378 height 24
copy h2 "Well with [PERSON_NAME]"
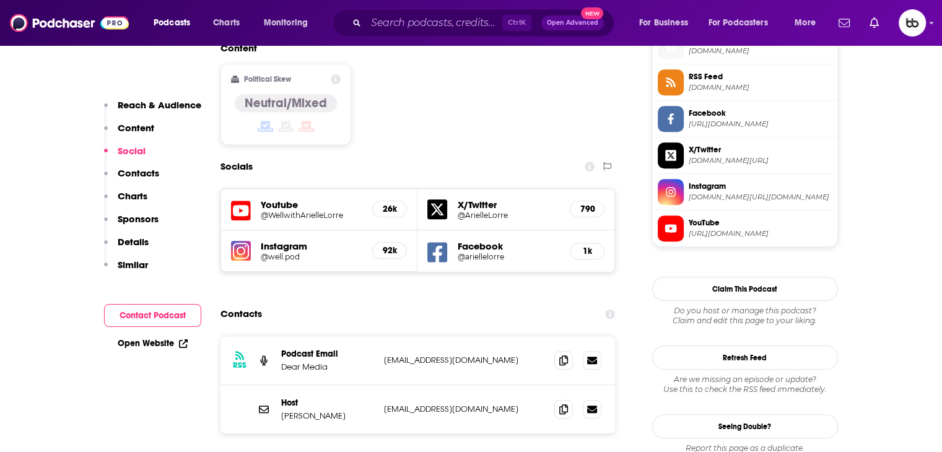
scroll to position [1114, 0]
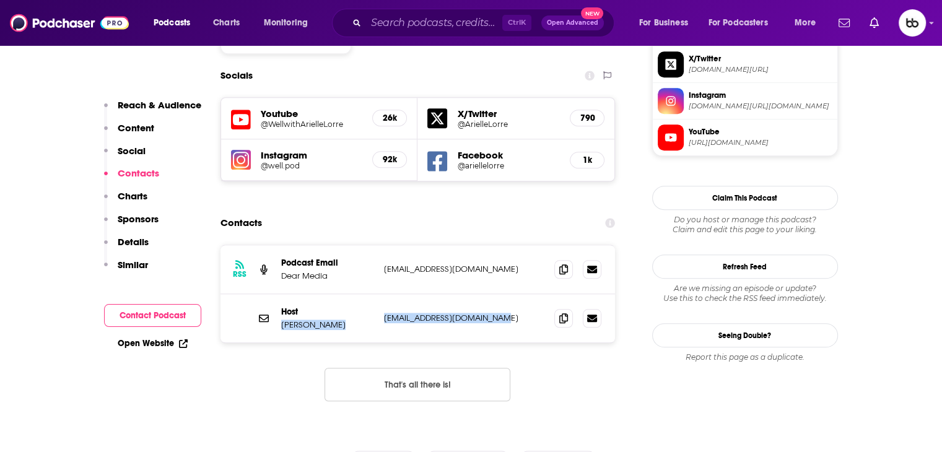
drag, startPoint x: 523, startPoint y: 237, endPoint x: 376, endPoint y: 241, distance: 146.8
click at [376, 294] on div "Host Arielle Lorre arielle@neonroseagency.com arielle@neonroseagency.com" at bounding box center [417, 318] width 395 height 48
click at [426, 313] on p "arielle@neonroseagency.com" at bounding box center [464, 318] width 161 height 11
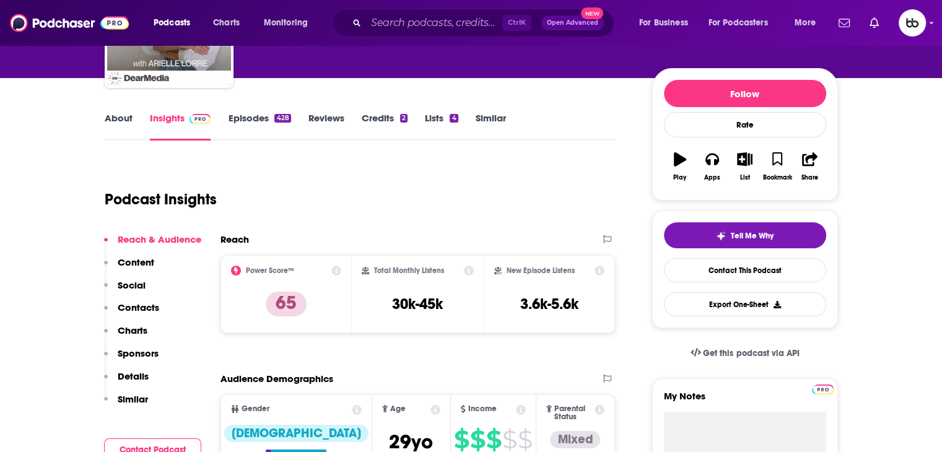
scroll to position [0, 0]
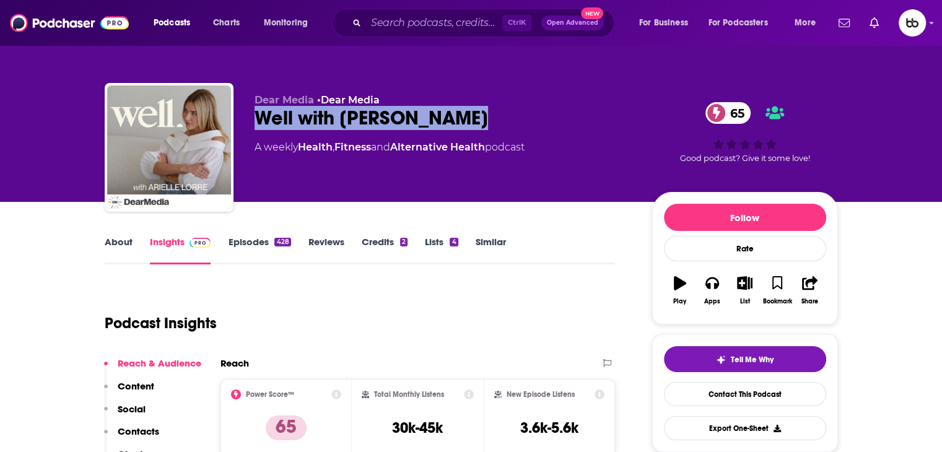
drag, startPoint x: 485, startPoint y: 108, endPoint x: 258, endPoint y: 119, distance: 227.5
click at [258, 119] on div "Well with Arielle Lorre 65" at bounding box center [443, 118] width 378 height 24
copy h2 "Well with [PERSON_NAME]"
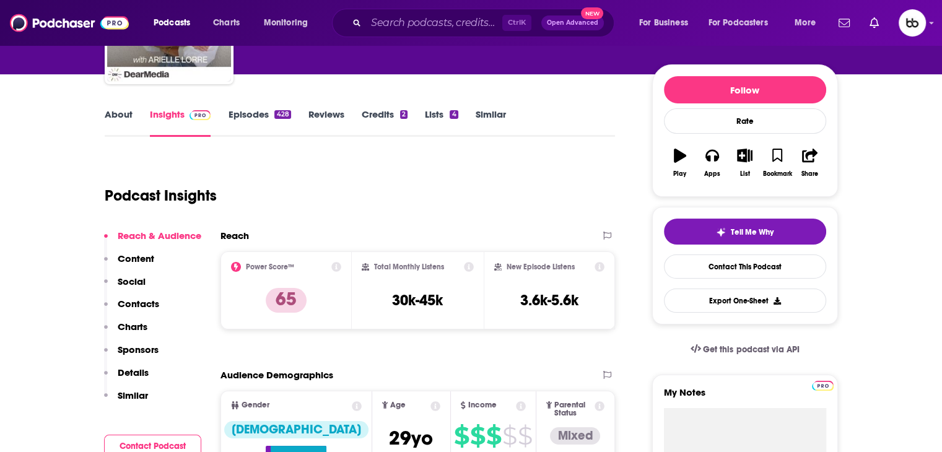
scroll to position [186, 0]
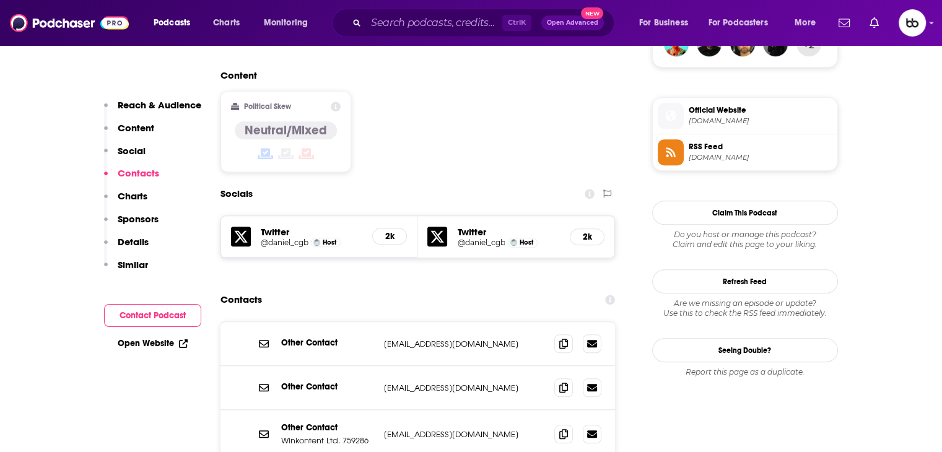
scroll to position [1114, 0]
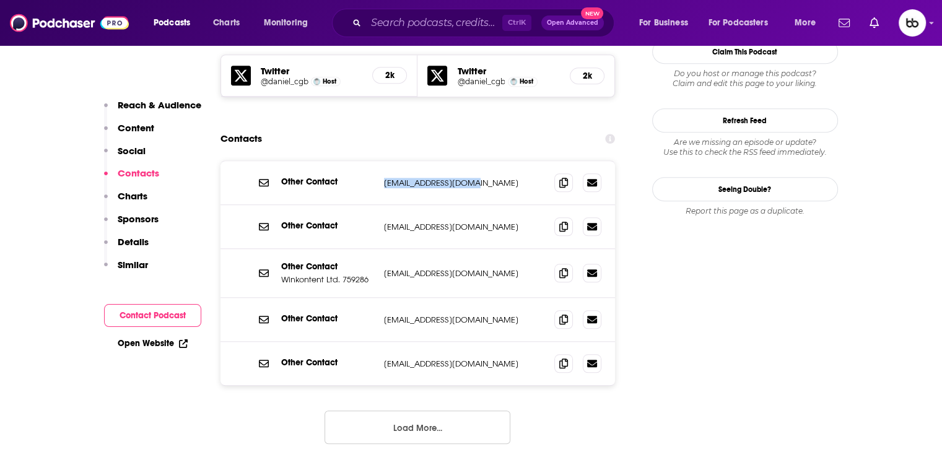
drag, startPoint x: 488, startPoint y: 146, endPoint x: 383, endPoint y: 132, distance: 106.2
click at [383, 161] on div "Other Contact question@monocle.com question@monocle.com" at bounding box center [417, 183] width 395 height 44
copy p "question@monocle.com"
drag, startPoint x: 446, startPoint y: 177, endPoint x: 380, endPoint y: 177, distance: 65.6
click at [380, 205] on div "Other Contact tokyoshop@monocle.com tokyoshop@monocle.com" at bounding box center [417, 227] width 395 height 44
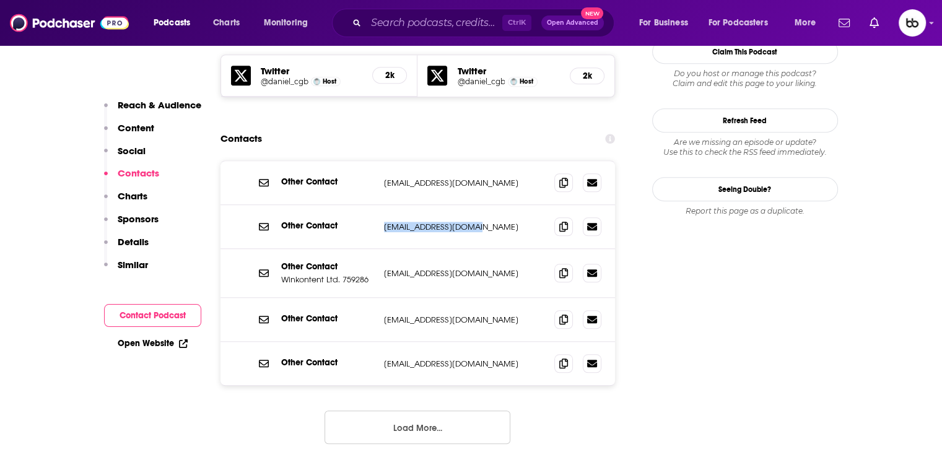
copy p "tokyoshop@monocle.com"
drag, startPoint x: 416, startPoint y: 318, endPoint x: 378, endPoint y: 318, distance: 38.4
click at [378, 342] on div "Other Contact ejs@monocle.com ejs@monocle.com" at bounding box center [417, 363] width 395 height 43
copy div "ejs@monocle.c"
drag, startPoint x: 413, startPoint y: 318, endPoint x: 388, endPoint y: 299, distance: 31.5
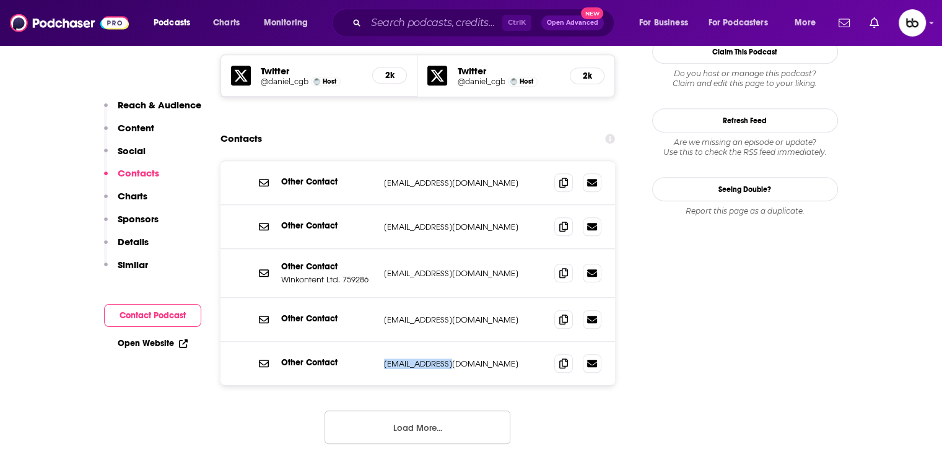
click at [379, 342] on div "Other Contact ejs@monocle.com ejs@monocle.com" at bounding box center [417, 363] width 395 height 43
copy p "ejs@monocle.com"
drag, startPoint x: 466, startPoint y: 268, endPoint x: 383, endPoint y: 271, distance: 82.4
click at [384, 315] on p "orders@monocle.com" at bounding box center [464, 320] width 161 height 11
copy p "orders@monocle.com"
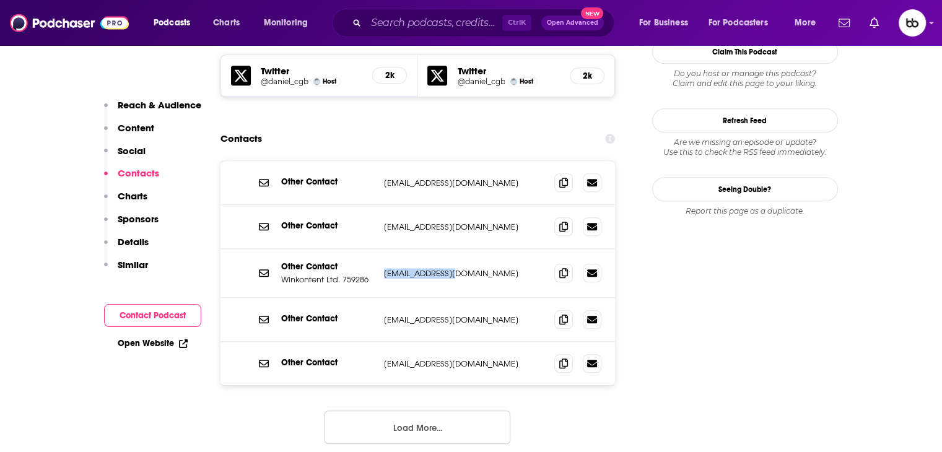
drag, startPoint x: 469, startPoint y: 226, endPoint x: 381, endPoint y: 230, distance: 87.4
click at [381, 249] on div "Other Contact Winkontent Ltd. 759286 info@monocle.com info@monocle.com" at bounding box center [417, 273] width 395 height 49
copy p "info@monocle.com"
click at [461, 358] on p "ejs@monocle.com" at bounding box center [464, 363] width 161 height 11
drag, startPoint x: 488, startPoint y: 268, endPoint x: 456, endPoint y: 290, distance: 39.2
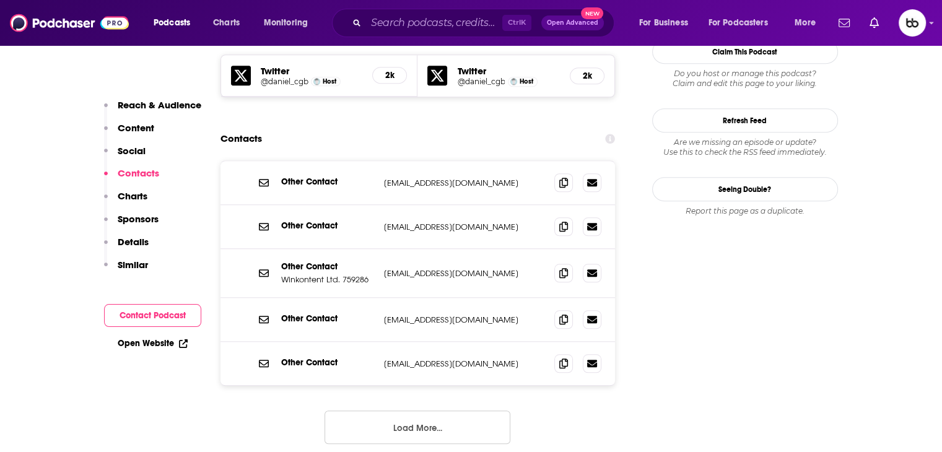
click at [482, 315] on p "orders@monocle.com" at bounding box center [464, 320] width 161 height 11
drag, startPoint x: 412, startPoint y: 319, endPoint x: 368, endPoint y: 316, distance: 44.1
click at [0, 0] on div "Other Contact ejs@monocle.com ejs@monocle.com" at bounding box center [0, 0] width 0 height 0
copy div "ejs@monocle.com"
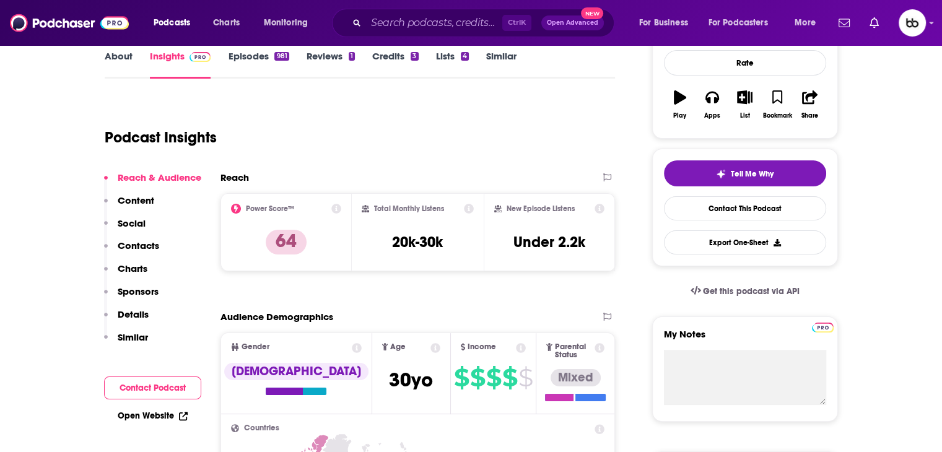
scroll to position [0, 0]
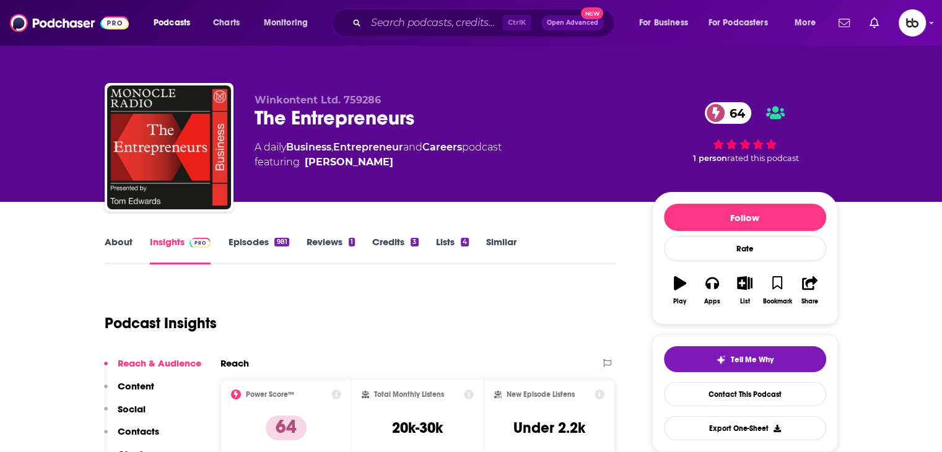
click at [348, 124] on div "The Entrepreneurs 64" at bounding box center [443, 118] width 378 height 24
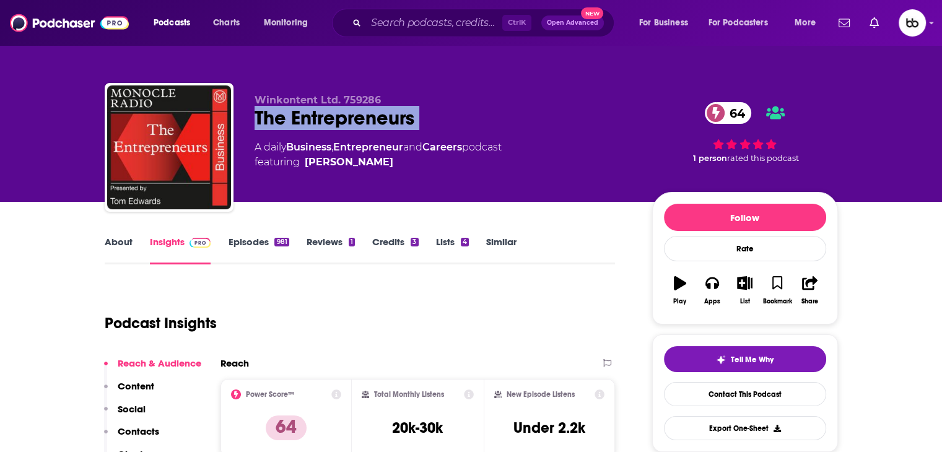
click at [348, 124] on div "The Entrepreneurs 64" at bounding box center [443, 118] width 378 height 24
copy div "The Entrepreneurs 64"
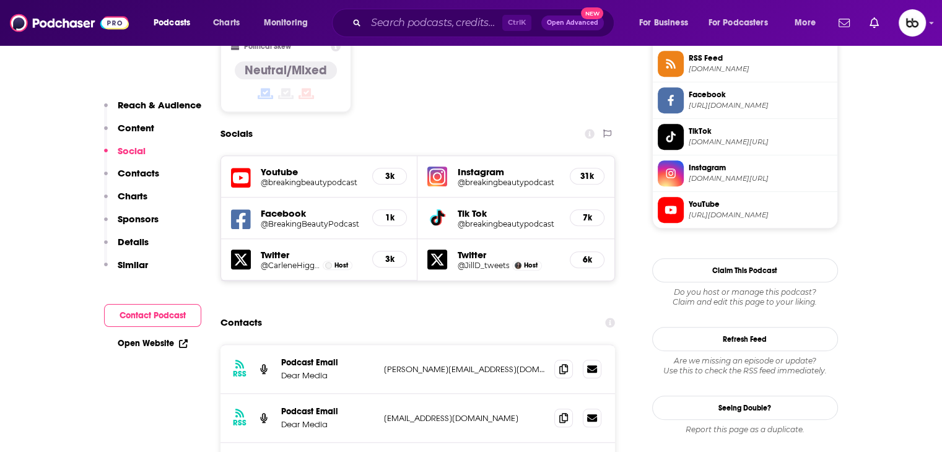
scroll to position [1114, 0]
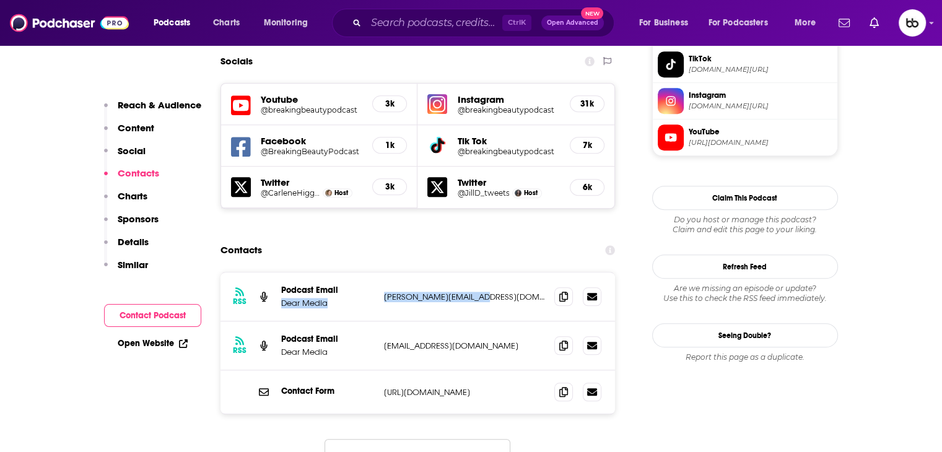
drag, startPoint x: 419, startPoint y: 230, endPoint x: 375, endPoint y: 235, distance: 44.2
click at [375, 272] on div "RSS Podcast Email Dear Media michelle@dearmedia.com michelle@dearmedia.com" at bounding box center [417, 296] width 395 height 49
drag, startPoint x: 498, startPoint y: 236, endPoint x: 505, endPoint y: 237, distance: 6.8
click at [498, 292] on p "michelle@dearmedia.com" at bounding box center [464, 297] width 161 height 11
click at [502, 292] on p "michelle@dearmedia.com" at bounding box center [464, 297] width 161 height 11
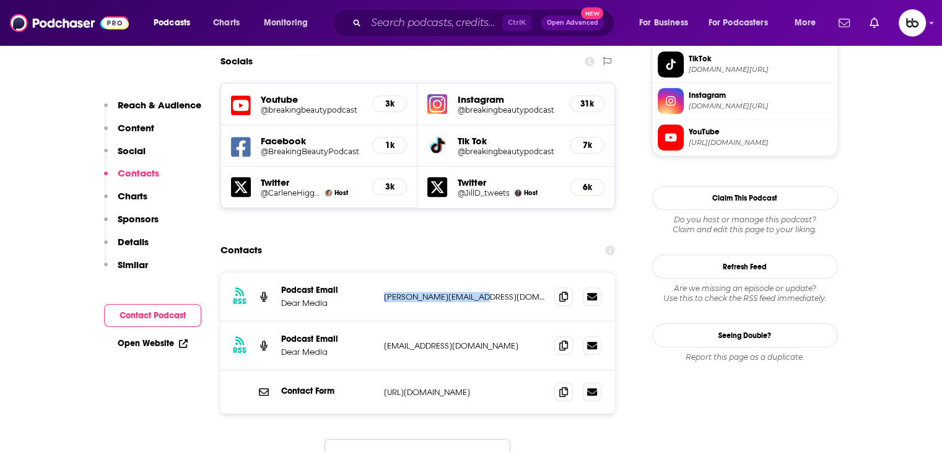
drag, startPoint x: 506, startPoint y: 235, endPoint x: 384, endPoint y: 237, distance: 122.6
click at [384, 292] on p "michelle@dearmedia.com" at bounding box center [464, 297] width 161 height 11
copy p "michelle@dearmedia.com"
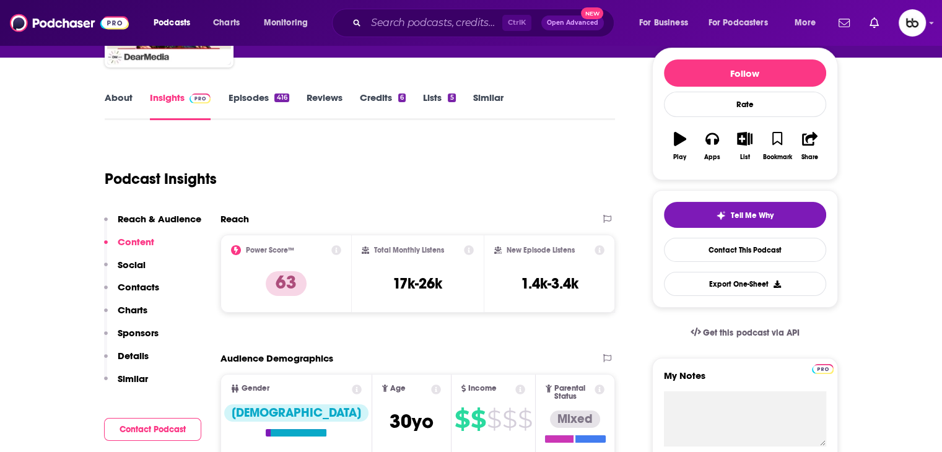
scroll to position [0, 0]
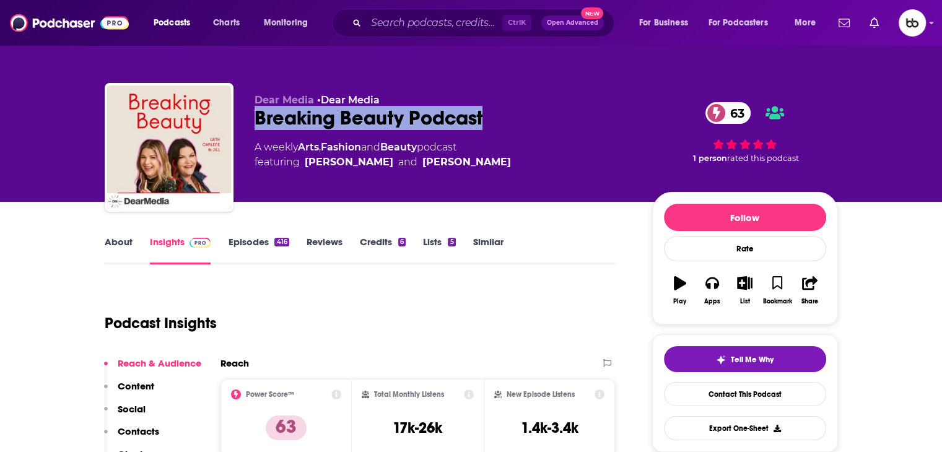
drag, startPoint x: 525, startPoint y: 122, endPoint x: 318, endPoint y: 48, distance: 219.5
click at [254, 124] on div "Breaking Beauty Podcast 63" at bounding box center [443, 118] width 378 height 24
copy h2 "Breaking Beauty Podcast"
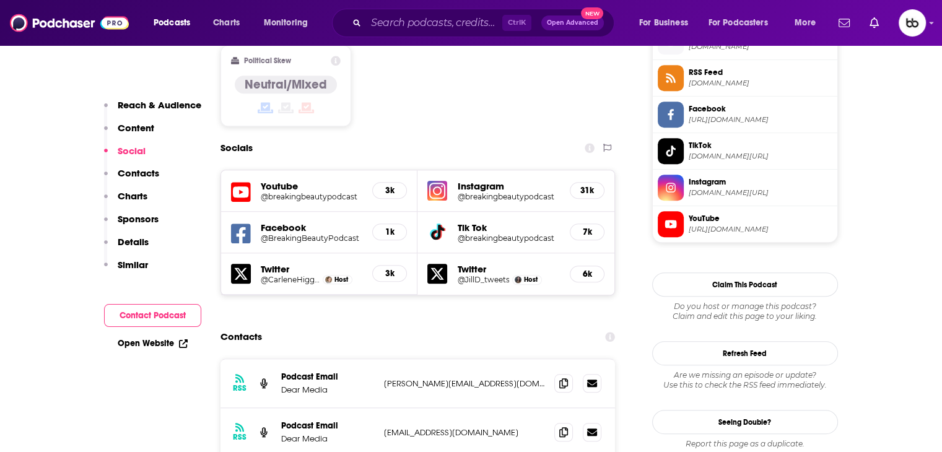
scroll to position [1114, 0]
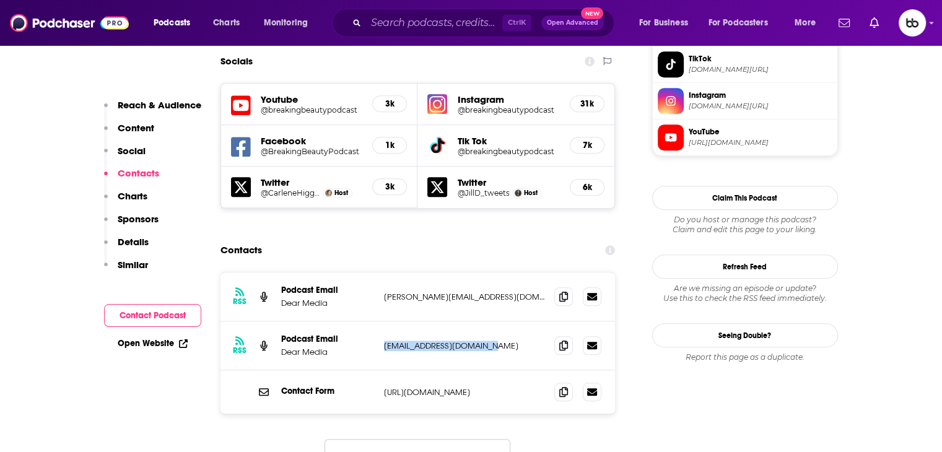
drag, startPoint x: 510, startPoint y: 285, endPoint x: 382, endPoint y: 291, distance: 127.7
click at [382, 321] on div "RSS Podcast Email Dear Media production@dearmedia.com production@dearmedia.com" at bounding box center [417, 345] width 395 height 49
copy p "production@dearmedia.com"
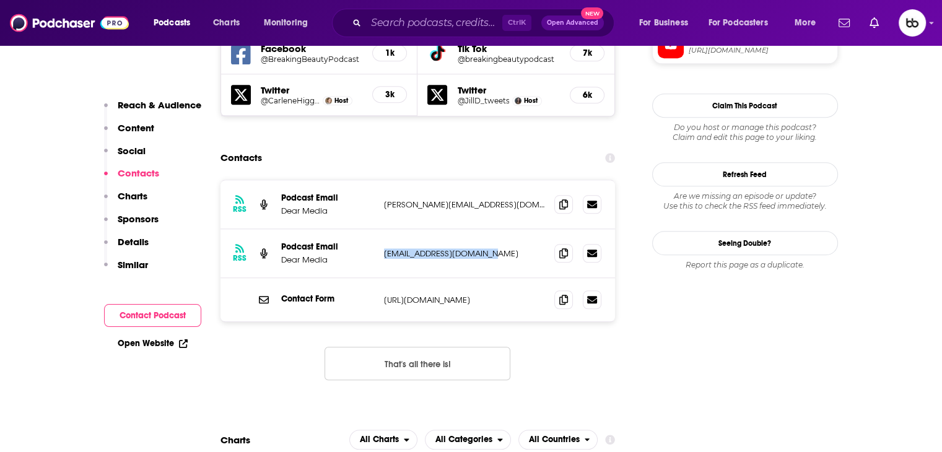
scroll to position [1176, 0]
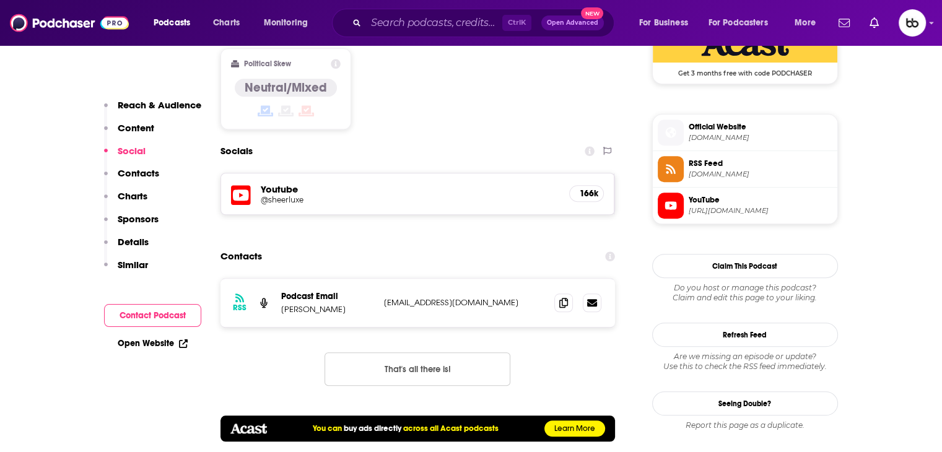
scroll to position [1053, 0]
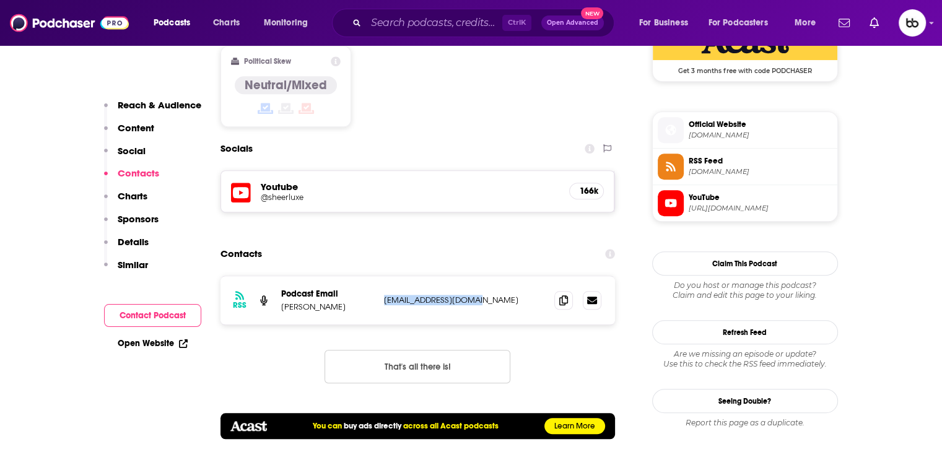
drag, startPoint x: 399, startPoint y: 250, endPoint x: 384, endPoint y: 253, distance: 15.7
click at [384, 295] on p "[EMAIL_ADDRESS][DOMAIN_NAME]" at bounding box center [464, 300] width 161 height 11
copy p "[EMAIL_ADDRESS][DOMAIN_NAME]"
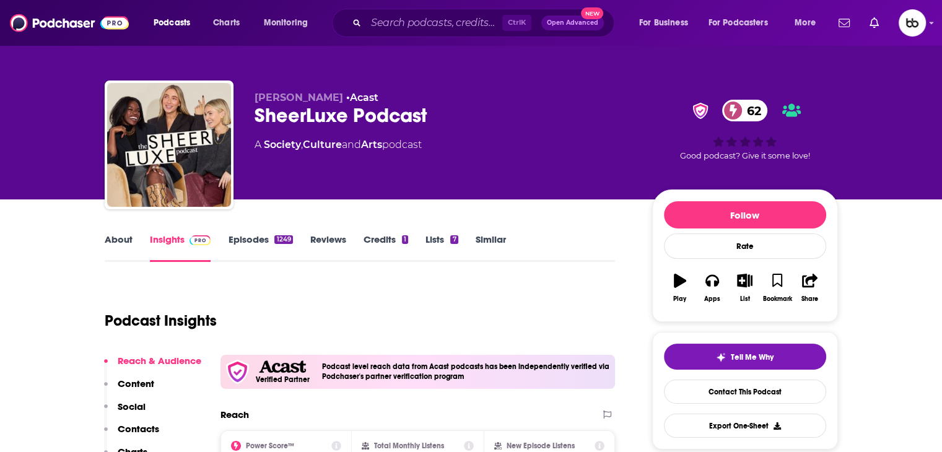
scroll to position [0, 0]
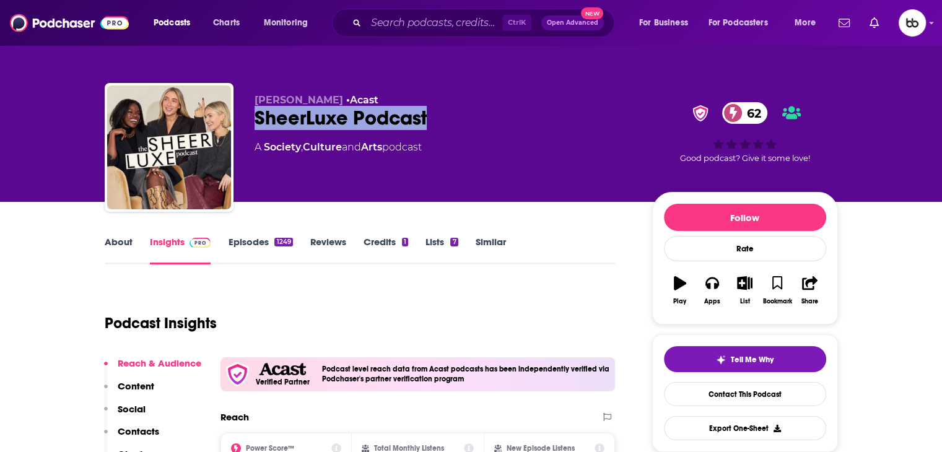
drag, startPoint x: 455, startPoint y: 115, endPoint x: 248, endPoint y: 108, distance: 207.5
click at [248, 108] on div "[PERSON_NAME] • Acast SheerLuxe Podcast 62 A Society , Culture and Arts podcast…" at bounding box center [471, 150] width 733 height 134
copy h2 "SheerLuxe Podcast"
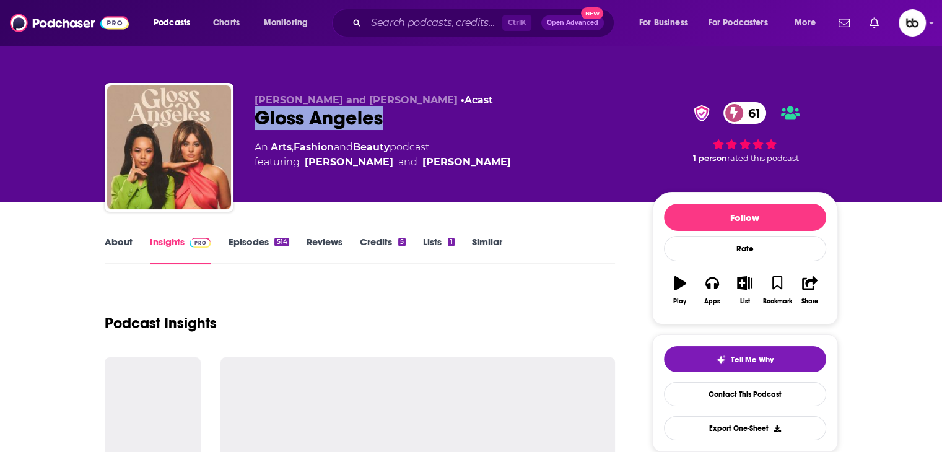
drag, startPoint x: 384, startPoint y: 119, endPoint x: 246, endPoint y: 116, distance: 138.1
click at [246, 116] on div "[PERSON_NAME] and [PERSON_NAME] • Acast Gloss Angeles 61 An Arts , Fashion and …" at bounding box center [471, 150] width 733 height 134
copy h2 "Gloss Angeles"
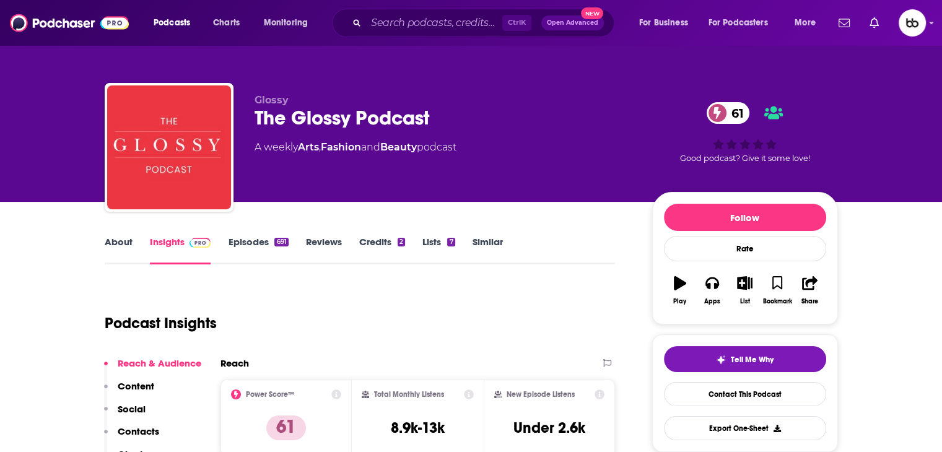
click at [124, 241] on link "About" at bounding box center [119, 250] width 28 height 28
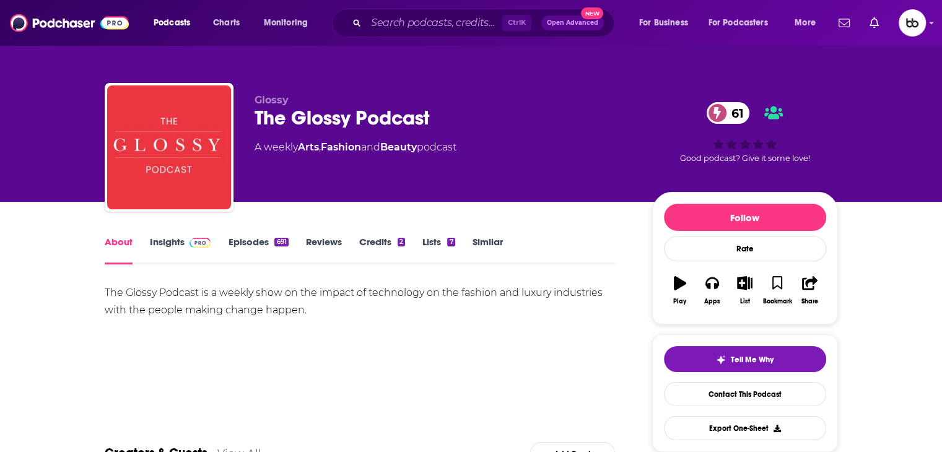
click at [162, 241] on link "Insights" at bounding box center [180, 250] width 61 height 28
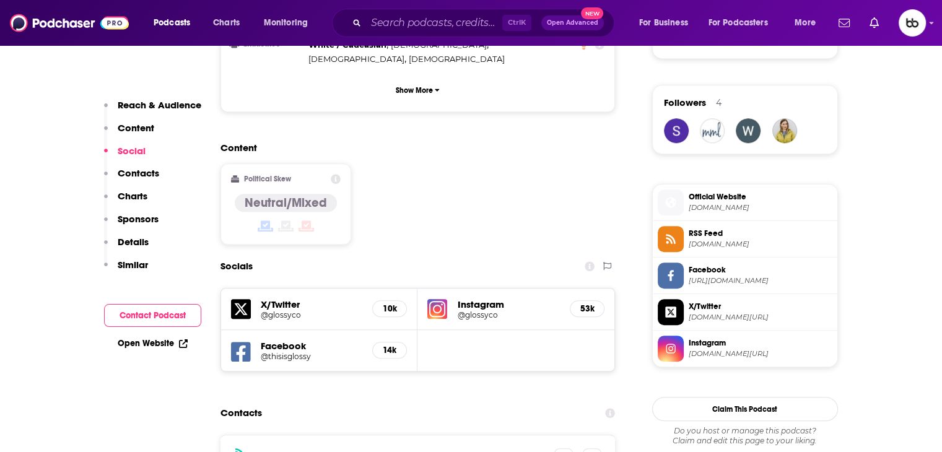
scroll to position [1176, 0]
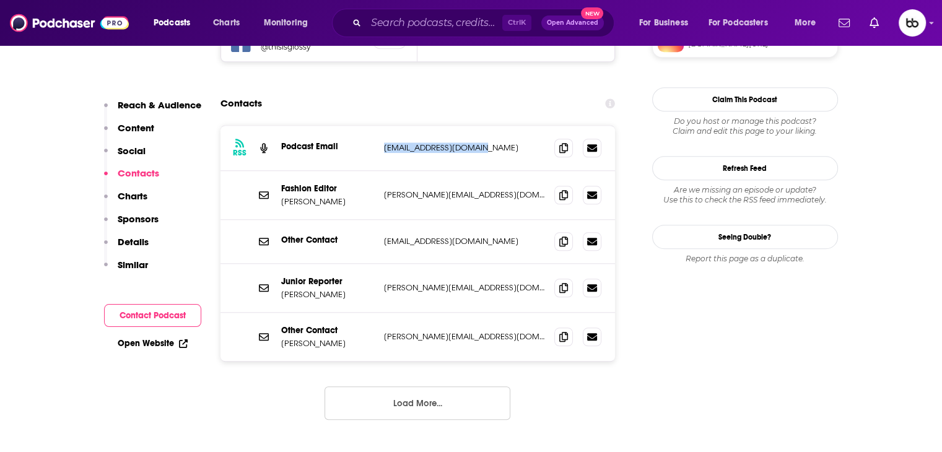
drag, startPoint x: 481, startPoint y: 94, endPoint x: 376, endPoint y: 95, distance: 104.6
click at [376, 126] on div "RSS Podcast Email spatterson@digiday.com spatterson@digiday.com" at bounding box center [417, 148] width 395 height 45
copy div "spatterson@digiday.com"
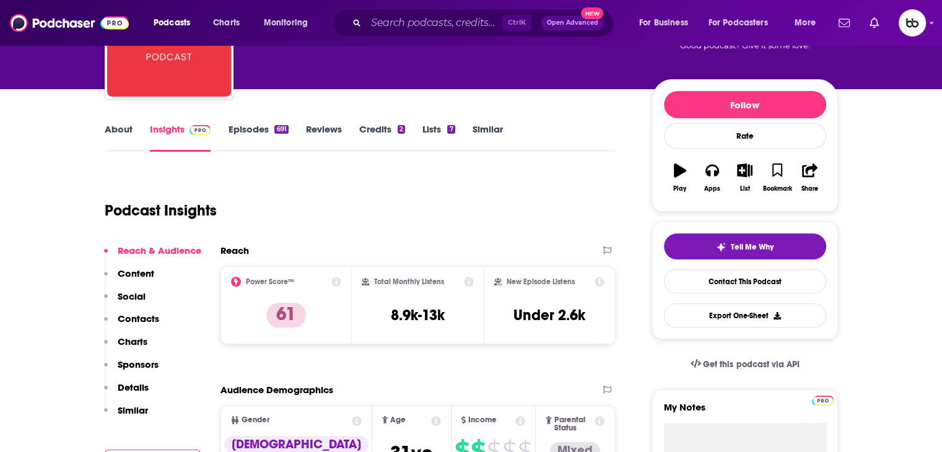
scroll to position [0, 0]
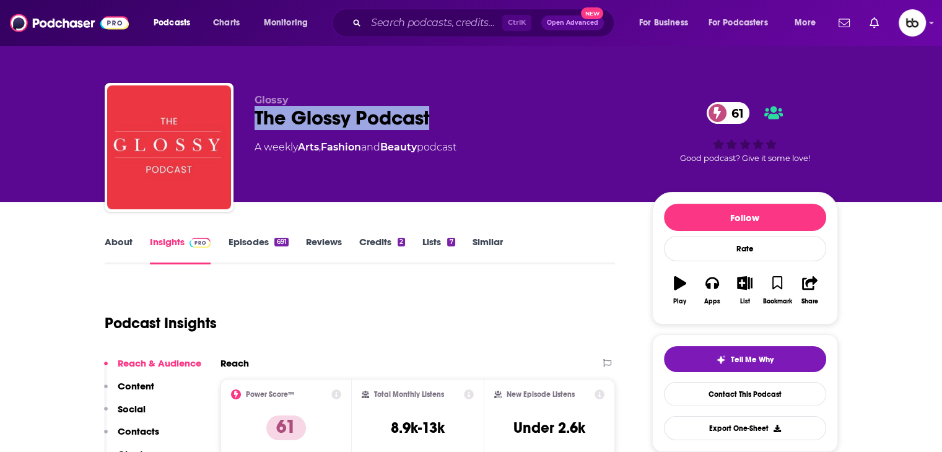
drag, startPoint x: 486, startPoint y: 105, endPoint x: 446, endPoint y: 122, distance: 43.8
click at [446, 122] on div "Glossy The Glossy Podcast 61 A weekly Arts , Fashion and Beauty podcast" at bounding box center [443, 143] width 378 height 99
copy div "The Glossy Podcast"
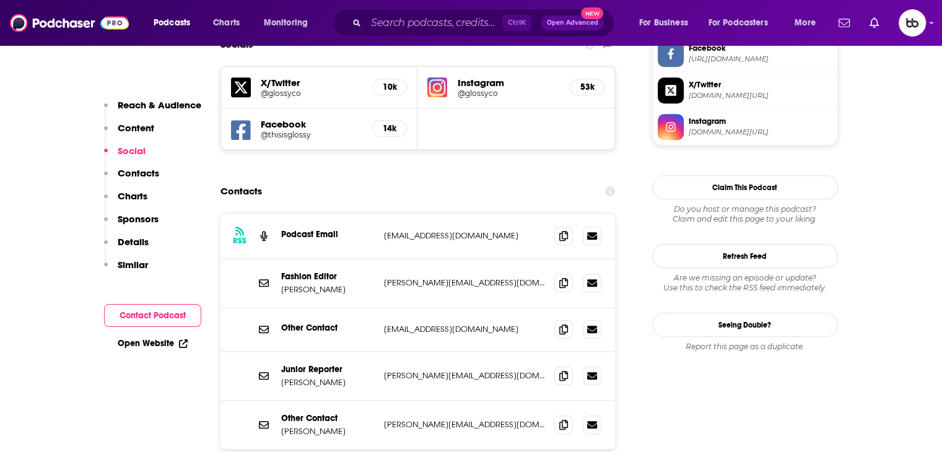
scroll to position [1114, 0]
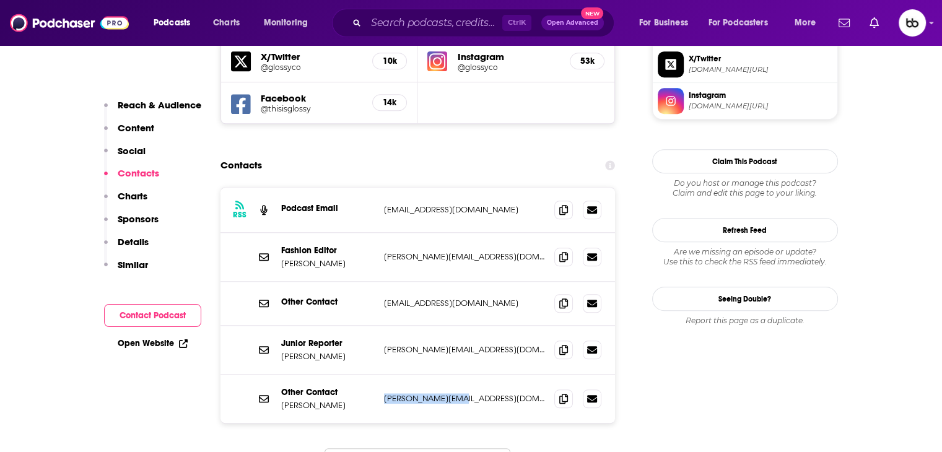
drag, startPoint x: 471, startPoint y: 355, endPoint x: 378, endPoint y: 354, distance: 92.3
click at [378, 375] on div "Other Contact Jessica Schiffer jessica@glossy.co jessica@glossy.co" at bounding box center [417, 399] width 395 height 48
copy p "jessica@glossy.co"
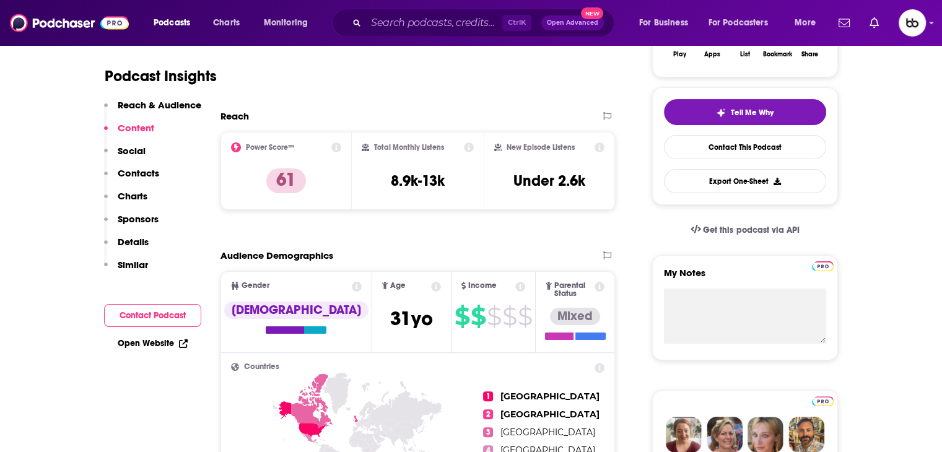
scroll to position [0, 0]
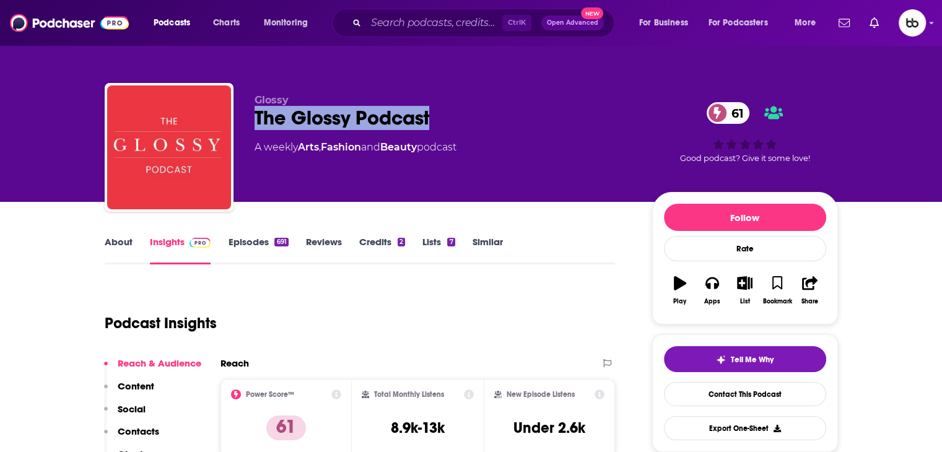
drag, startPoint x: 419, startPoint y: 119, endPoint x: 368, endPoint y: 0, distance: 129.8
click at [251, 117] on div "Glossy The Glossy Podcast 61 A weekly Arts , Fashion and Beauty podcast 61 Good…" at bounding box center [471, 150] width 733 height 134
copy h2 "The Glossy Podcast"
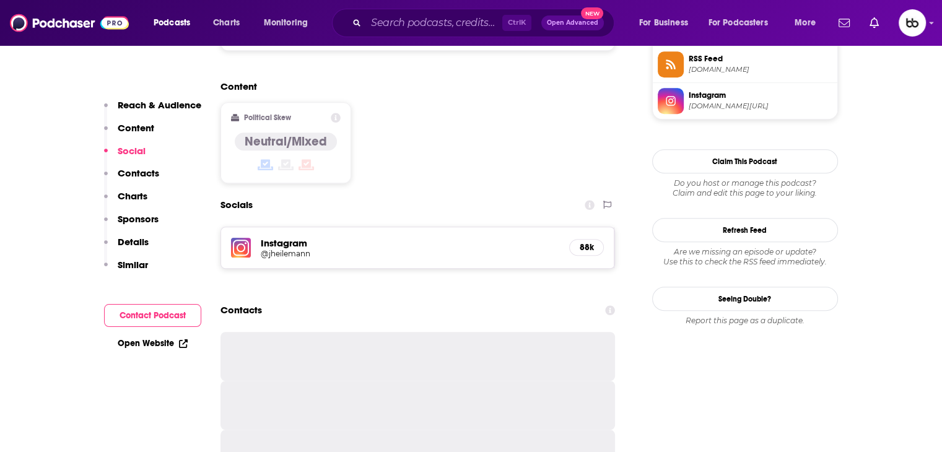
scroll to position [1053, 0]
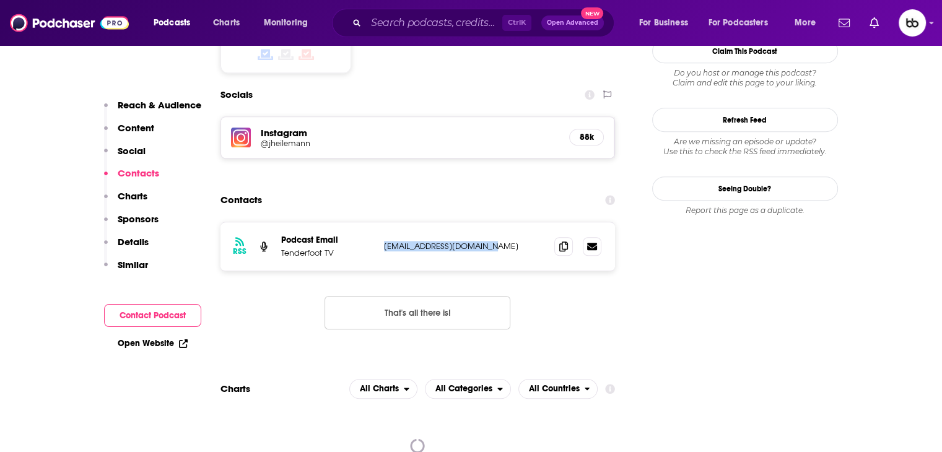
drag, startPoint x: 448, startPoint y: 203, endPoint x: 380, endPoint y: 202, distance: 68.1
click at [380, 222] on div "RSS Podcast Email Tenderfoot TV [EMAIL_ADDRESS][DOMAIN_NAME] [EMAIL_ADDRESS][DO…" at bounding box center [417, 246] width 395 height 48
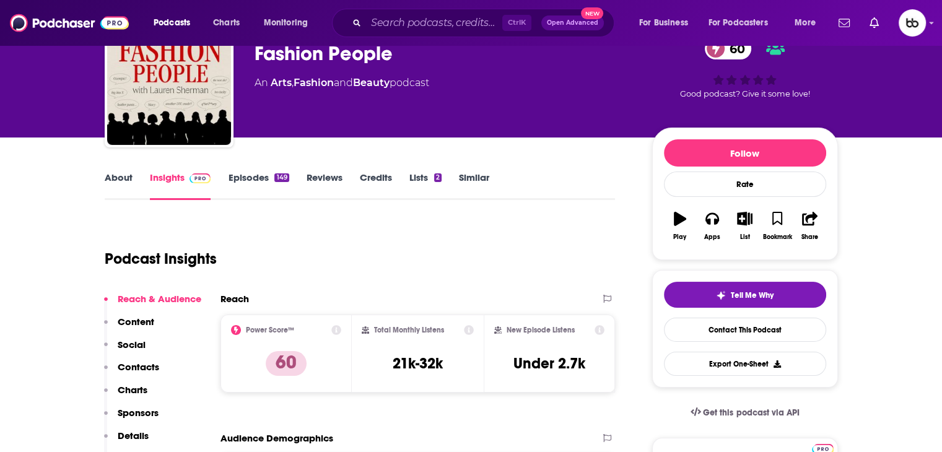
scroll to position [0, 0]
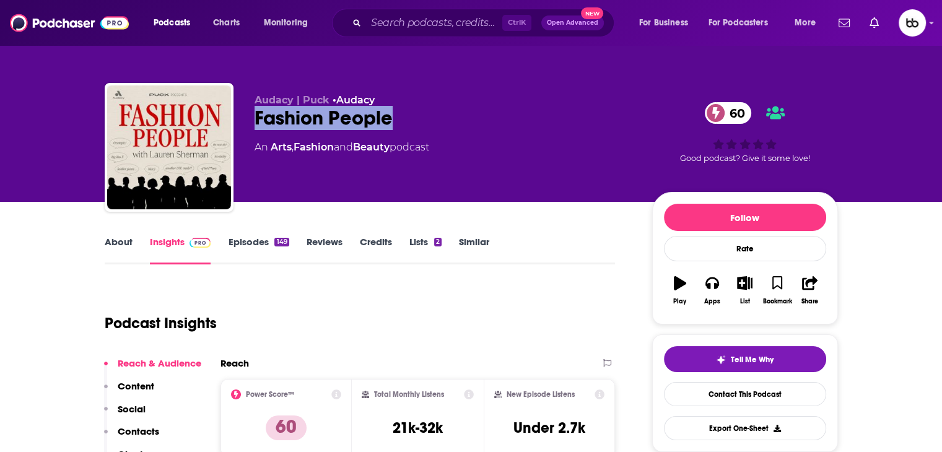
drag, startPoint x: 354, startPoint y: 126, endPoint x: 248, endPoint y: 125, distance: 105.9
click at [248, 125] on div "Audacy | Puck • Audacy Fashion People 60 An Arts , Fashion and Beauty podcast 6…" at bounding box center [471, 150] width 733 height 134
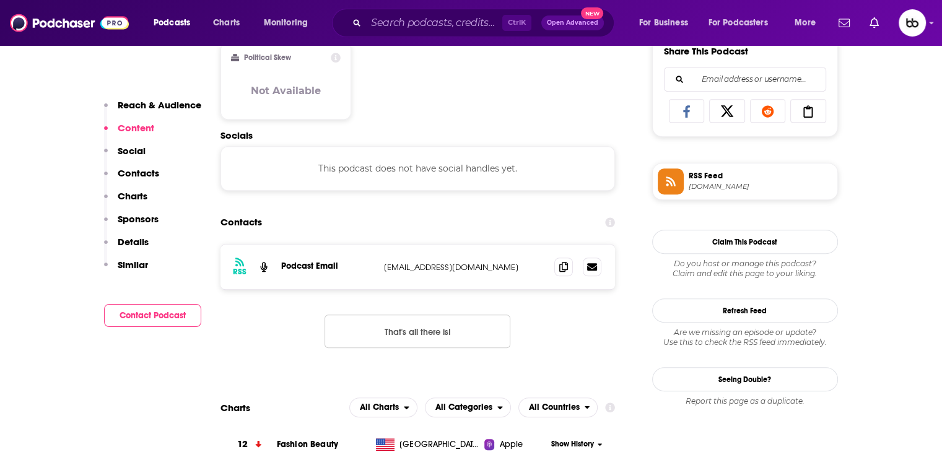
scroll to position [795, 0]
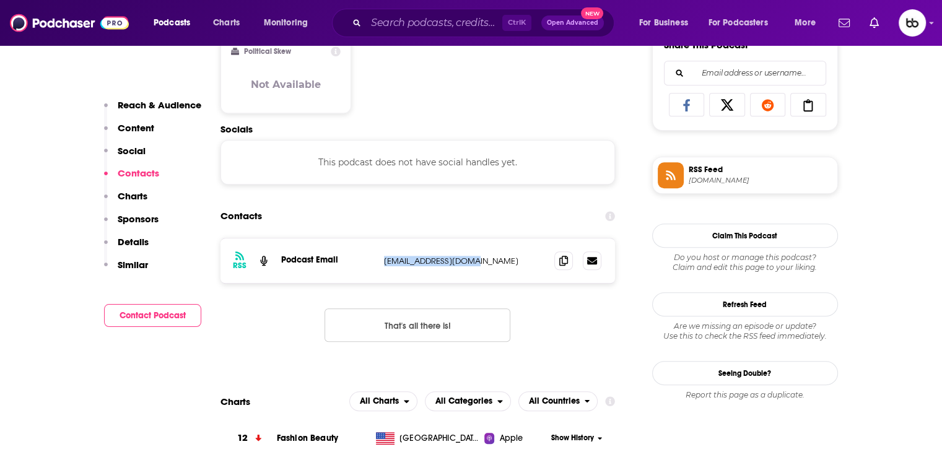
drag, startPoint x: 509, startPoint y: 268, endPoint x: 367, endPoint y: 266, distance: 142.4
click at [367, 266] on div "RSS Podcast Email gb@theswellscore.com gb@theswellscore.com" at bounding box center [417, 260] width 395 height 45
copy div "gb@theswellscore.com"
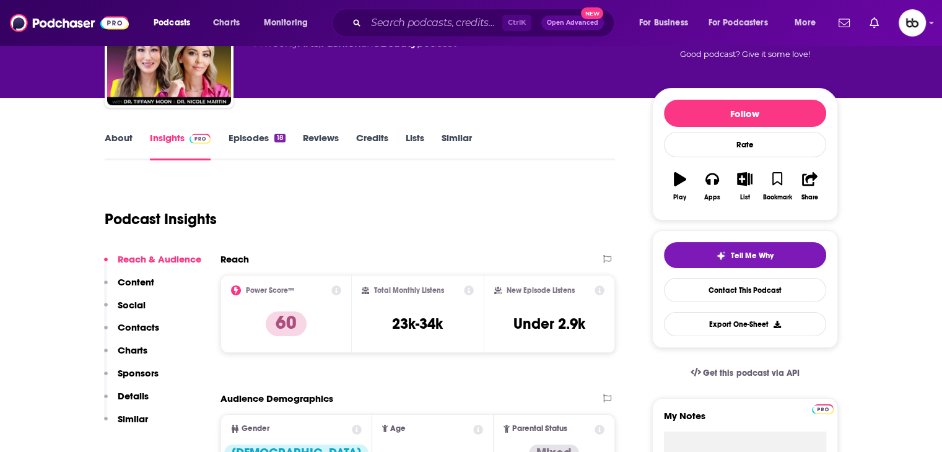
scroll to position [0, 0]
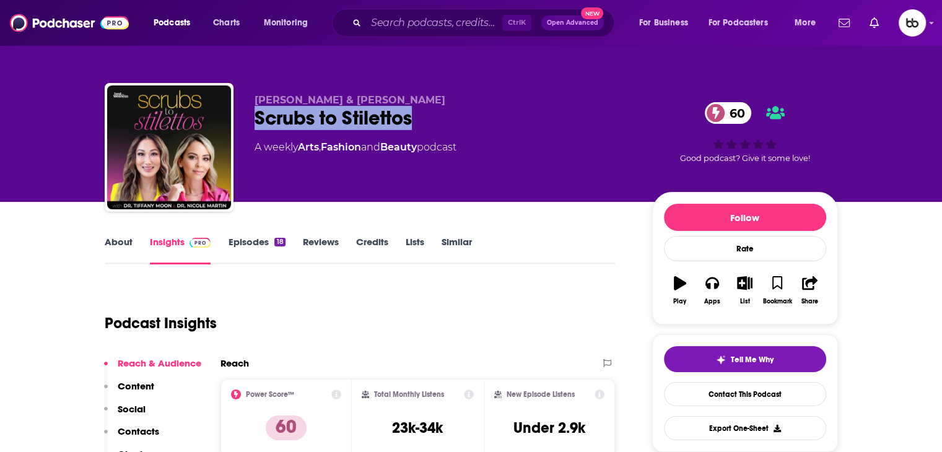
drag, startPoint x: 438, startPoint y: 117, endPoint x: 247, endPoint y: 119, distance: 191.3
click at [247, 119] on div "Dr. Tiffany Moon & Dr. Nicole Martin Scrubs to Stilettos 60 A weekly Arts , Fas…" at bounding box center [471, 150] width 733 height 134
copy h2 "Scrubs to Stilettos"
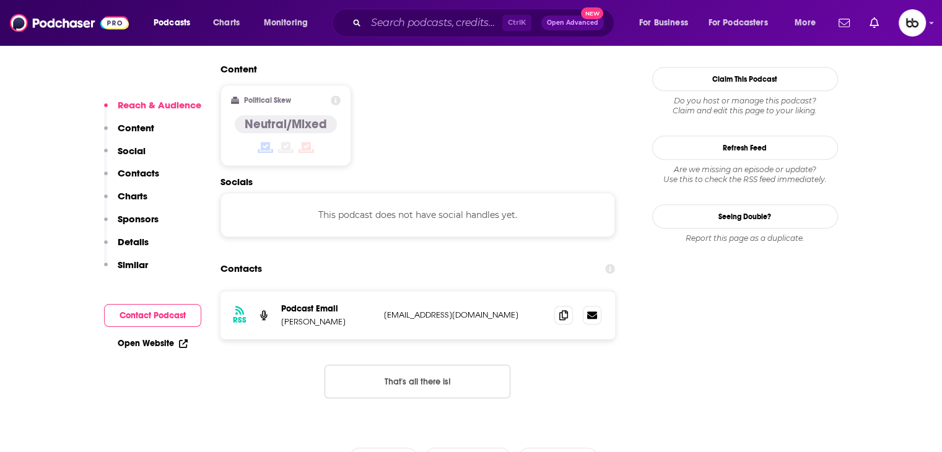
scroll to position [991, 0]
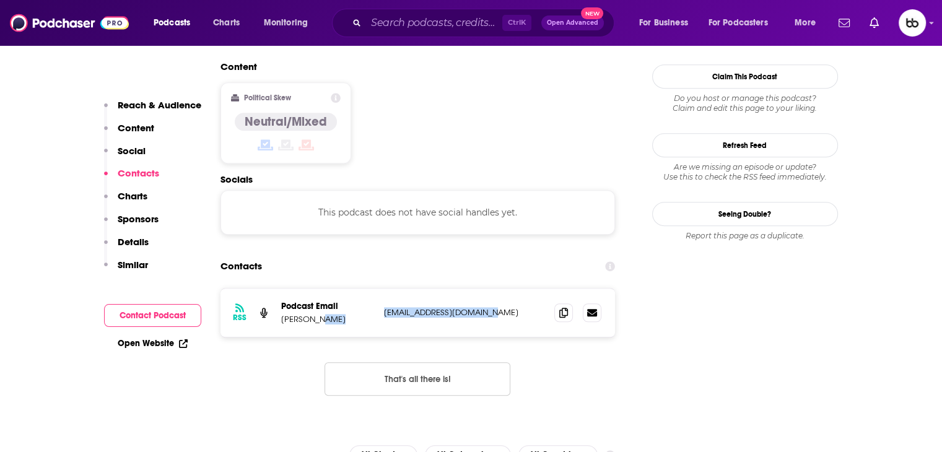
drag, startPoint x: 497, startPoint y: 236, endPoint x: 365, endPoint y: 238, distance: 131.9
click at [0, 0] on div "Podcast Email [PERSON_NAME] [EMAIL_ADDRESS][DOMAIN_NAME] [EMAIL_ADDRESS][DOMAIN…" at bounding box center [0, 0] width 0 height 0
copy div "[EMAIL_ADDRESS][DOMAIN_NAME]"
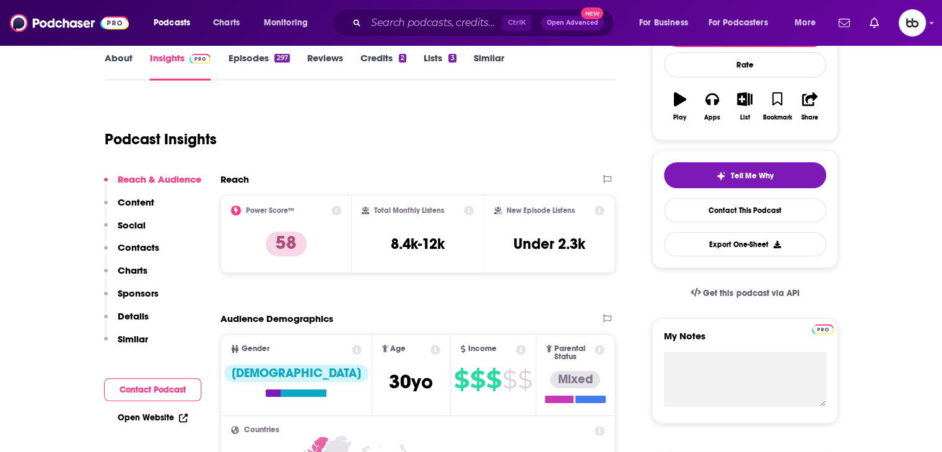
scroll to position [0, 0]
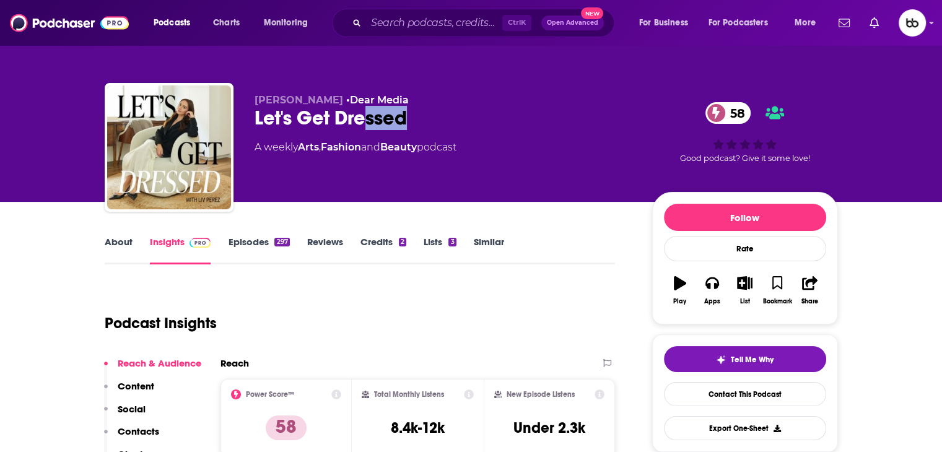
click at [319, 119] on div "Let's Get Dressed 58" at bounding box center [443, 118] width 378 height 24
drag, startPoint x: 245, startPoint y: 119, endPoint x: 256, endPoint y: 113, distance: 12.5
click at [256, 113] on div "Liv Perez • Dear Media Let's Get Dressed 58 A weekly Arts , Fashion and Beauty …" at bounding box center [471, 150] width 733 height 134
click at [273, 118] on div "Let's Get Dressed 58" at bounding box center [443, 118] width 378 height 24
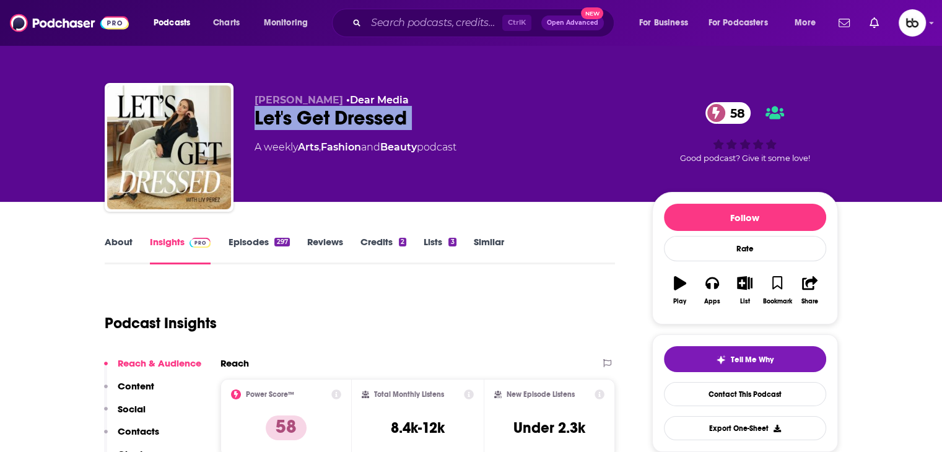
click at [273, 118] on div "Let's Get Dressed 58" at bounding box center [443, 118] width 378 height 24
copy div "Let's Get Dressed 58"
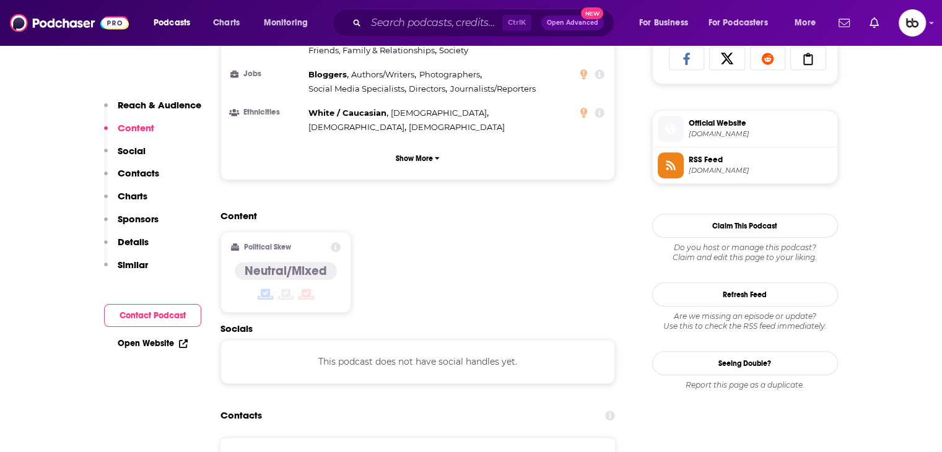
scroll to position [867, 0]
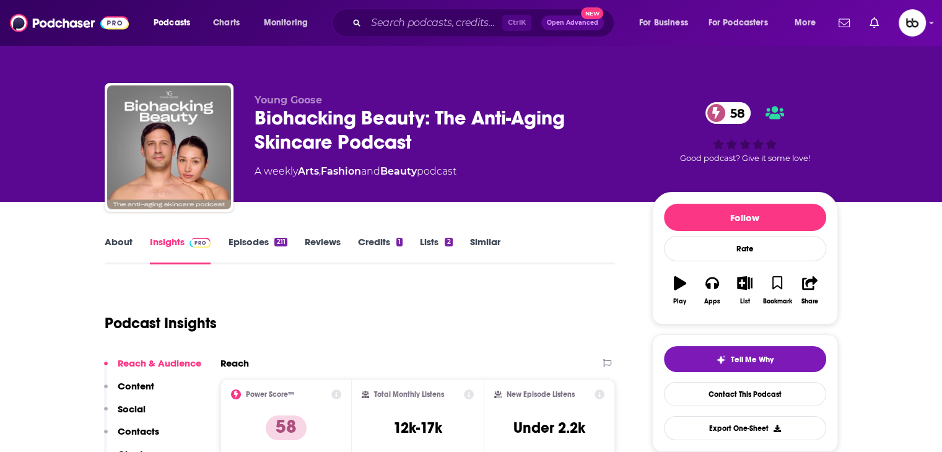
drag, startPoint x: 445, startPoint y: 151, endPoint x: 438, endPoint y: 151, distance: 6.8
click at [438, 151] on div "Biohacking Beauty: The Anti-Aging Skincare Podcast 58" at bounding box center [443, 130] width 378 height 48
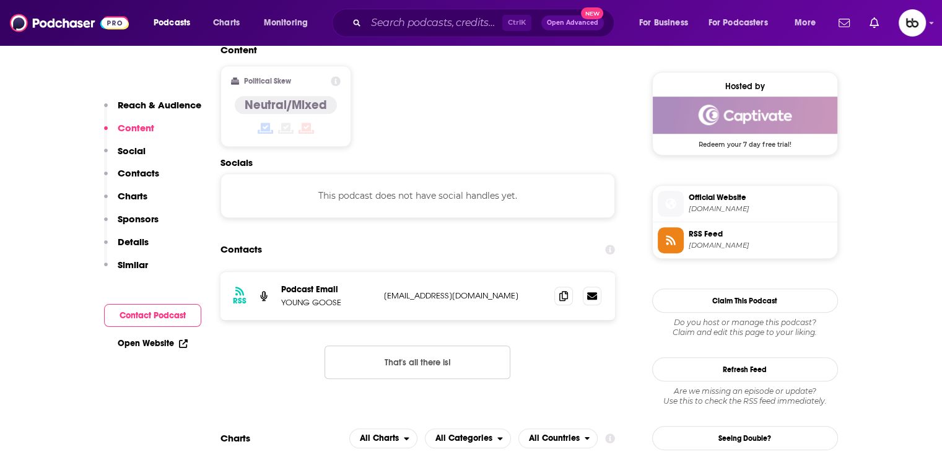
scroll to position [991, 0]
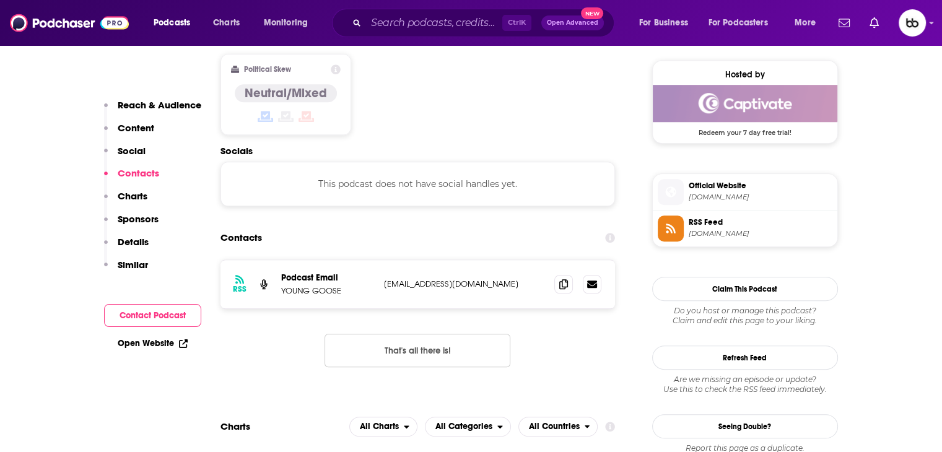
click at [490, 279] on p "[EMAIL_ADDRESS][DOMAIN_NAME]" at bounding box center [464, 284] width 161 height 11
drag, startPoint x: 432, startPoint y: 224, endPoint x: 493, endPoint y: 228, distance: 61.4
click at [384, 279] on p "[EMAIL_ADDRESS][DOMAIN_NAME]" at bounding box center [464, 284] width 161 height 11
drag, startPoint x: 497, startPoint y: 225, endPoint x: 380, endPoint y: 225, distance: 117.0
click at [380, 260] on div "RSS Podcast Email YOUNG GOOSE service@younggoose.com service@younggoose.com" at bounding box center [417, 284] width 395 height 48
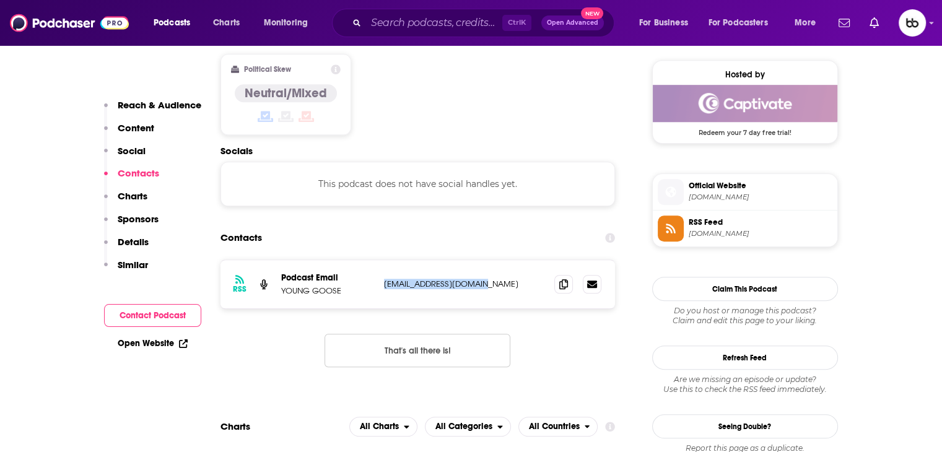
copy p "service@younggoose.com"
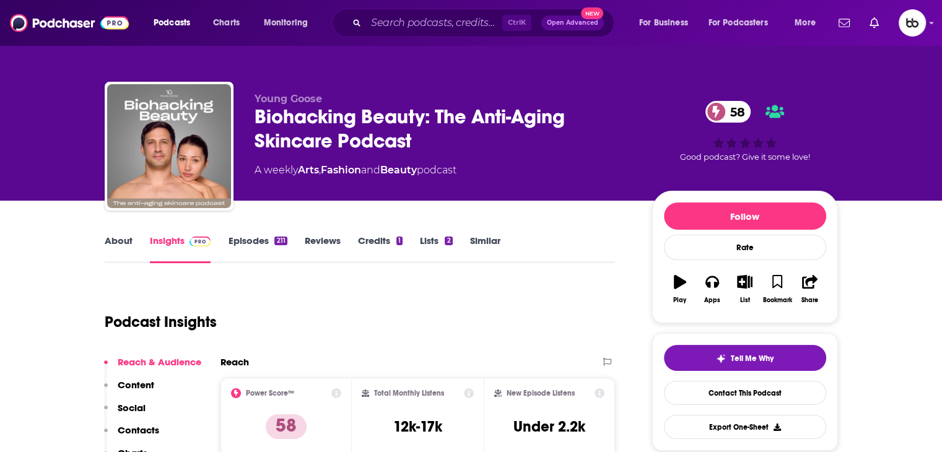
scroll to position [0, 0]
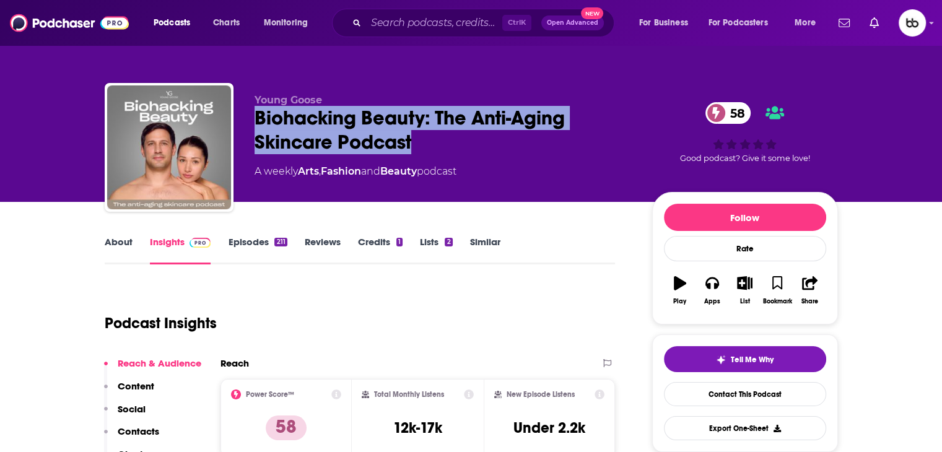
drag, startPoint x: 360, startPoint y: 140, endPoint x: 238, endPoint y: 123, distance: 123.2
click at [238, 123] on div "Young Goose Biohacking Beauty: The Anti-Aging Skincare Podcast 58 A weekly Arts…" at bounding box center [471, 150] width 733 height 134
copy h2 "Biohacking Beauty: The Anti-Aging Skincare Podcast"
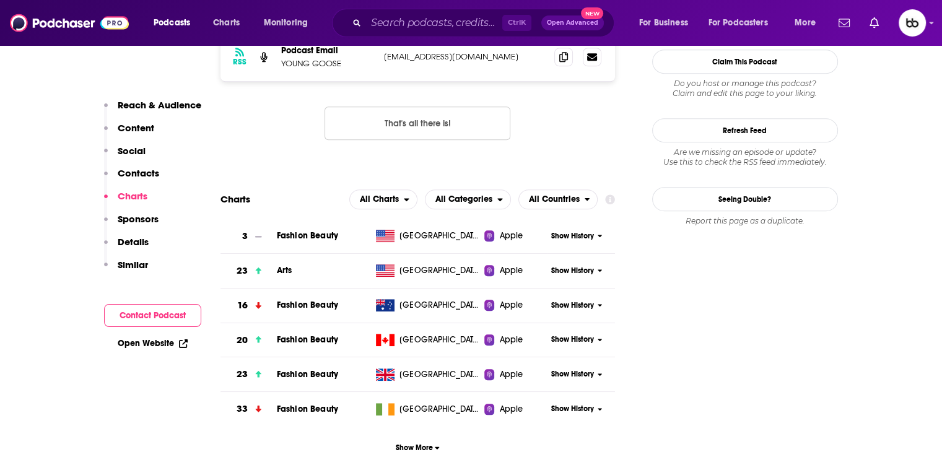
scroll to position [1053, 0]
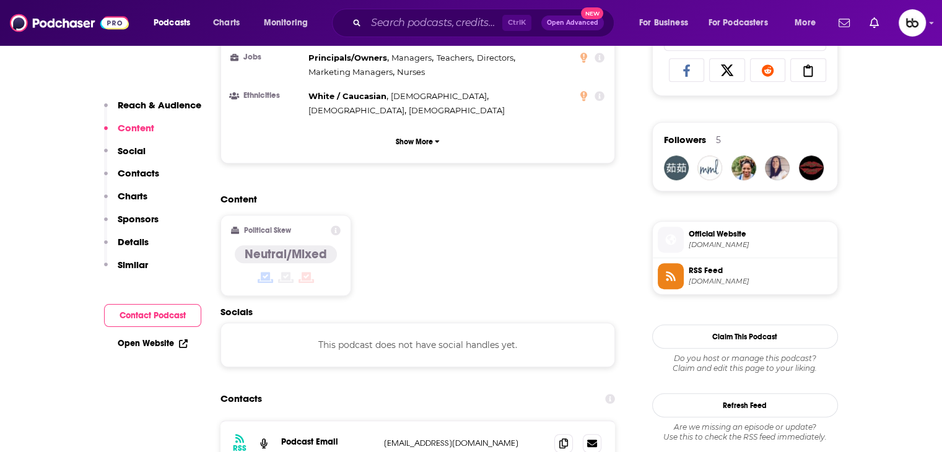
scroll to position [867, 0]
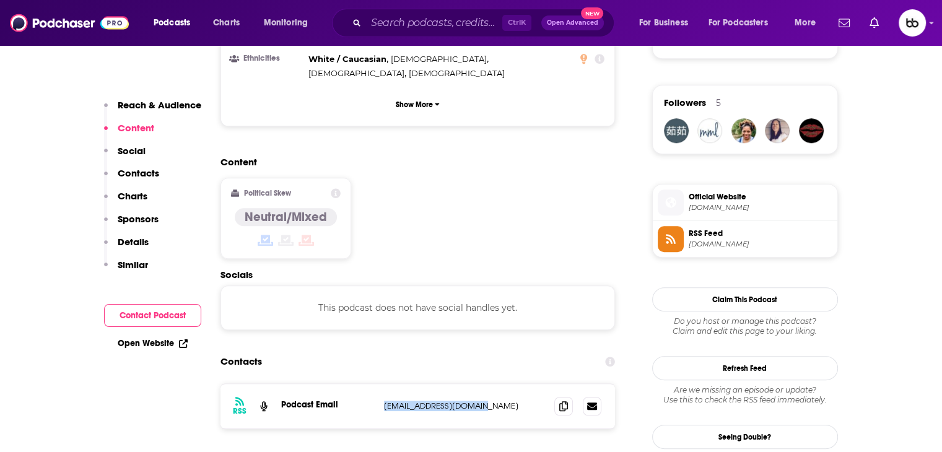
drag, startPoint x: 500, startPoint y: 356, endPoint x: 361, endPoint y: 356, distance: 139.3
click at [0, 0] on div "Podcast Email spatterson@digiday.com spatterson@digiday.com" at bounding box center [0, 0] width 0 height 0
copy div "spatterson@digiday.com"
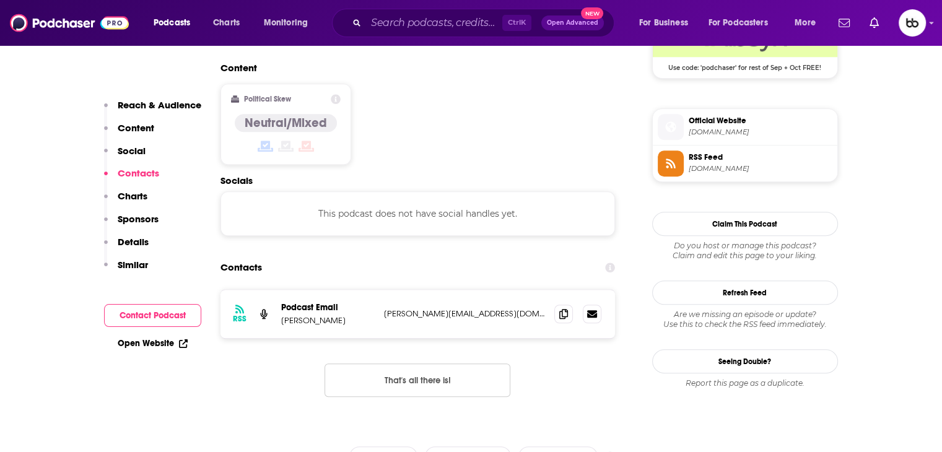
scroll to position [991, 0]
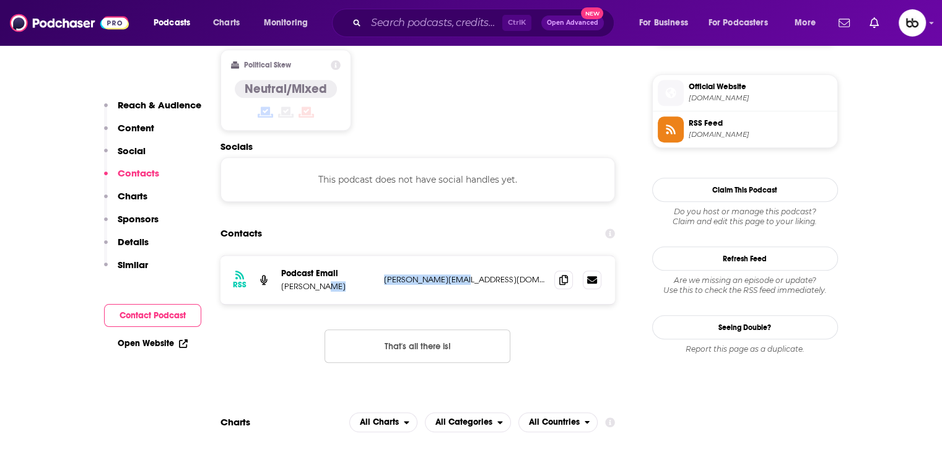
drag, startPoint x: 485, startPoint y: 221, endPoint x: 373, endPoint y: 229, distance: 112.4
click at [0, 0] on div "Podcast Email [PERSON_NAME] [PERSON_NAME][EMAIL_ADDRESS][DOMAIN_NAME] [PERSON_N…" at bounding box center [0, 0] width 0 height 0
copy div "lori@loricrete.com"
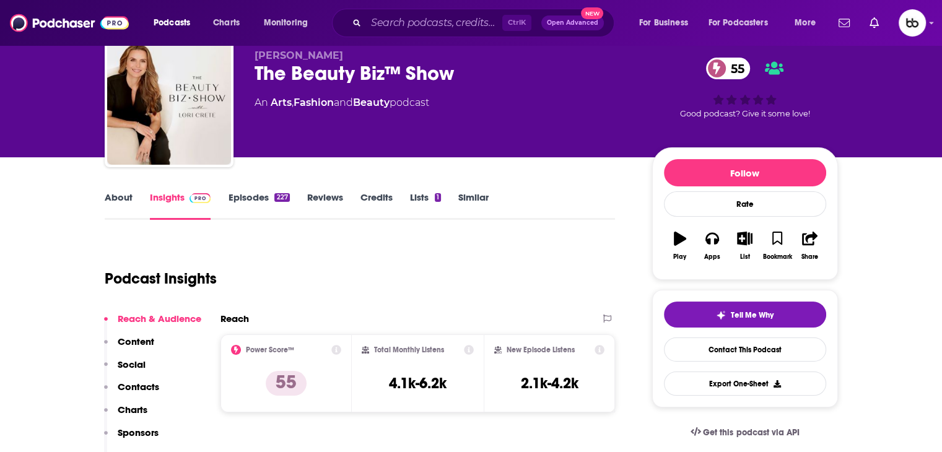
scroll to position [0, 0]
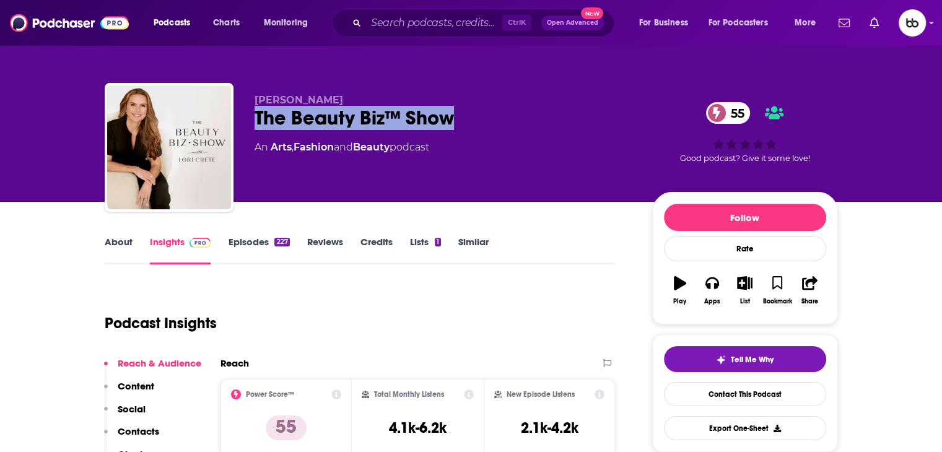
drag, startPoint x: 402, startPoint y: 115, endPoint x: 253, endPoint y: 118, distance: 149.8
click at [253, 118] on div "Lori Crete The Beauty Biz™ Show 55 An Arts , Fashion and Beauty podcast 55 Good…" at bounding box center [471, 150] width 733 height 134
copy h2 "The Beauty Biz™ Show"
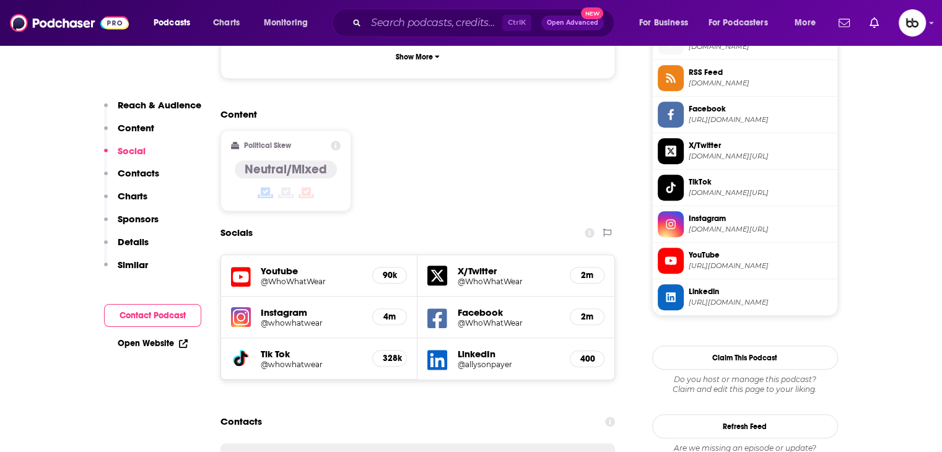
scroll to position [1176, 0]
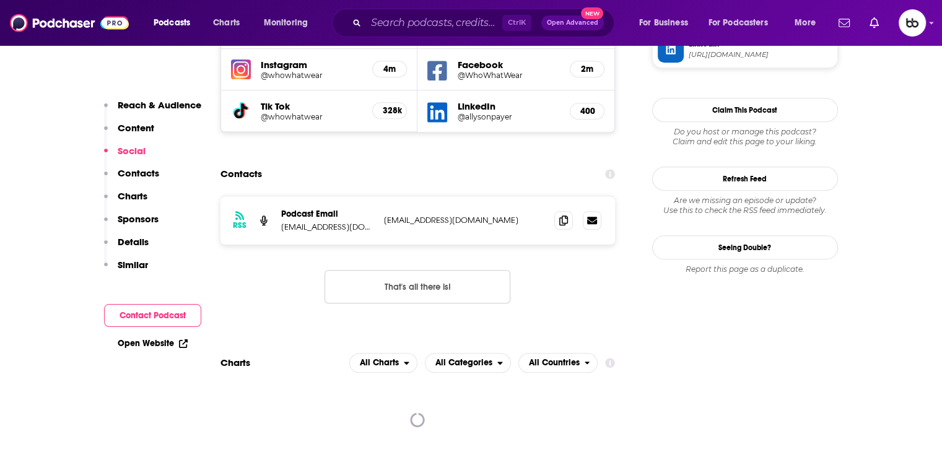
drag, startPoint x: 513, startPoint y: 169, endPoint x: 353, endPoint y: 174, distance: 159.8
click at [0, 0] on div "Podcast Email [EMAIL_ADDRESS][DOMAIN_NAME] [DOMAIN_NAME][EMAIL_ADDRESS][DOMAIN_…" at bounding box center [0, 0] width 0 height 0
copy div "@futurenet.com summer.hammeras@futurenet.com"
click at [459, 215] on p "summer.hammeras@futurenet.com" at bounding box center [464, 220] width 161 height 11
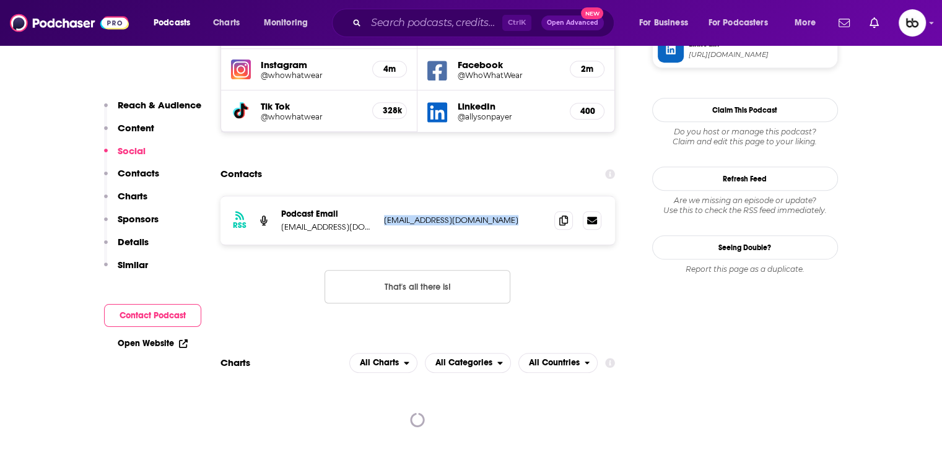
click at [459, 215] on p "summer.hammeras@futurenet.com" at bounding box center [464, 220] width 161 height 11
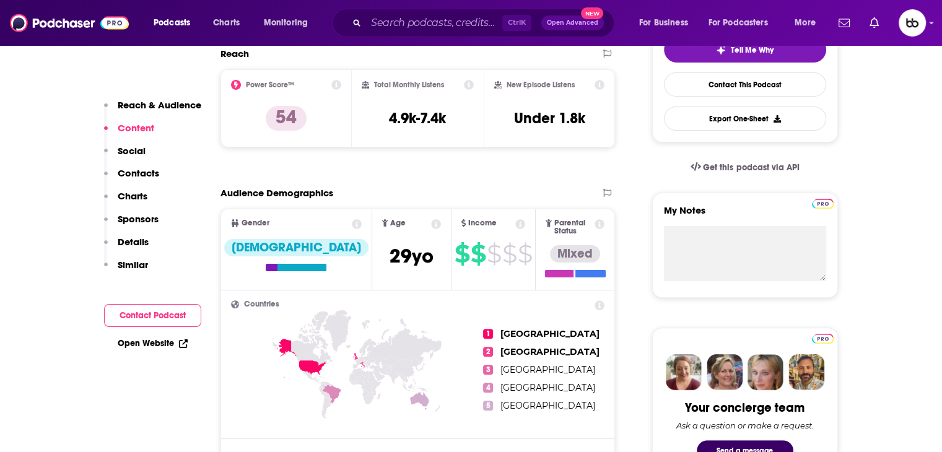
scroll to position [0, 0]
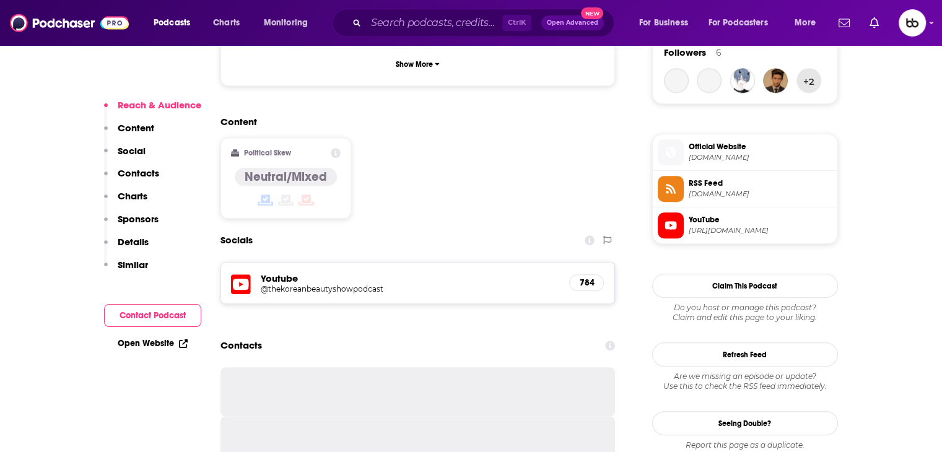
scroll to position [929, 0]
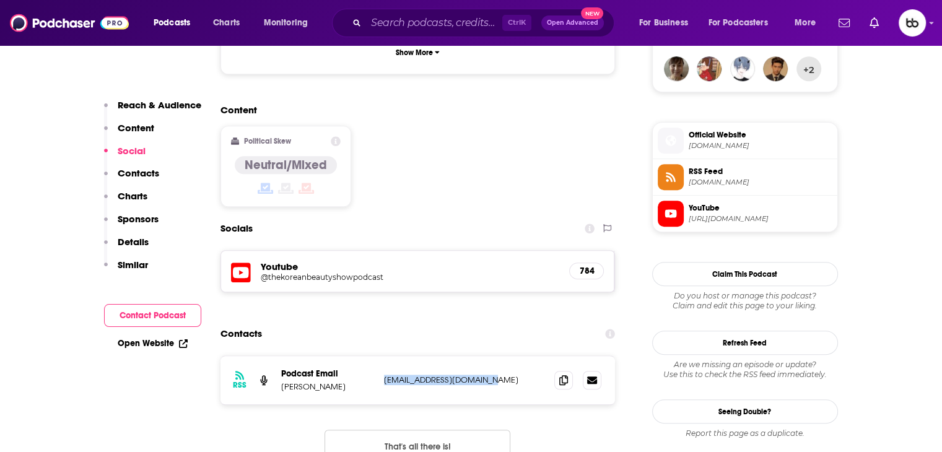
drag, startPoint x: 483, startPoint y: 318, endPoint x: 380, endPoint y: 318, distance: 102.8
click at [380, 356] on div "RSS Podcast Email [PERSON_NAME] [PERSON_NAME][EMAIL_ADDRESS][DOMAIN_NAME] [EMAI…" at bounding box center [417, 380] width 395 height 48
copy p "[EMAIL_ADDRESS][DOMAIN_NAME]"
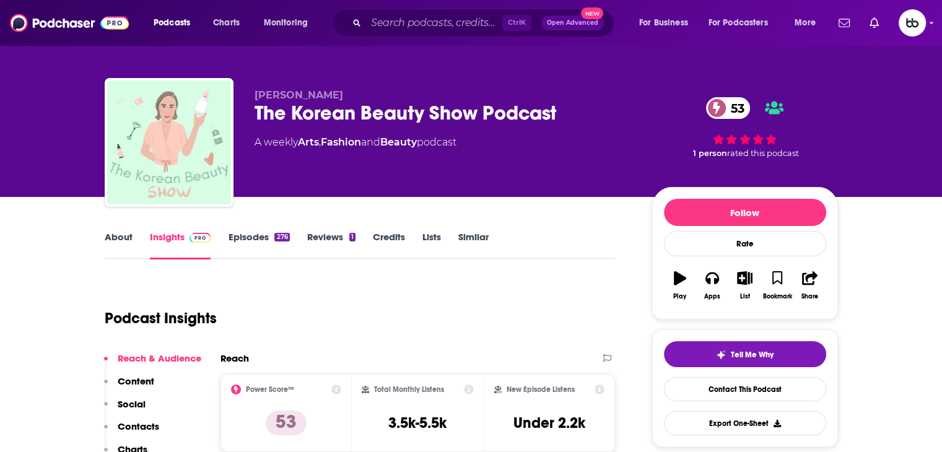
scroll to position [0, 0]
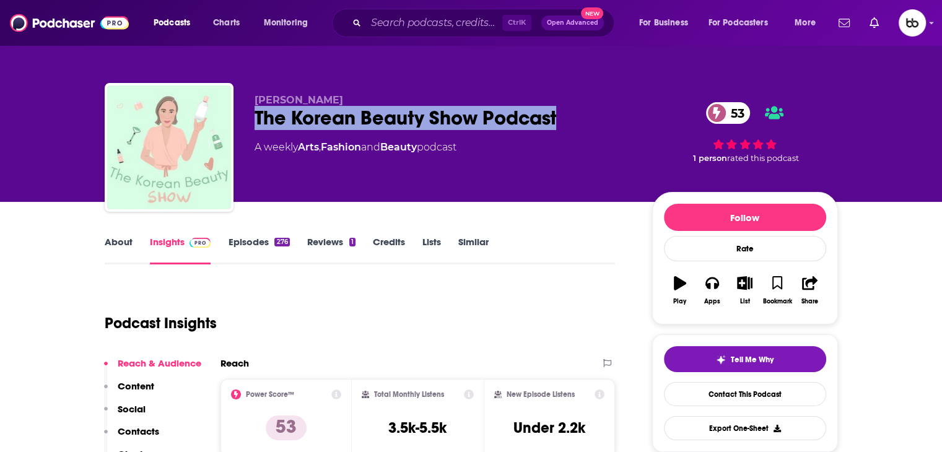
drag, startPoint x: 604, startPoint y: 110, endPoint x: 253, endPoint y: 130, distance: 352.3
click at [253, 130] on div "Lauren Lee The Korean Beauty Show Podcast 53 A weekly Arts , Fashion and Beauty…" at bounding box center [471, 150] width 733 height 134
copy h2 "The Korean Beauty Show Podcast"
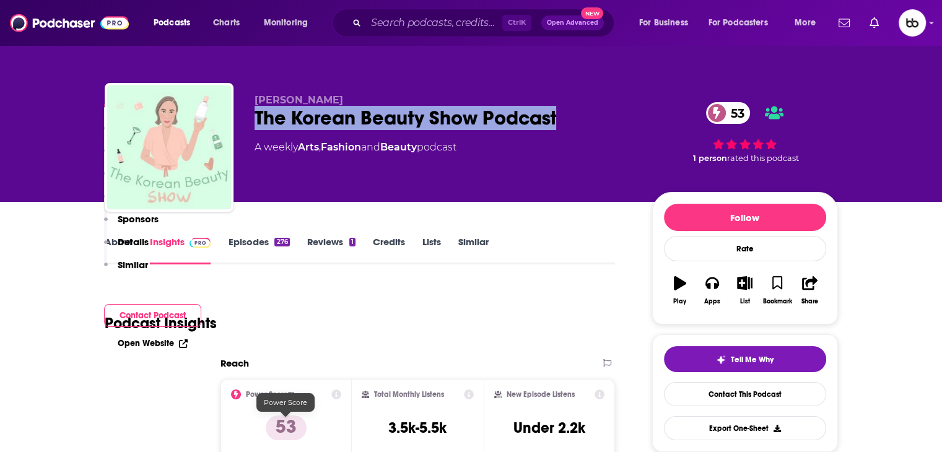
scroll to position [310, 0]
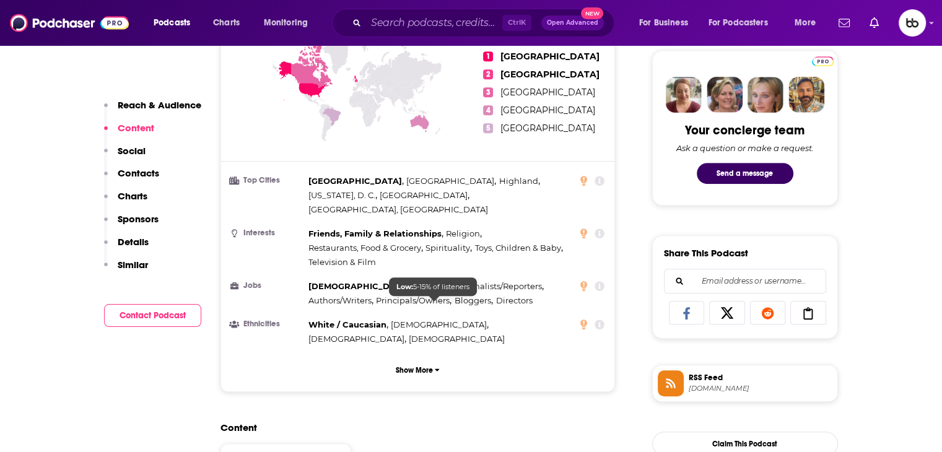
scroll to position [371, 0]
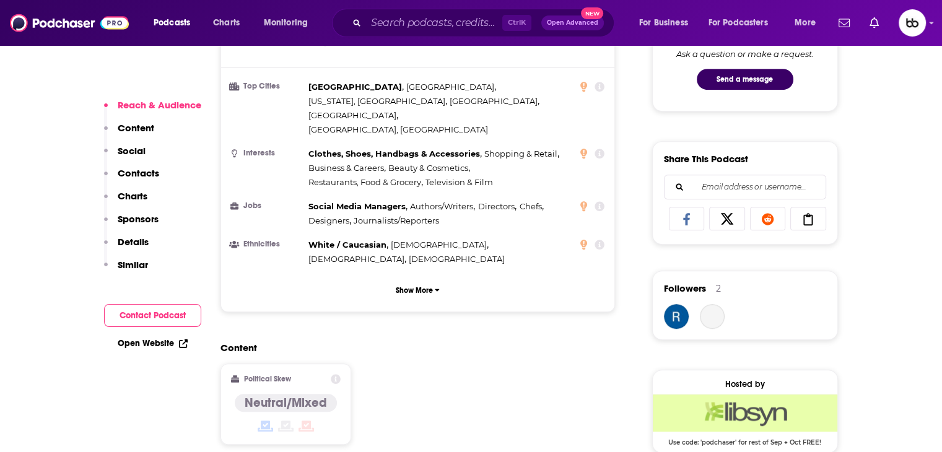
scroll to position [991, 0]
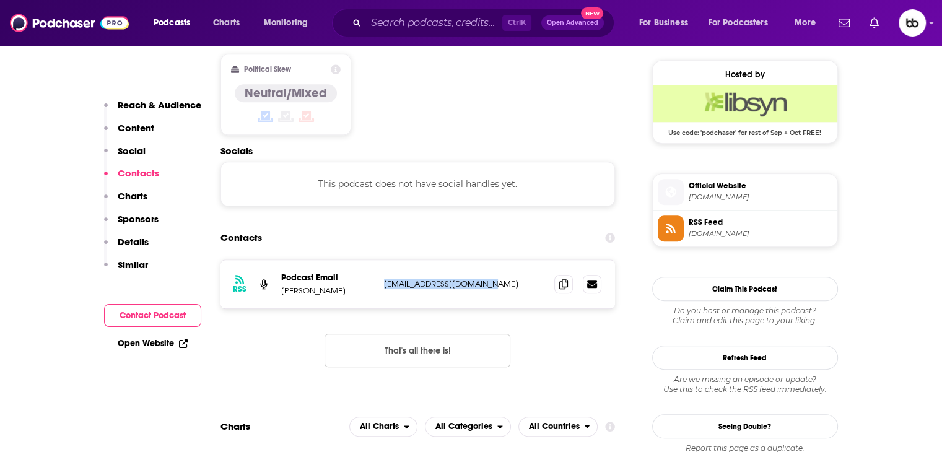
drag, startPoint x: 488, startPoint y: 238, endPoint x: 380, endPoint y: 235, distance: 107.8
click at [380, 260] on div "RSS Podcast Email elizabeth stiles hi@elizabethstiles.co.uk hi@elizabethstiles.…" at bounding box center [417, 284] width 395 height 48
copy p "hi@elizabethstiles.co.uk"
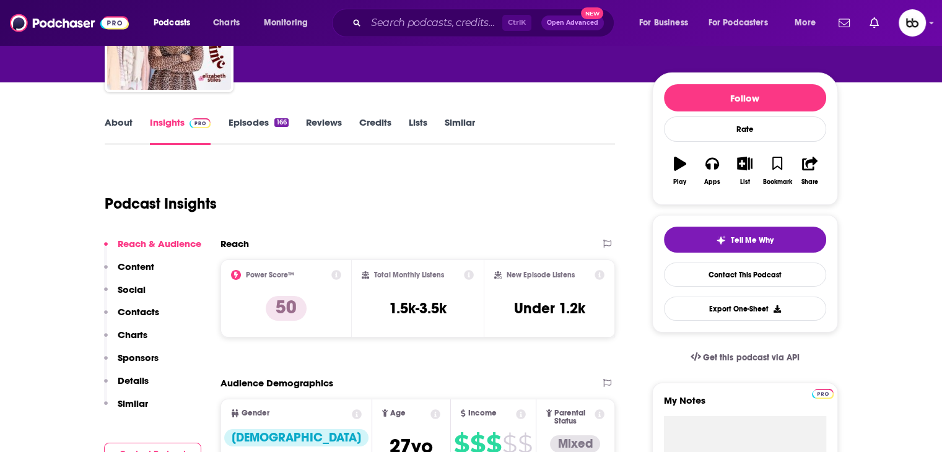
scroll to position [0, 0]
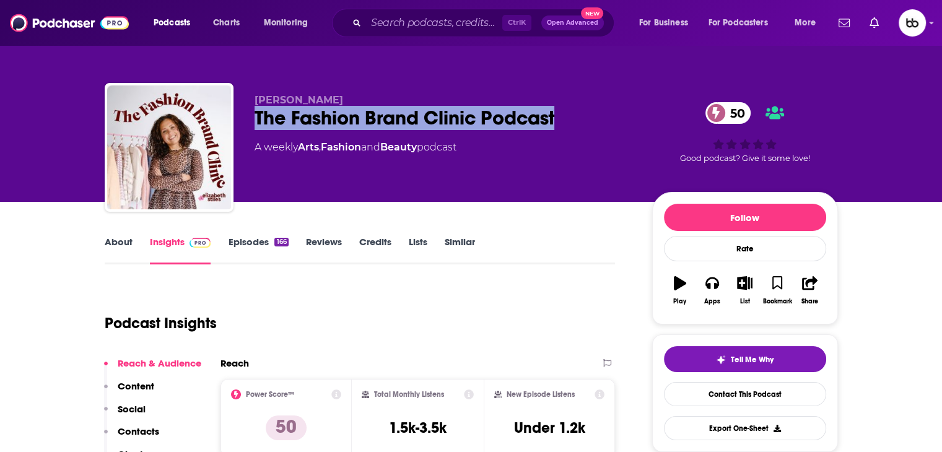
drag, startPoint x: 578, startPoint y: 112, endPoint x: 255, endPoint y: 123, distance: 323.4
click at [255, 123] on div "The Fashion Brand Clinic Podcast 50" at bounding box center [443, 118] width 378 height 24
copy h2 "The Fashion Brand Clinic Podcast"
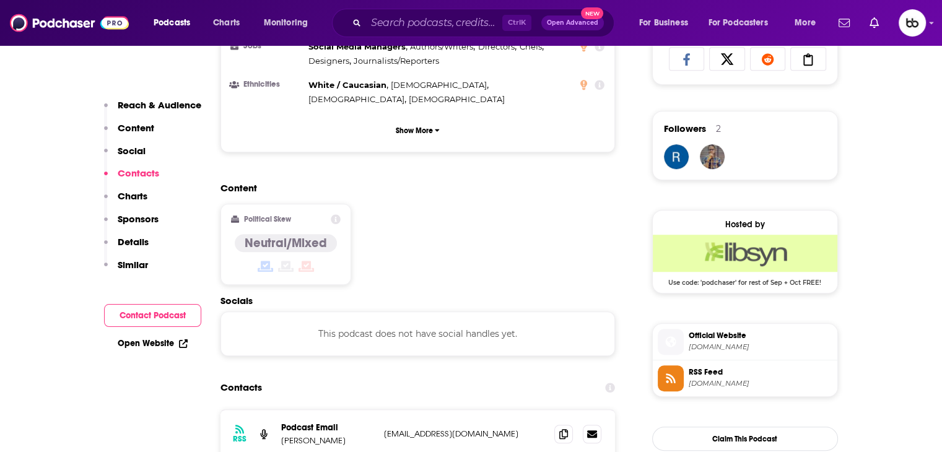
scroll to position [991, 0]
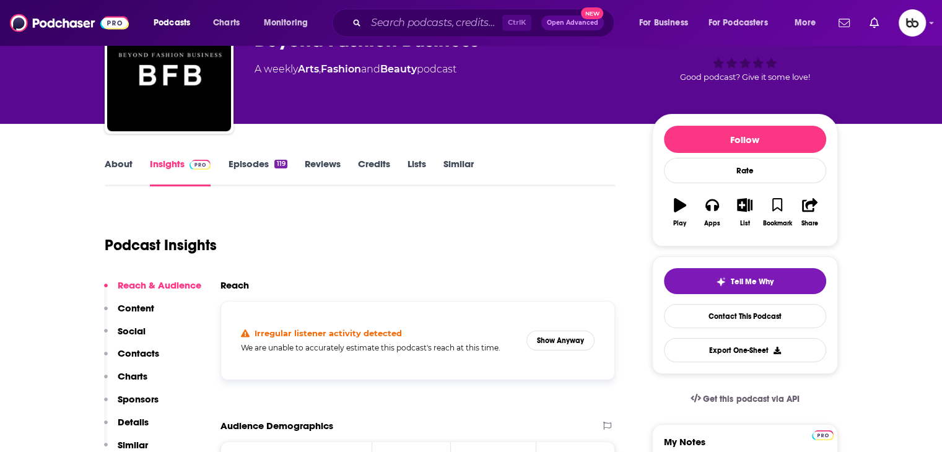
scroll to position [62, 0]
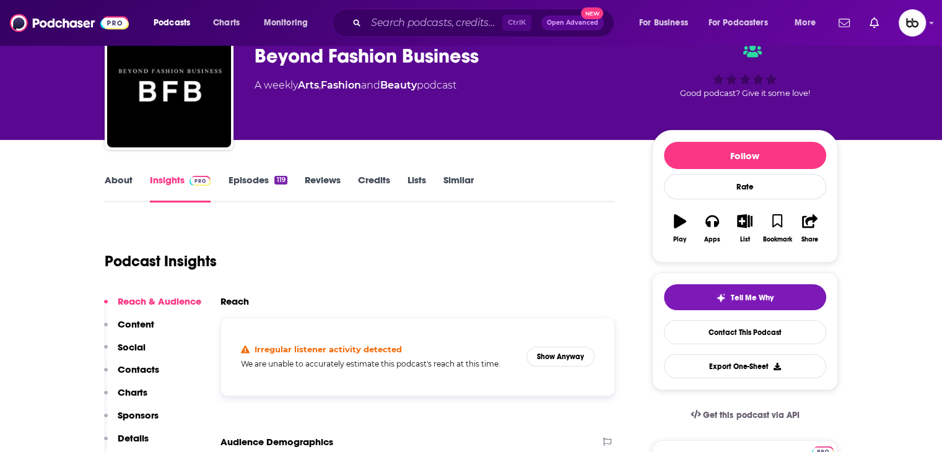
click at [121, 180] on link "About" at bounding box center [119, 188] width 28 height 28
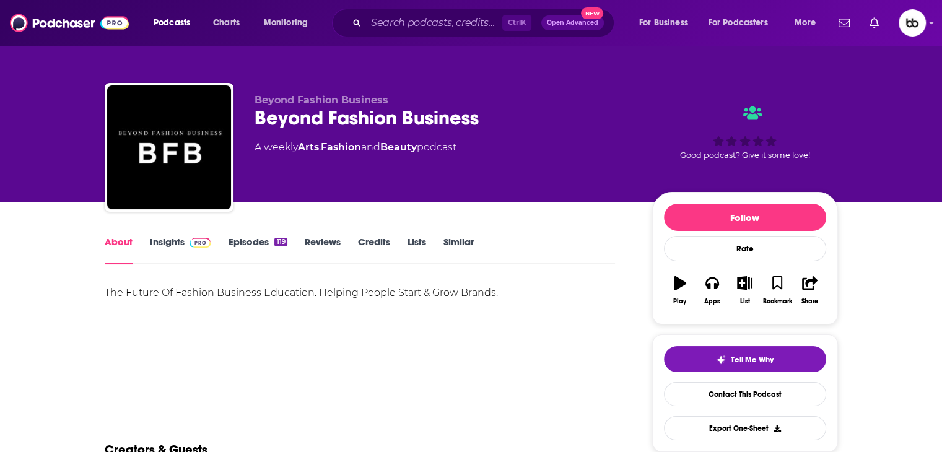
click at [179, 244] on link "Insights" at bounding box center [180, 250] width 61 height 28
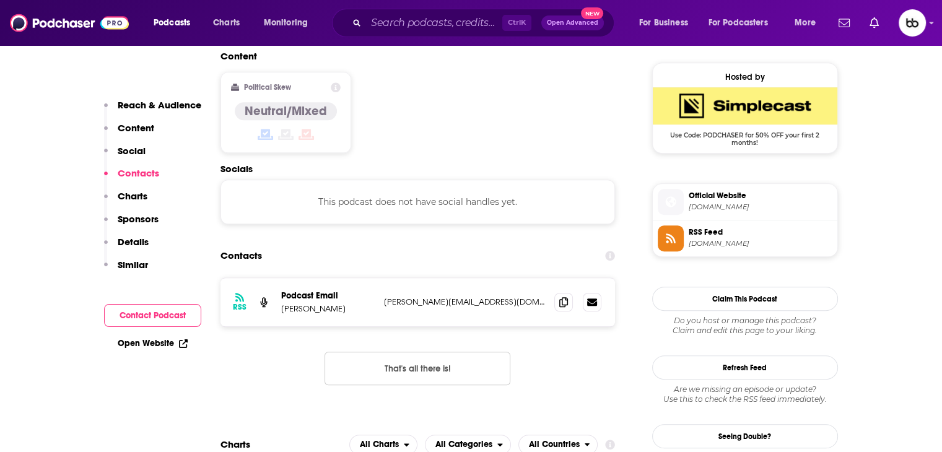
scroll to position [991, 0]
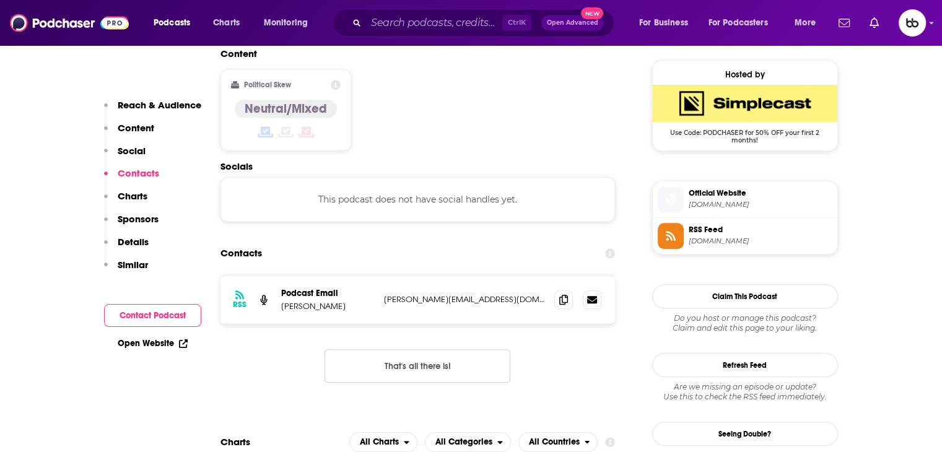
drag, startPoint x: 485, startPoint y: 253, endPoint x: 375, endPoint y: 255, distance: 109.6
click at [375, 276] on div "RSS Podcast Email Esteban Julian esteban@estebanjulian.com esteban@estebanjulia…" at bounding box center [417, 300] width 395 height 48
copy div "esteban@estebanjulian.com"
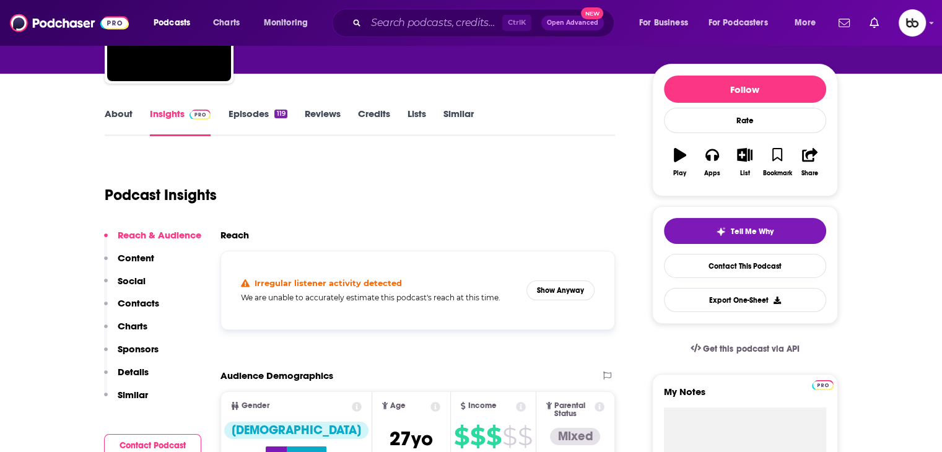
scroll to position [0, 0]
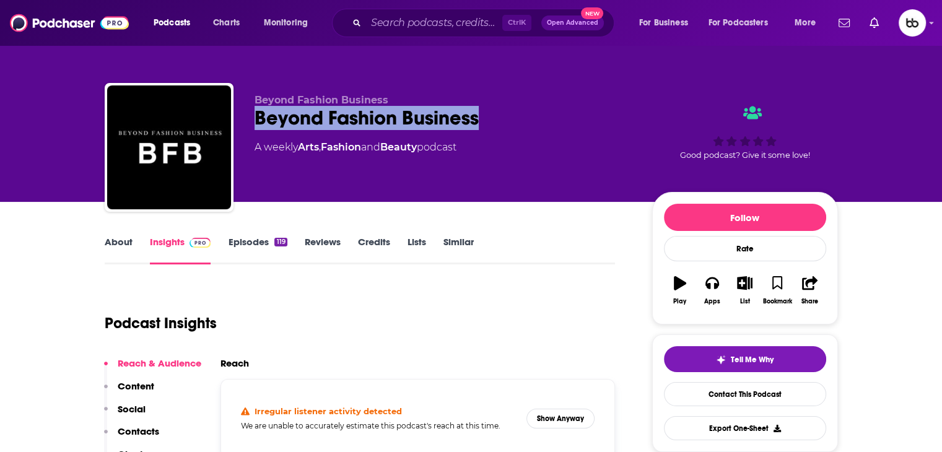
drag, startPoint x: 503, startPoint y: 116, endPoint x: 251, endPoint y: 119, distance: 252.0
click at [251, 119] on div "Beyond Fashion Business Beyond Fashion Business A weekly Arts , Fashion and Bea…" at bounding box center [471, 150] width 733 height 134
copy h2 "Beyond Fashion Business"
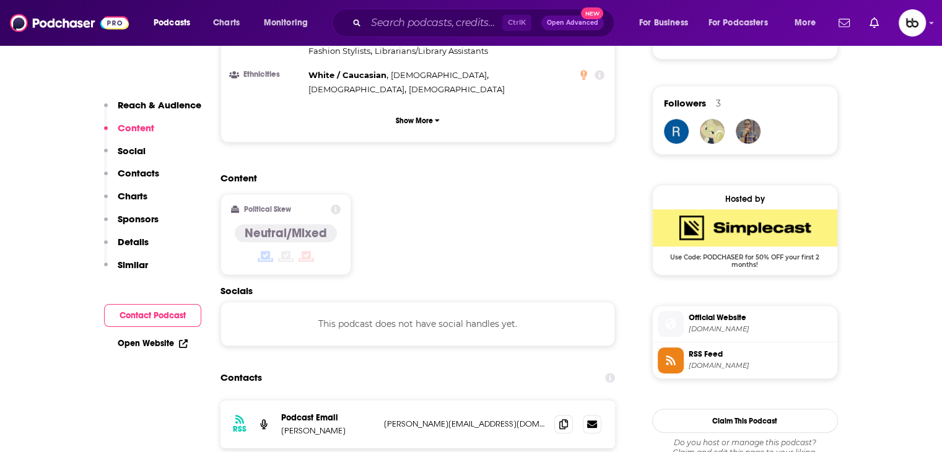
scroll to position [867, 0]
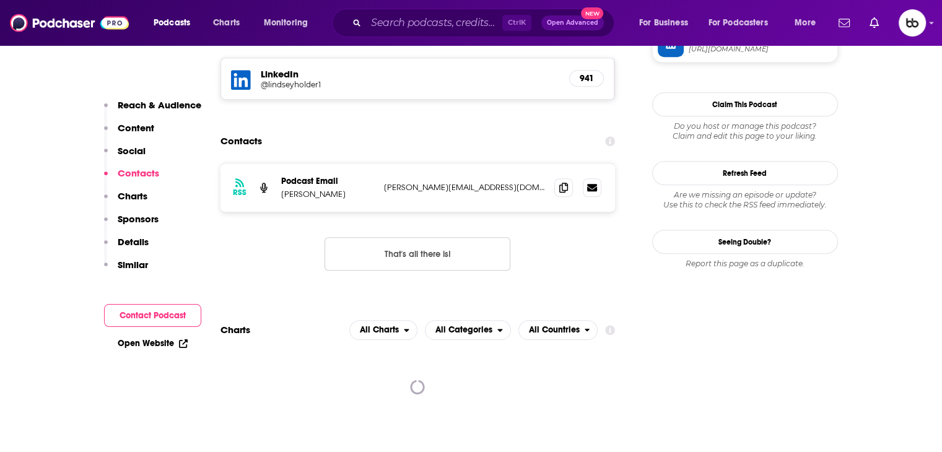
scroll to position [1114, 0]
drag, startPoint x: 504, startPoint y: 124, endPoint x: 379, endPoint y: 124, distance: 125.1
click at [379, 162] on div "RSS Podcast Email [PERSON_NAME] [PERSON_NAME][EMAIL_ADDRESS][DOMAIN_NAME] [PERS…" at bounding box center [417, 186] width 395 height 48
copy p "[PERSON_NAME][EMAIL_ADDRESS][DOMAIN_NAME]"
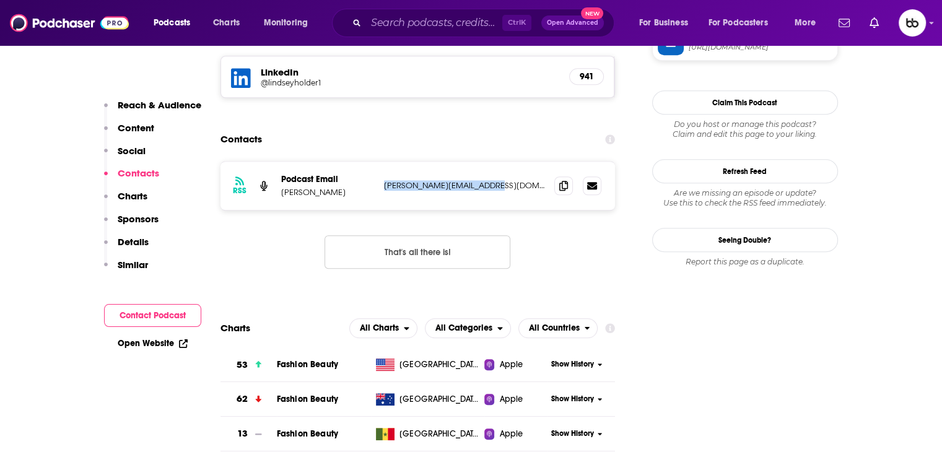
copy p "[PERSON_NAME][EMAIL_ADDRESS][DOMAIN_NAME]"
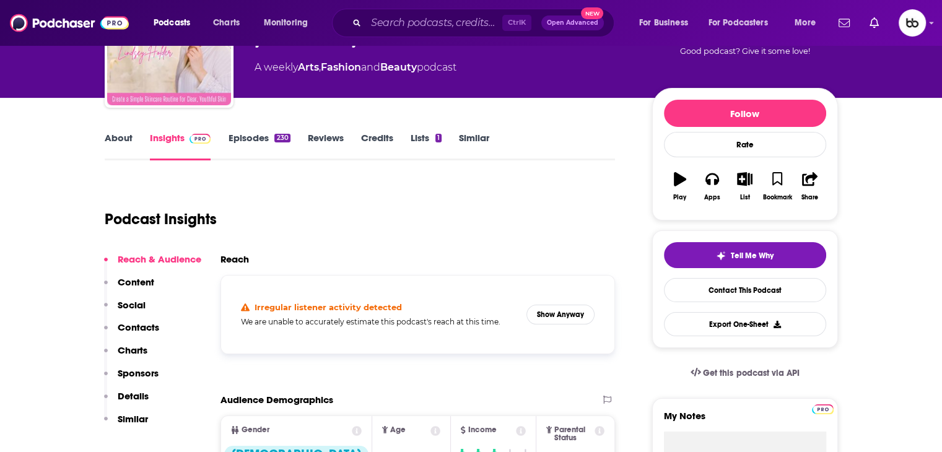
scroll to position [0, 0]
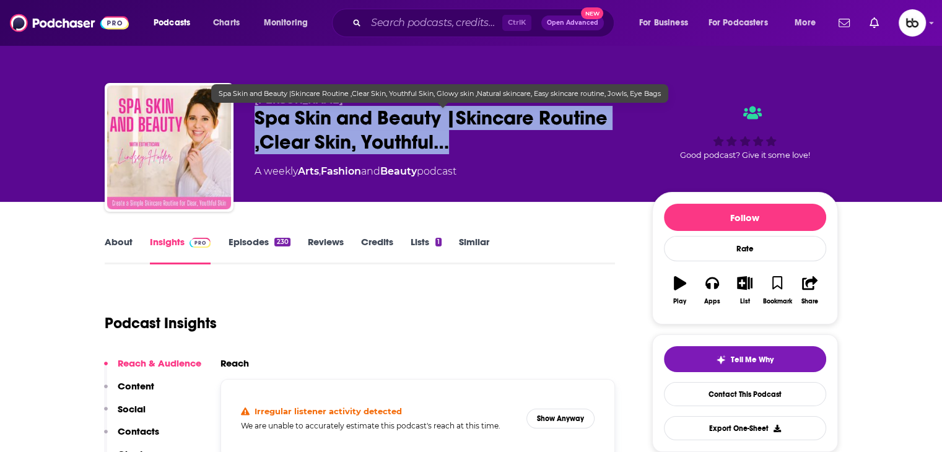
drag, startPoint x: 434, startPoint y: 140, endPoint x: 258, endPoint y: 119, distance: 177.6
click at [258, 119] on span "Spa Skin and Beauty |Skincare Routine ,Clear Skin, Youthful…" at bounding box center [443, 130] width 378 height 48
click at [381, 125] on span "Spa Skin and Beauty |Skincare Routine ,Clear Skin, Youthful…" at bounding box center [443, 130] width 378 height 48
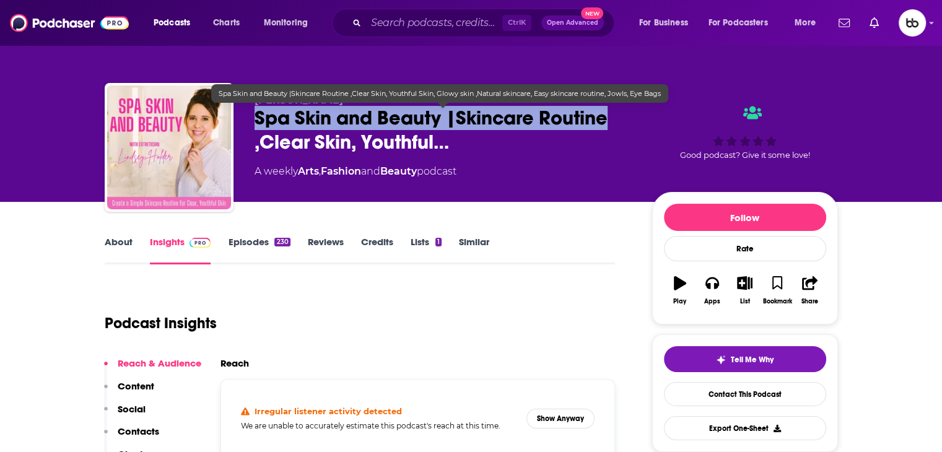
drag, startPoint x: 254, startPoint y: 116, endPoint x: 607, endPoint y: 126, distance: 353.0
click at [607, 126] on span "Spa Skin and Beauty |Skincare Routine ,Clear Skin, Youthful…" at bounding box center [443, 130] width 378 height 48
copy h2 "Spa Skin and Beauty |Skincare Routine"
